Goal: Information Seeking & Learning: Learn about a topic

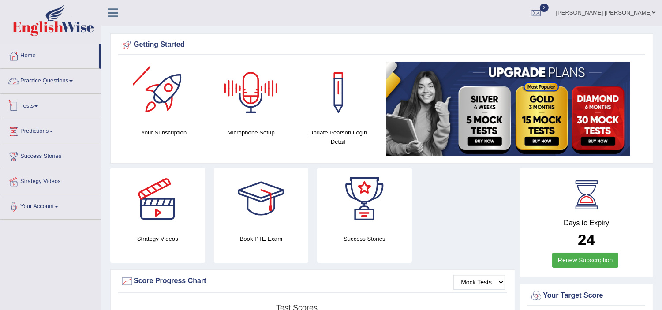
click at [30, 106] on link "Tests" at bounding box center [50, 105] width 101 height 22
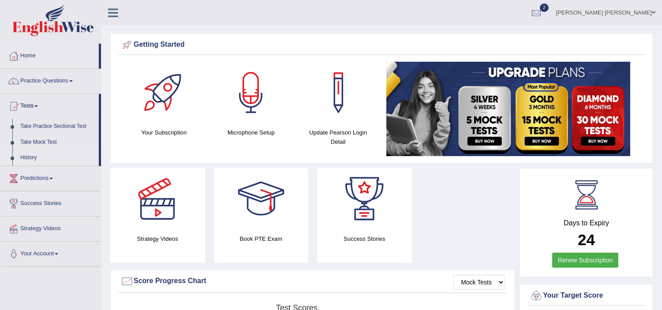
click at [30, 157] on link "History" at bounding box center [57, 158] width 83 height 16
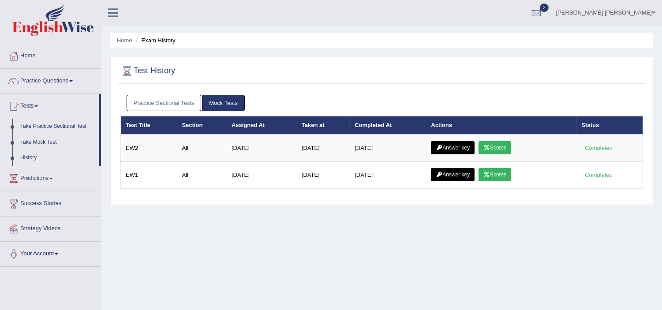
click at [172, 98] on link "Practice Sectional Tests" at bounding box center [164, 103] width 75 height 16
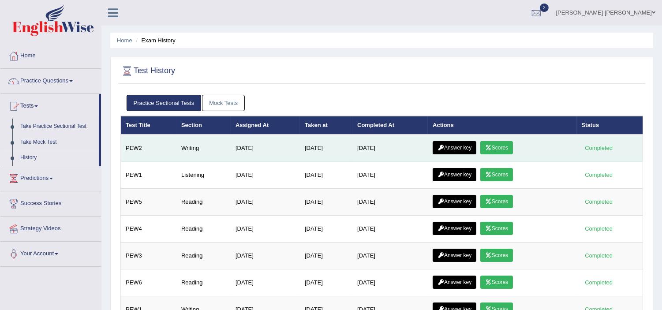
click at [503, 150] on link "Scores" at bounding box center [497, 147] width 33 height 13
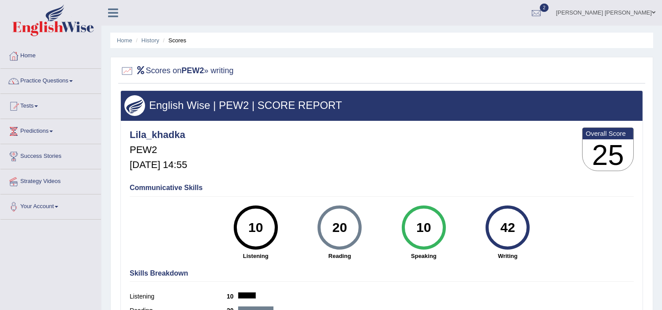
click at [477, 144] on div "Lila_khadka PEW2 Aug 27, 2025, 14:55 Overall Score 25" at bounding box center [382, 151] width 509 height 53
click at [152, 42] on link "History" at bounding box center [151, 40] width 18 height 7
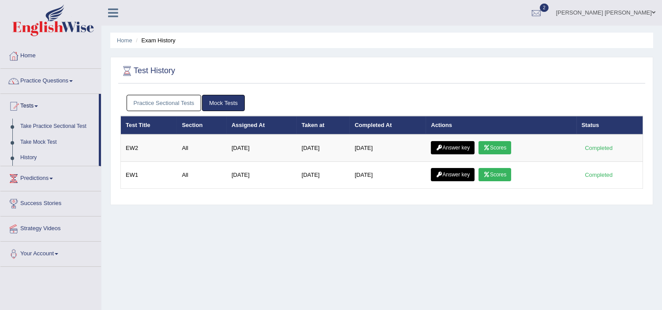
click at [162, 101] on link "Practice Sectional Tests" at bounding box center [164, 103] width 75 height 16
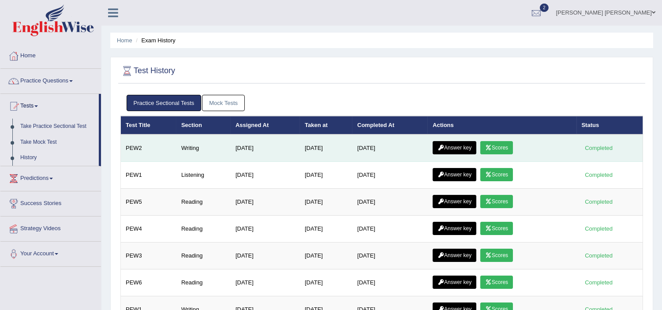
click at [501, 148] on link "Scores" at bounding box center [497, 147] width 33 height 13
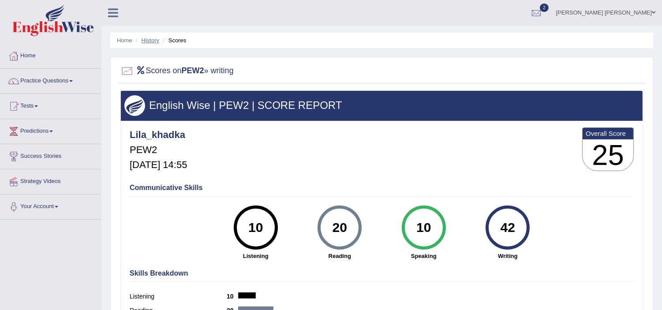
click at [151, 38] on link "History" at bounding box center [151, 40] width 18 height 7
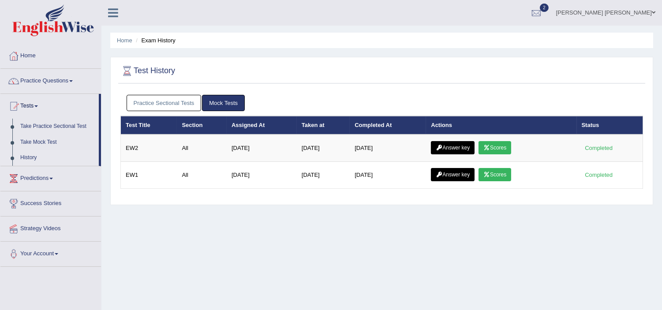
click at [177, 103] on link "Practice Sectional Tests" at bounding box center [164, 103] width 75 height 16
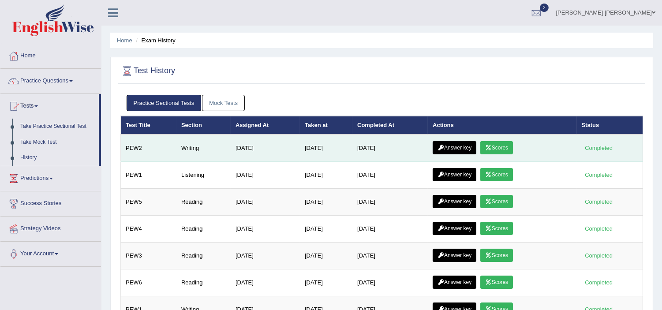
click at [458, 147] on link "Answer key" at bounding box center [455, 147] width 44 height 13
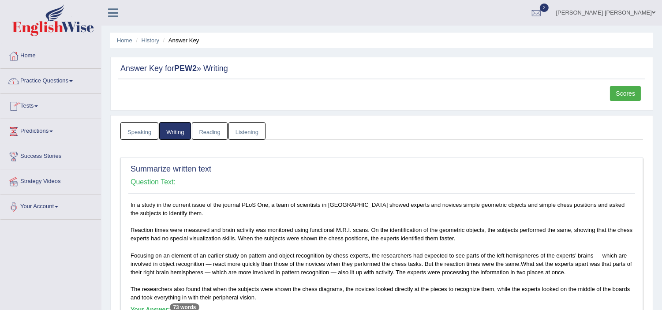
click at [29, 108] on link "Tests" at bounding box center [50, 105] width 101 height 22
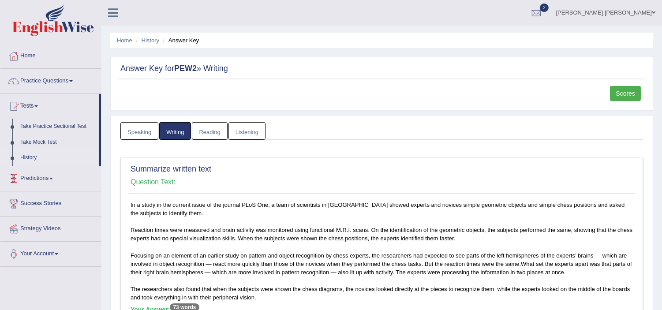
click at [27, 154] on link "History" at bounding box center [57, 158] width 83 height 16
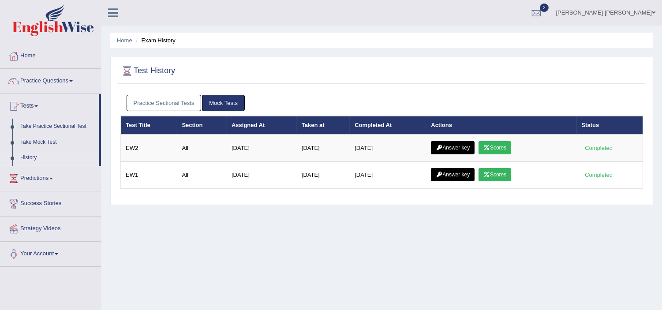
click at [174, 104] on link "Practice Sectional Tests" at bounding box center [164, 103] width 75 height 16
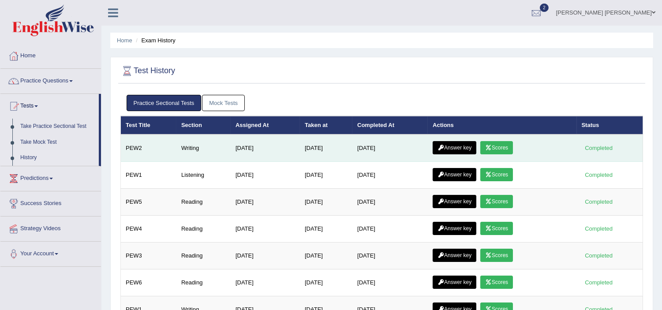
click at [504, 149] on link "Scores" at bounding box center [497, 147] width 33 height 13
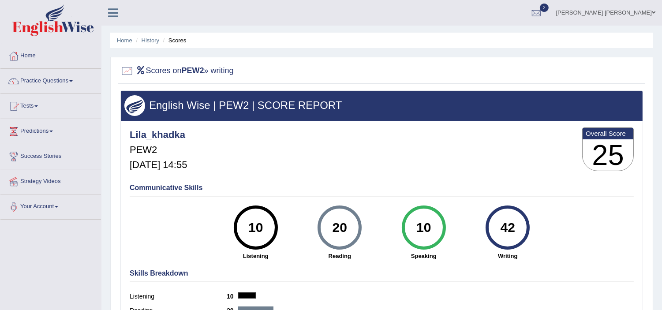
click at [466, 150] on div "Lila_khadka PEW2 [DATE] 14:55 Overall Score 25" at bounding box center [382, 151] width 509 height 53
click at [142, 42] on link "History" at bounding box center [151, 40] width 18 height 7
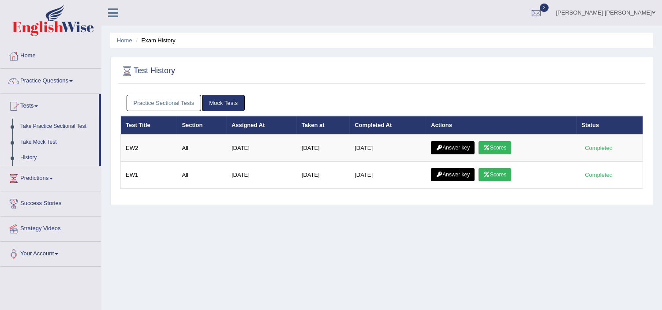
click at [175, 99] on link "Practice Sectional Tests" at bounding box center [164, 103] width 75 height 16
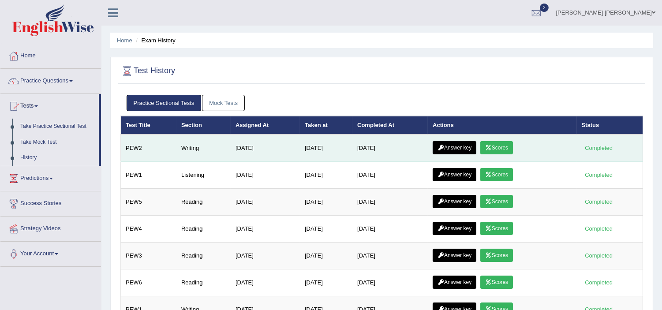
click at [457, 143] on link "Answer key" at bounding box center [455, 147] width 44 height 13
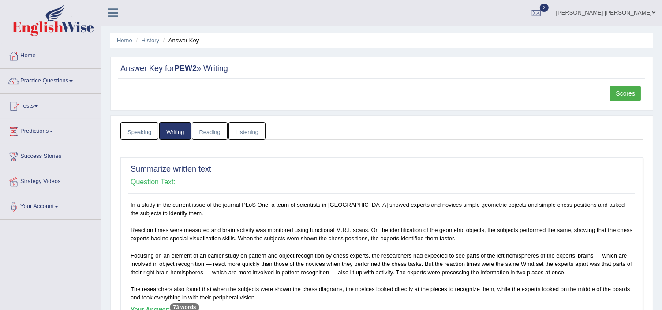
click at [390, 160] on div "Summarize written text Question Text: In a study in the current issue of the jo…" at bounding box center [381, 287] width 523 height 258
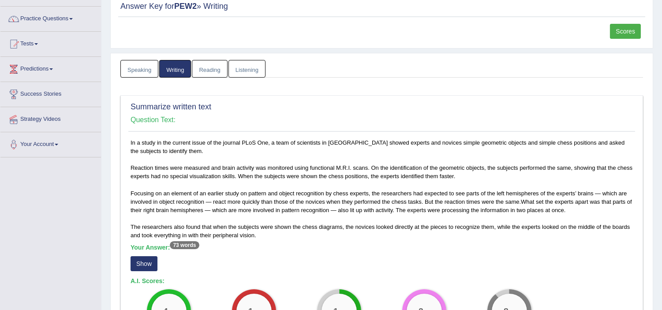
scroll to position [51, 0]
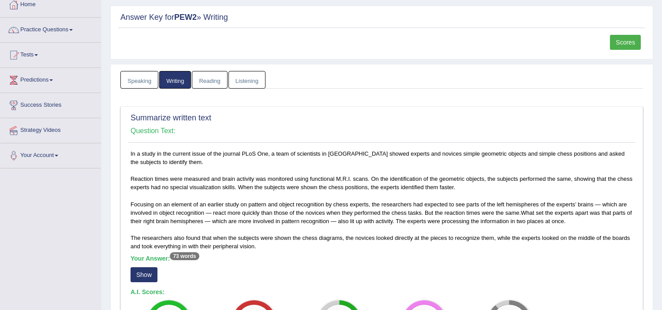
click at [209, 75] on link "Reading" at bounding box center [209, 80] width 35 height 18
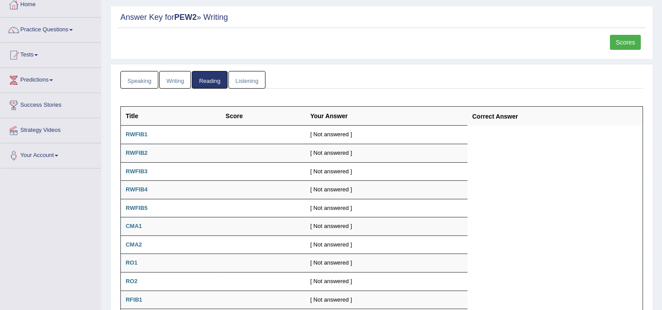
click at [367, 86] on ul "Speaking Writing [GEOGRAPHIC_DATA] Listening" at bounding box center [381, 80] width 523 height 18
click at [524, 165] on table "Title Score Your Answer Correct Answer RWFIB1 [ Not answered ] RWFIB2 [ Not ans…" at bounding box center [381, 253] width 523 height 294
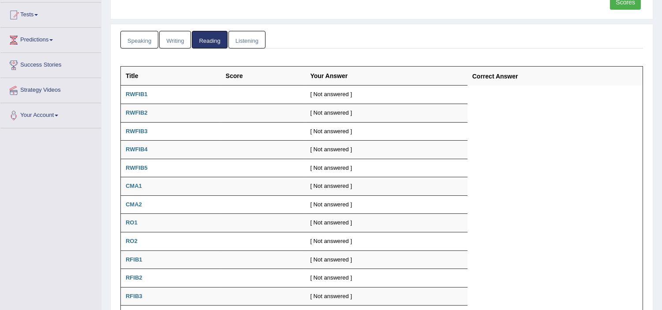
scroll to position [0, 0]
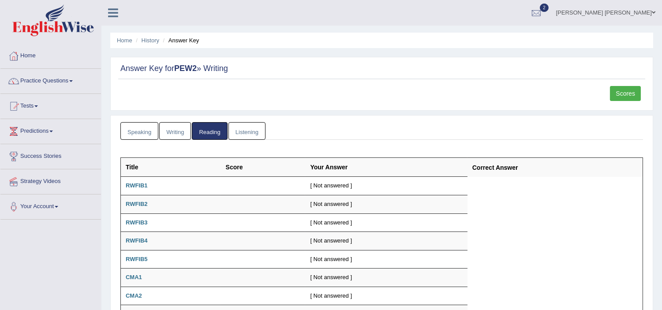
click at [626, 94] on link "Scores" at bounding box center [625, 93] width 31 height 15
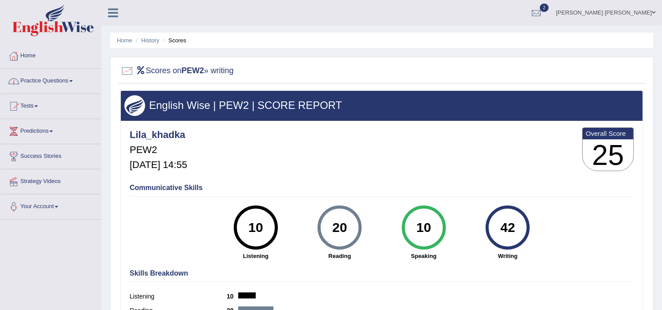
click at [38, 78] on link "Practice Questions" at bounding box center [50, 80] width 101 height 22
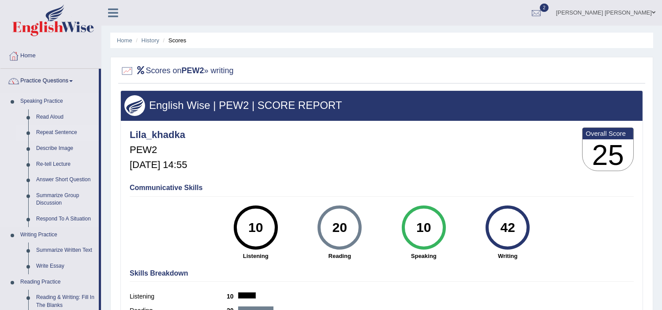
click at [52, 133] on link "Repeat Sentence" at bounding box center [65, 133] width 67 height 16
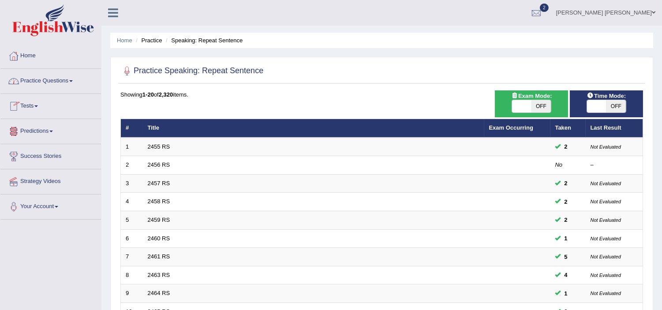
click at [36, 80] on link "Practice Questions" at bounding box center [50, 80] width 101 height 22
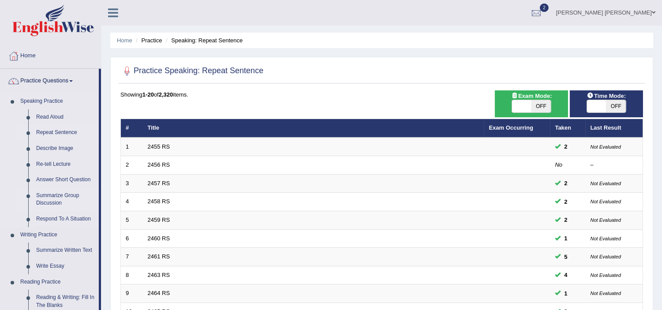
click at [55, 192] on link "Summarize Group Discussion" at bounding box center [65, 199] width 67 height 23
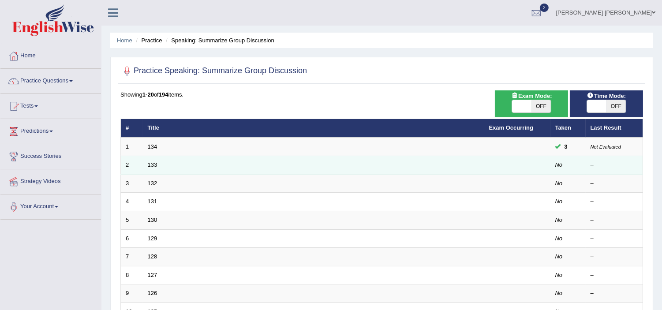
click at [406, 164] on td "133" at bounding box center [314, 165] width 342 height 19
click at [155, 165] on link "133" at bounding box center [153, 165] width 10 height 7
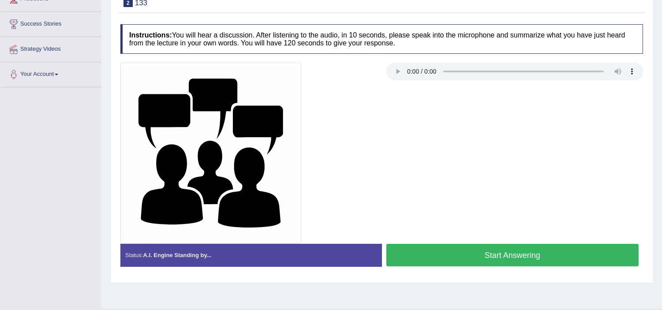
scroll to position [153, 0]
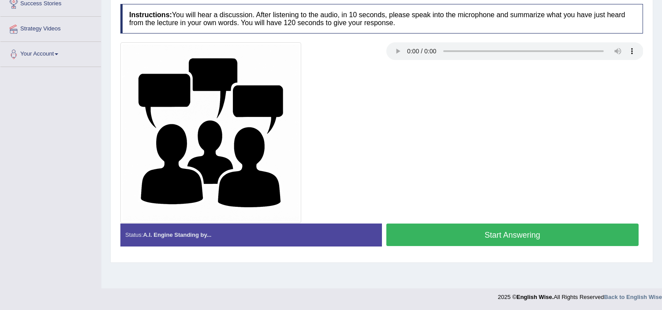
click at [481, 231] on button "Start Answering" at bounding box center [513, 235] width 253 height 23
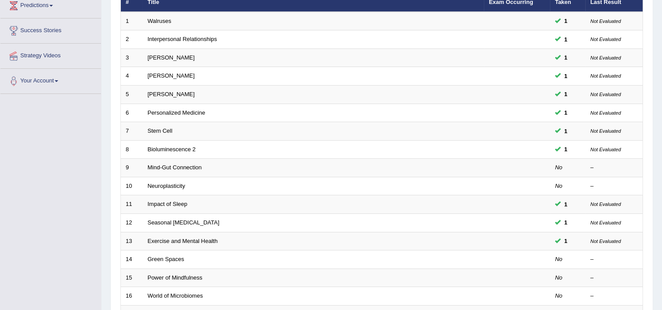
scroll to position [157, 0]
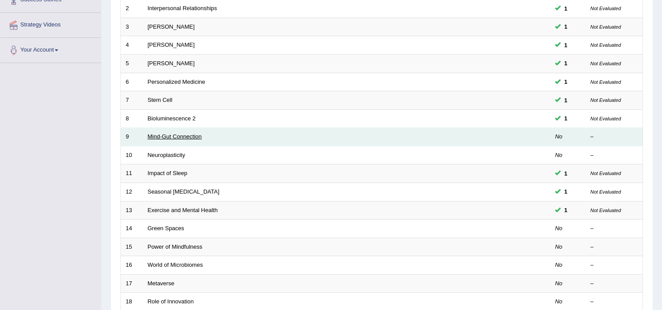
click at [196, 137] on link "Mind-Gut Connection" at bounding box center [175, 136] width 54 height 7
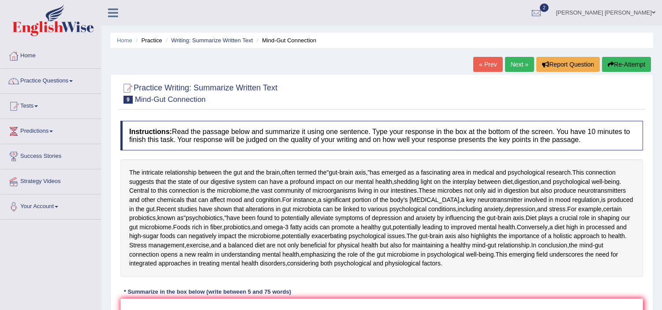
click at [353, 192] on div "The intricate relationship between the gut and the brain , often termed the " g…" at bounding box center [381, 218] width 523 height 118
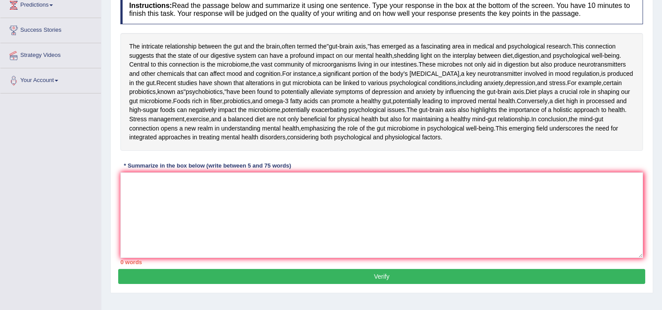
scroll to position [117, 0]
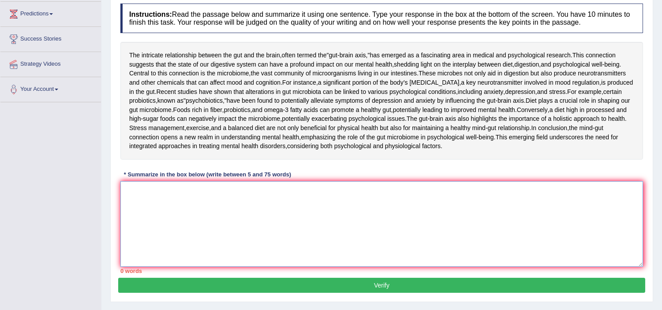
click at [186, 267] on textarea at bounding box center [381, 224] width 523 height 86
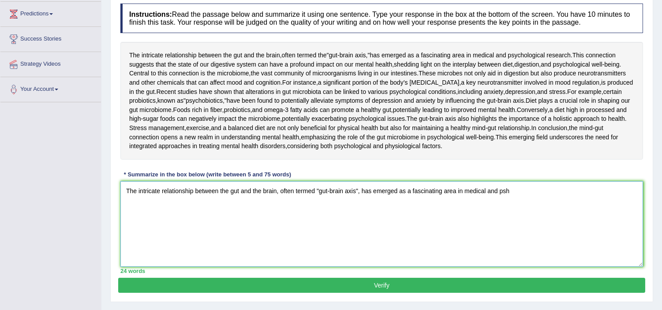
click at [186, 267] on textarea "The intricate relationship between the gut and the brain, often termed "gut-bra…" at bounding box center [381, 224] width 523 height 86
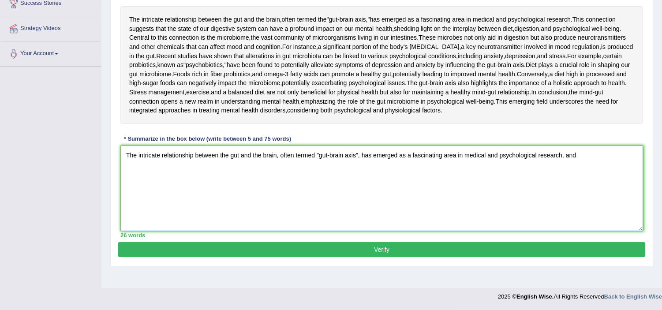
scroll to position [170, 0]
click at [654, 79] on div "Home Practice Writing: Summarize Written Text Mind-Gut Connection « Prev Next »…" at bounding box center [382, 67] width 561 height 441
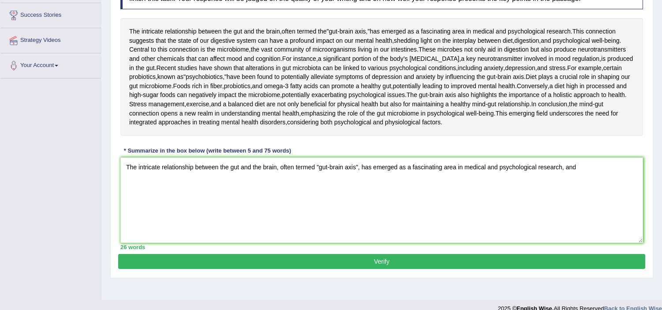
scroll to position [131, 0]
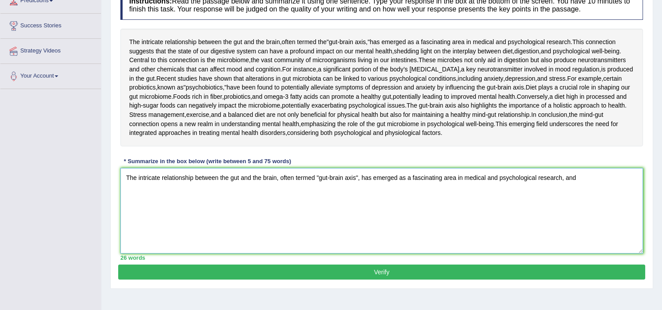
click at [580, 236] on textarea "The intricate relationship between the gut and the brain, often termed "gut-bra…" at bounding box center [381, 211] width 523 height 86
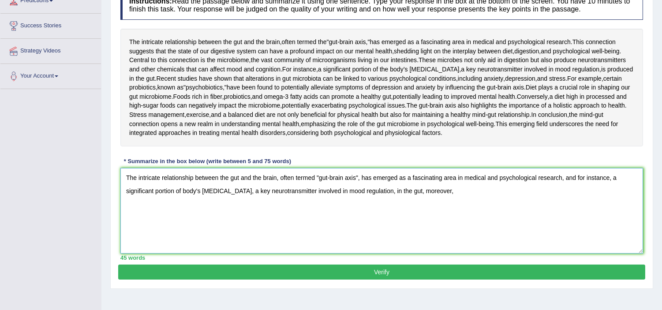
click at [377, 235] on textarea "The intricate relationship between the gut and the brain, often termed "gut-bra…" at bounding box center [381, 211] width 523 height 86
click at [432, 254] on textarea "The intricate relationship between the gut and the brain, often termed "gut-bra…" at bounding box center [381, 211] width 523 height 86
click at [653, 214] on div "Practice Writing: Summarize Written Text 9 Mind-Gut Connection Instructions: Re…" at bounding box center [381, 117] width 543 height 346
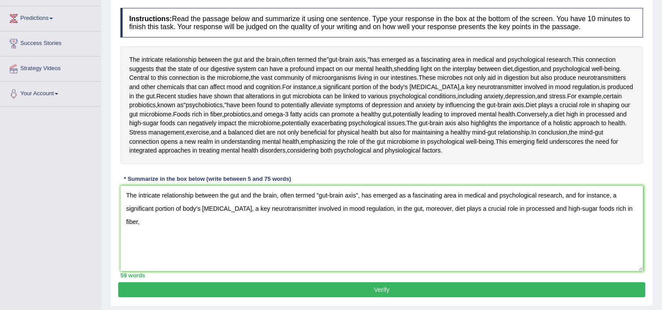
scroll to position [104, 0]
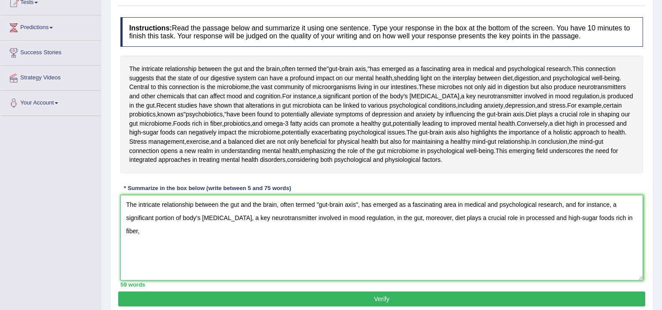
click at [634, 281] on textarea "The intricate relationship between the gut and the brain, often termed "gut-bra…" at bounding box center [381, 238] width 523 height 86
click at [231, 281] on textarea "The intricate relationship between the gut and the brain, often termed "gut-bra…" at bounding box center [381, 238] width 523 height 86
click at [250, 281] on textarea "The intricate relationship between the gut and the brain, often termed "gut-bra…" at bounding box center [381, 238] width 523 height 86
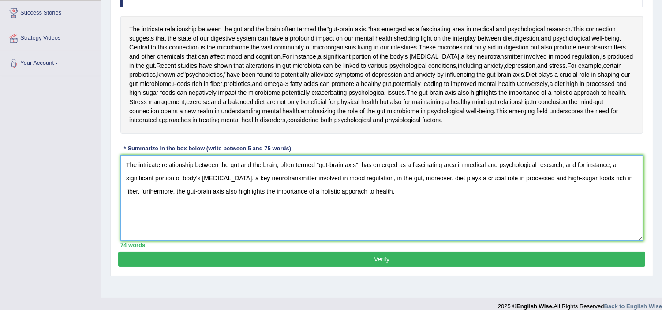
scroll to position [202, 0]
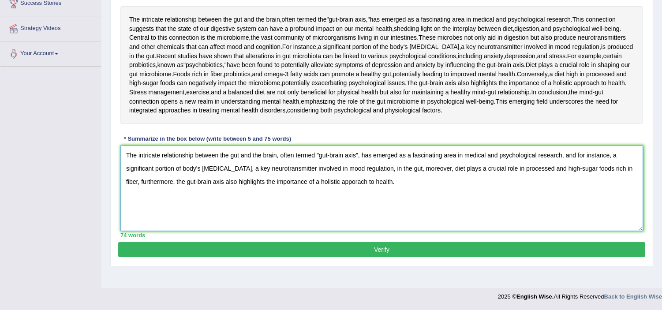
type textarea "The intricate relationship between the gut and the brain, often termed "gut-bra…"
click at [346, 257] on button "Verify" at bounding box center [381, 249] width 527 height 15
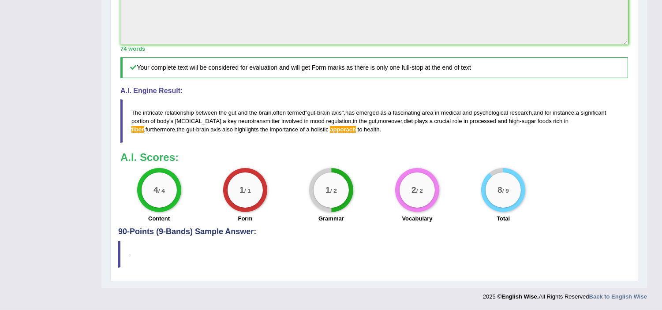
scroll to position [399, 0]
drag, startPoint x: 134, startPoint y: 113, endPoint x: 321, endPoint y: 120, distance: 187.7
click at [311, 128] on blockquote "The intricate relationship between the gut and the brain , often termed " gut -…" at bounding box center [374, 121] width 508 height 44
click at [346, 89] on h4 "A.I. Engine Result:" at bounding box center [374, 91] width 508 height 8
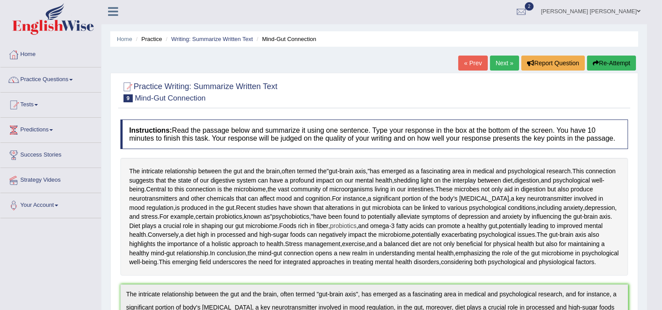
scroll to position [0, 0]
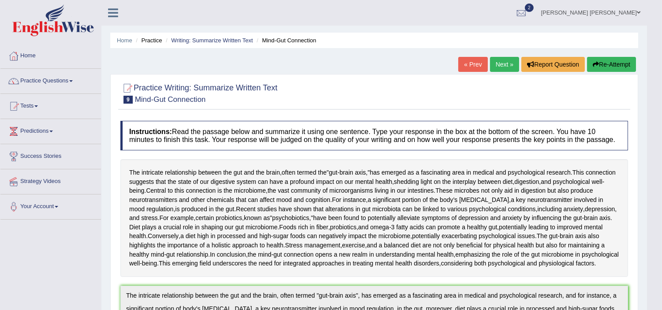
click at [604, 63] on button "Re-Attempt" at bounding box center [611, 64] width 49 height 15
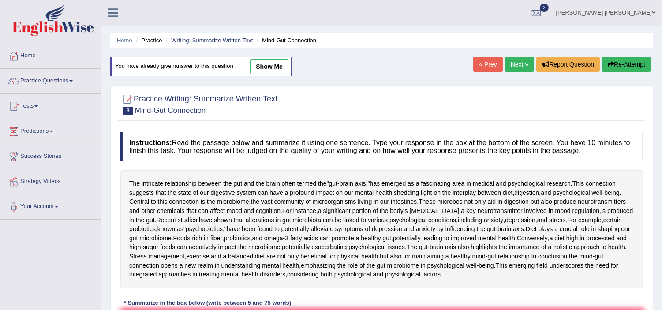
click at [322, 117] on div at bounding box center [381, 103] width 523 height 27
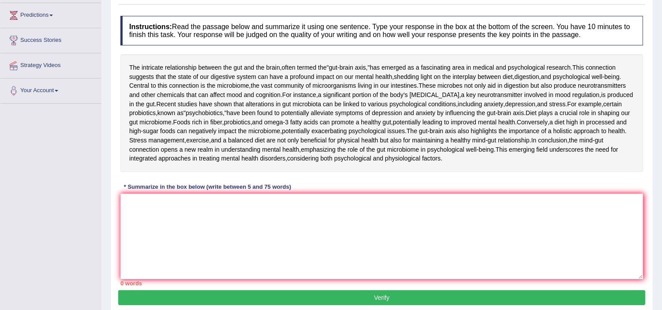
scroll to position [196, 0]
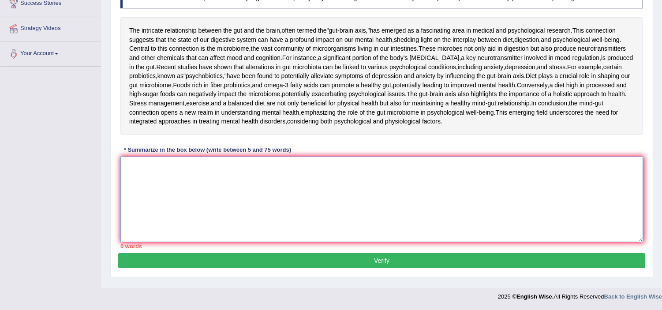
click at [257, 196] on textarea at bounding box center [381, 200] width 523 height 86
paste textarea "The intricate relationship between the gut and the brain, often termed "gut-bra…"
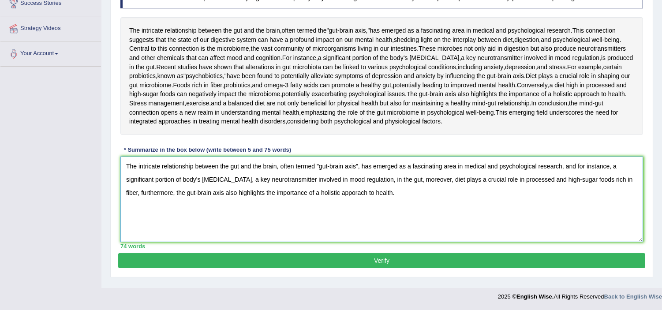
click at [342, 213] on textarea "The intricate relationship between the gut and the brain, often termed "gut-bra…" at bounding box center [381, 200] width 523 height 86
click at [623, 201] on textarea "The intricate relationship between the gut and the brain, often termed "gut-bra…" at bounding box center [381, 200] width 523 height 86
type textarea "The intricate relationship between the gut and the brain, often termed "gut-bra…"
click at [407, 268] on button "Verify" at bounding box center [381, 260] width 527 height 15
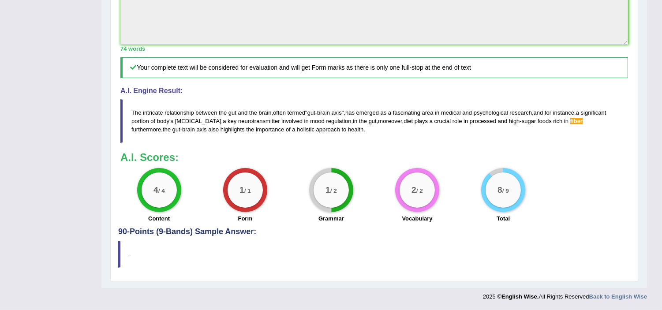
scroll to position [404, 0]
click at [571, 120] on span "fiber" at bounding box center [577, 121] width 12 height 7
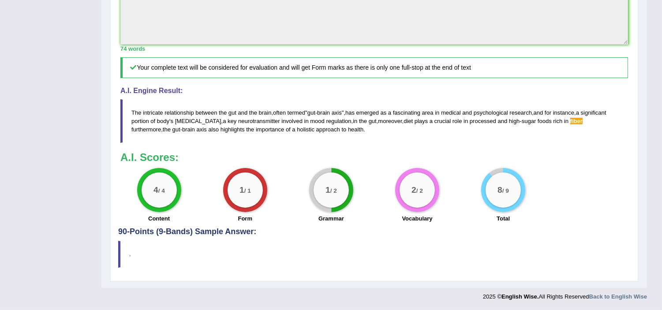
click at [571, 120] on span "fiber" at bounding box center [577, 121] width 12 height 7
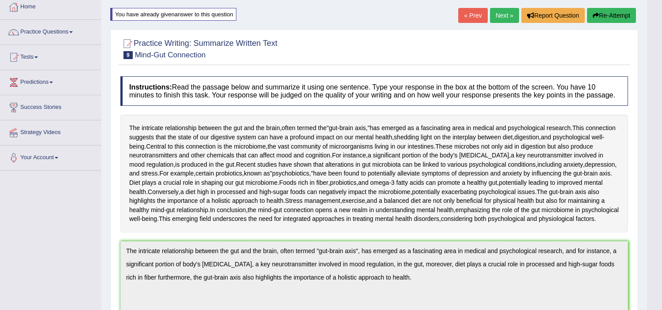
scroll to position [0, 0]
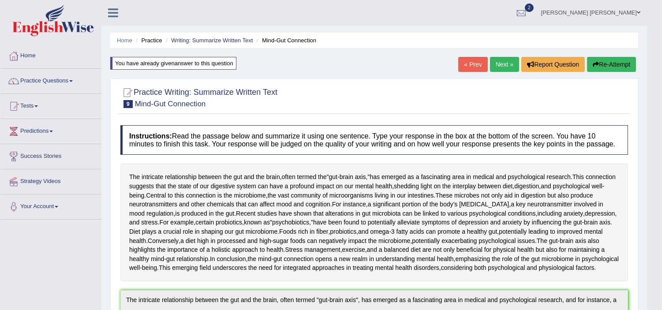
click at [608, 64] on button "Re-Attempt" at bounding box center [611, 64] width 49 height 15
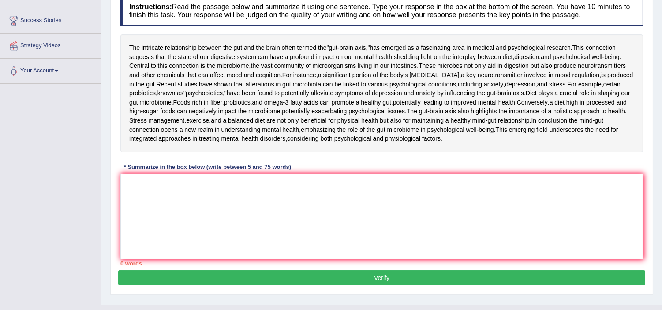
scroll to position [196, 0]
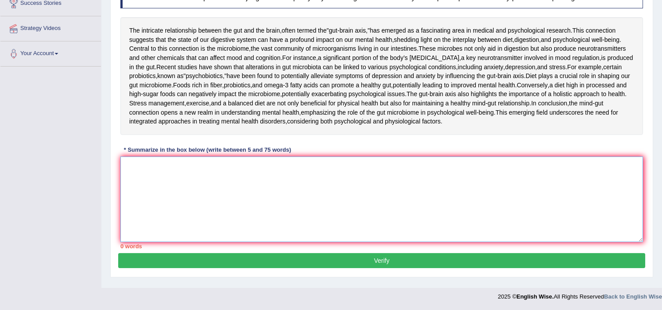
click at [279, 198] on textarea at bounding box center [381, 200] width 523 height 86
paste textarea "The intricate relationship between the gut and the brain, often termed "gut-bra…"
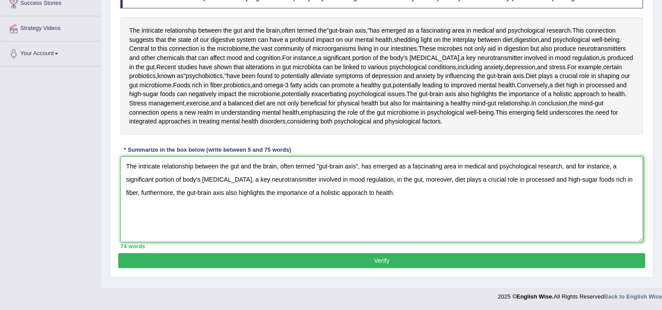
click at [607, 198] on textarea "The intricate relationship between the gut and the brain, often termed "gut-bra…" at bounding box center [381, 200] width 523 height 86
type textarea "The intricate relationship between the gut and the brain, often termed "gut-bra…"
click at [417, 268] on button "Verify" at bounding box center [381, 260] width 527 height 15
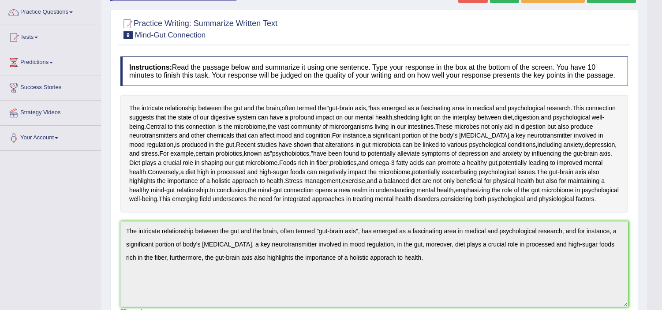
scroll to position [0, 0]
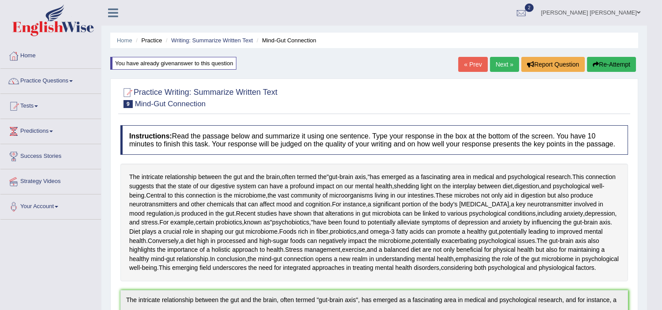
click at [506, 70] on link "Next »" at bounding box center [504, 64] width 29 height 15
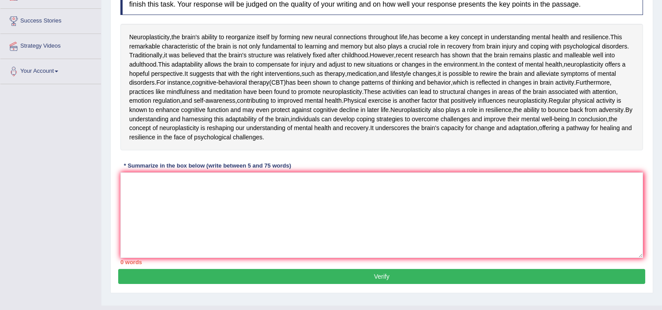
scroll to position [137, 0]
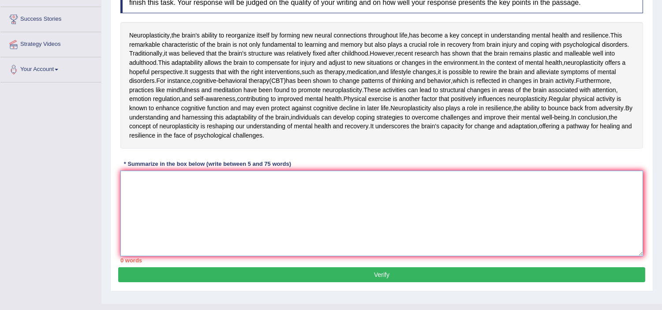
click at [162, 256] on textarea at bounding box center [381, 214] width 523 height 86
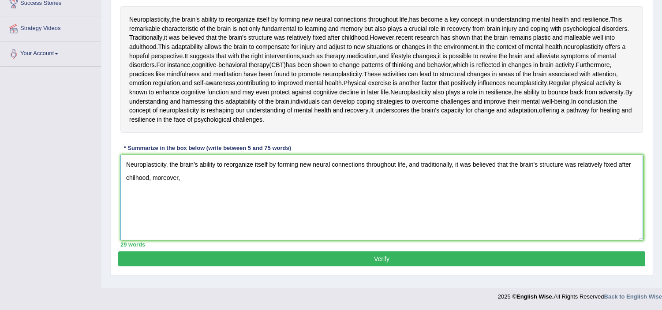
scroll to position [180, 0]
click at [224, 241] on textarea "Neuroplasticity, the brain's ability to reorganize itself by forming new neural…" at bounding box center [381, 198] width 523 height 86
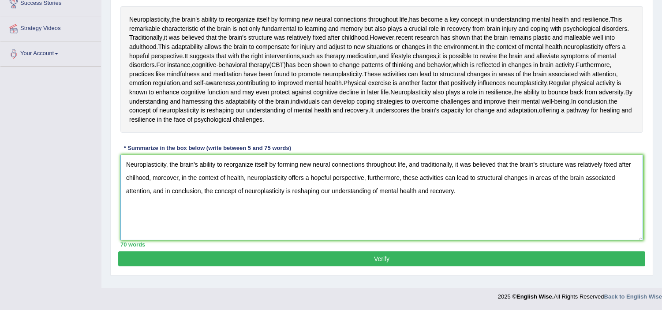
scroll to position [229, 0]
type textarea "Neuroplasticity, the brain's ability to reorganize itself by forming new neural…"
click at [355, 267] on button "Verify" at bounding box center [381, 259] width 527 height 15
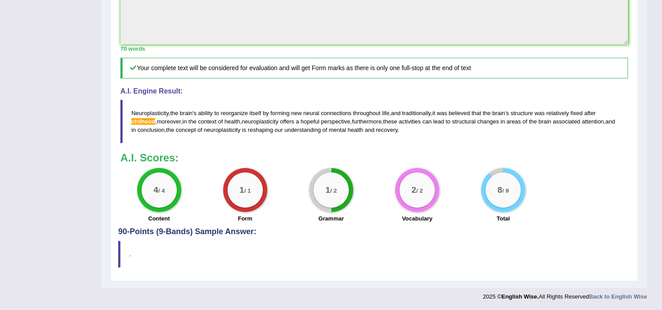
scroll to position [426, 0]
click at [138, 121] on span "chilhood" at bounding box center [144, 121] width 24 height 7
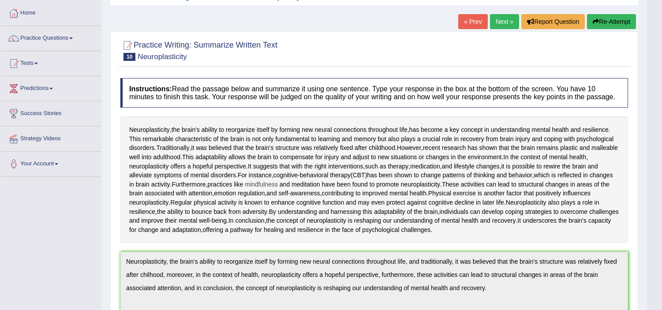
scroll to position [0, 0]
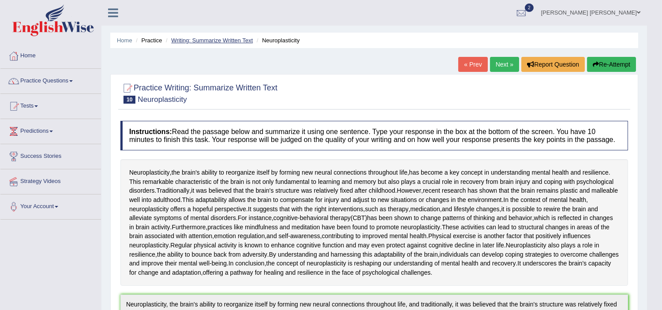
click at [204, 41] on link "Writing: Summarize Written Text" at bounding box center [212, 40] width 82 height 7
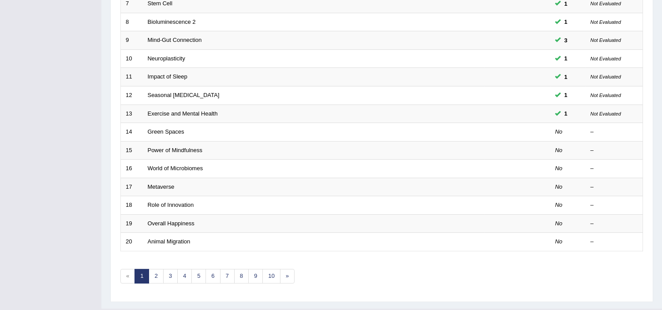
scroll to position [255, 0]
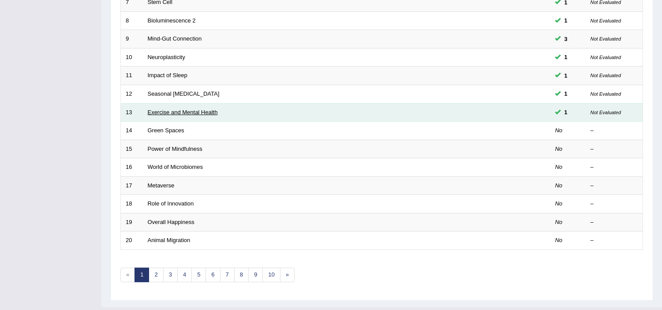
click at [177, 112] on link "Exercise and Mental Health" at bounding box center [183, 112] width 70 height 7
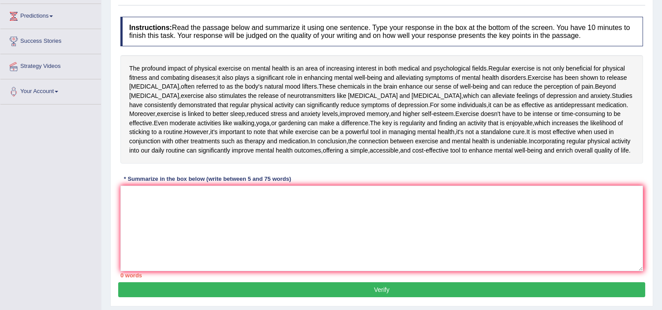
scroll to position [117, 0]
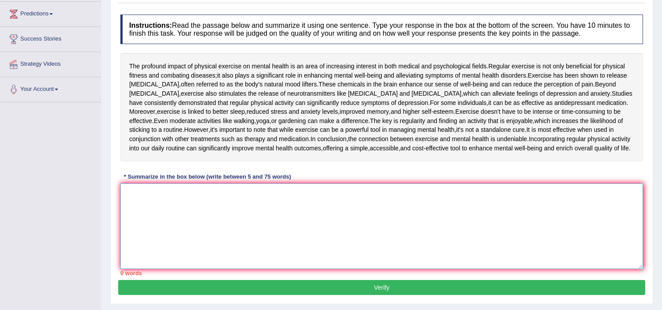
click at [193, 225] on textarea at bounding box center [381, 227] width 523 height 86
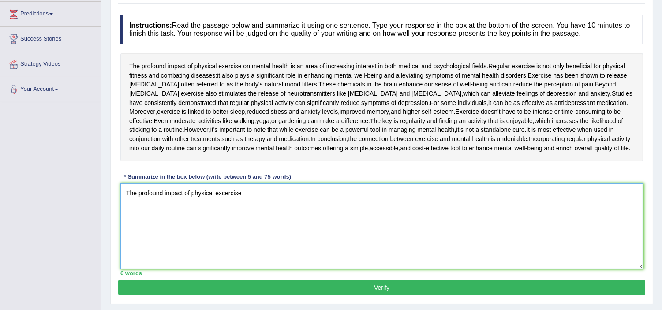
click at [193, 225] on textarea "The profound impact of physical excercise" at bounding box center [381, 227] width 523 height 86
drag, startPoint x: 129, startPoint y: 64, endPoint x: 320, endPoint y: 60, distance: 190.7
click at [320, 60] on div "The profound impact of physical exercise on mental health is an area of increas…" at bounding box center [381, 107] width 523 height 109
click at [275, 64] on span "health" at bounding box center [280, 66] width 17 height 9
click at [275, 64] on body "Toggle navigation Home Practice Questions Speaking Practice Read Aloud Repeat S…" at bounding box center [331, 38] width 662 height 310
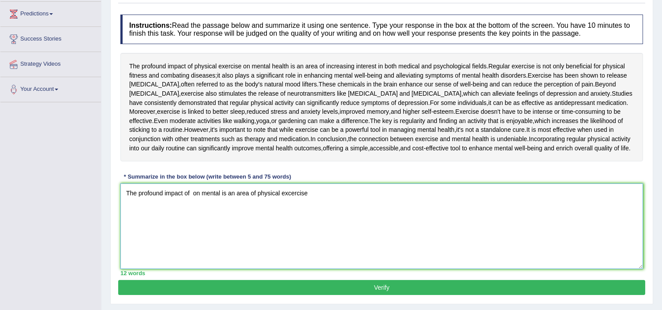
click at [220, 220] on textarea "The profound impact of on mental is an area of physical excercise" at bounding box center [381, 227] width 523 height 86
click at [304, 222] on textarea "The profound impact of on mental health is an area of physical excercise" at bounding box center [381, 227] width 523 height 86
click at [276, 219] on textarea "The profound impact of on mental health is an area of physical excercise" at bounding box center [381, 227] width 523 height 86
click at [202, 221] on textarea "The profound impact of on mental health is an area of increasing interestin bot…" at bounding box center [381, 227] width 523 height 86
click at [380, 221] on textarea "The profound impact of physical exercise on mental health is an area of increas…" at bounding box center [381, 227] width 523 height 86
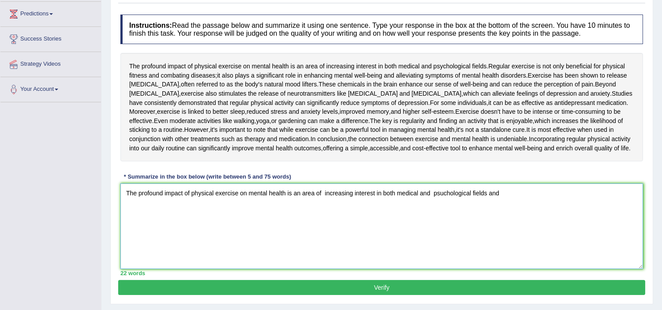
click at [512, 220] on textarea "The profound impact of physical exercise on mental health is an area of increas…" at bounding box center [381, 227] width 523 height 86
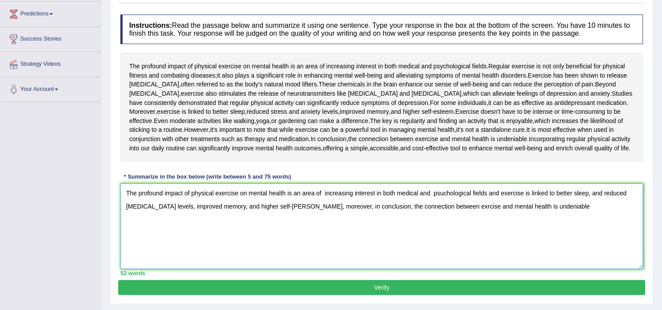
click at [314, 236] on textarea "The profound impact of physical exercise on mental health is an area of increas…" at bounding box center [381, 227] width 523 height 86
click at [367, 233] on textarea "The profound impact of physical exercise on mental health is an area of increas…" at bounding box center [381, 227] width 523 height 86
click at [342, 235] on textarea "The profound impact of physical exercise on mental health is an area of increas…" at bounding box center [381, 227] width 523 height 86
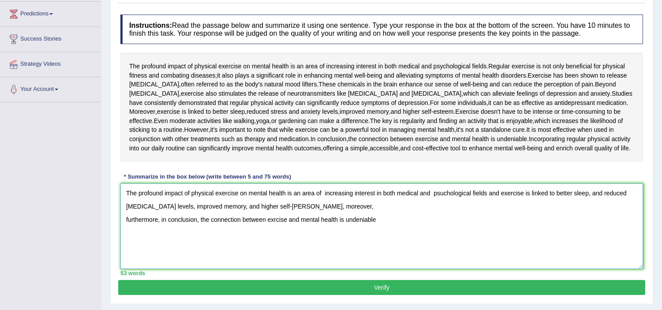
click at [343, 235] on textarea "The profound impact of physical exercise on mental health is an area of increas…" at bounding box center [381, 227] width 523 height 86
click at [125, 244] on textarea "The profound impact of physical exercise on mental health is an area of increas…" at bounding box center [381, 227] width 523 height 86
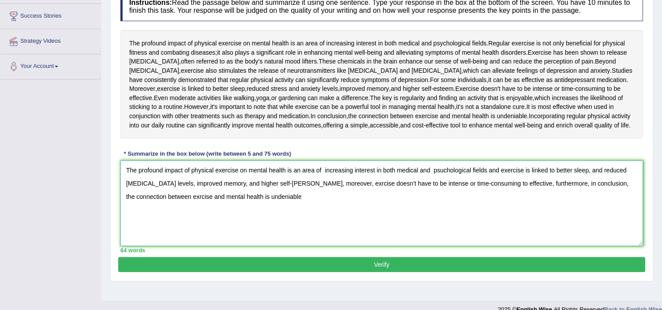
scroll to position [158, 0]
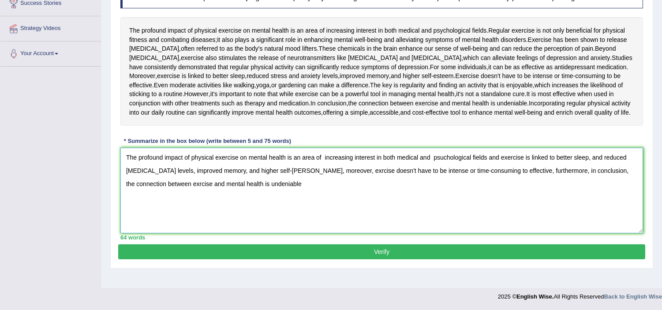
type textarea "The profound impact of physical exercise on mental health is an area of increas…"
click at [316, 259] on button "Verify" at bounding box center [381, 251] width 527 height 15
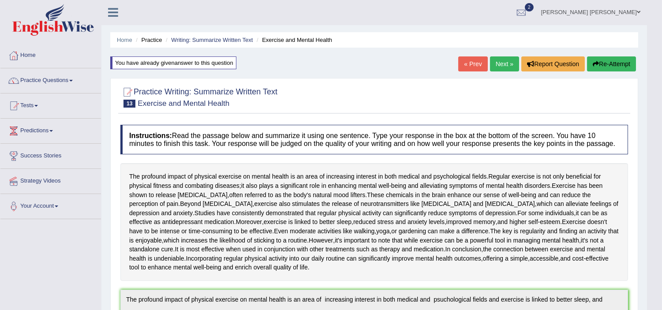
scroll to position [0, 0]
click at [613, 60] on button "Re-Attempt" at bounding box center [611, 64] width 49 height 15
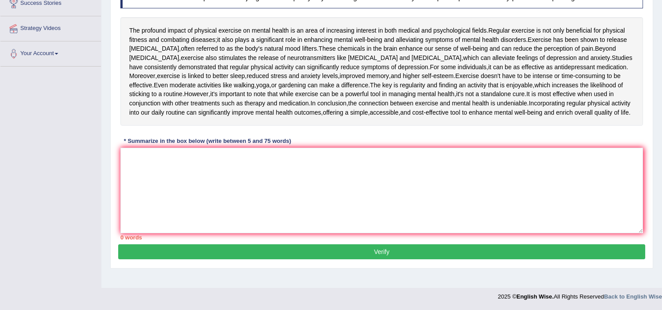
scroll to position [168, 0]
click at [405, 94] on div "The profound impact of physical exercise on mental health is an area of increas…" at bounding box center [381, 71] width 523 height 109
click at [168, 161] on textarea at bounding box center [381, 191] width 523 height 86
paste textarea "he profound impact of physical exercise on mental health is an area of increasi…"
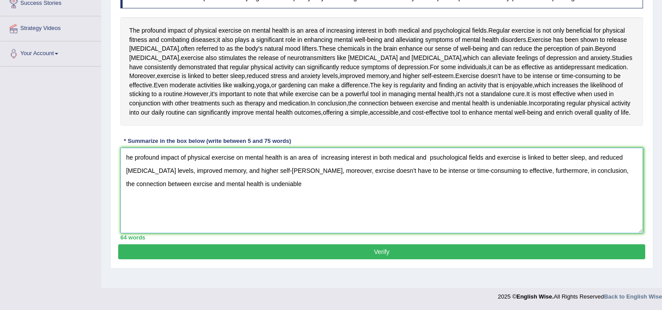
click at [121, 168] on textarea "he profound impact of physical exercise on mental health is an area of increasi…" at bounding box center [381, 191] width 523 height 86
click at [443, 170] on textarea "The profound impact of physical exercise on mental health is an area of increas…" at bounding box center [381, 191] width 523 height 86
click at [343, 183] on textarea "The profound impact of physical exercise on mental health is an area of increas…" at bounding box center [381, 191] width 523 height 86
click at [267, 200] on textarea "The profound impact of physical exercise on mental health is an area of increas…" at bounding box center [381, 191] width 523 height 86
type textarea "The profound impact of physical exercise on mental health is an area of increas…"
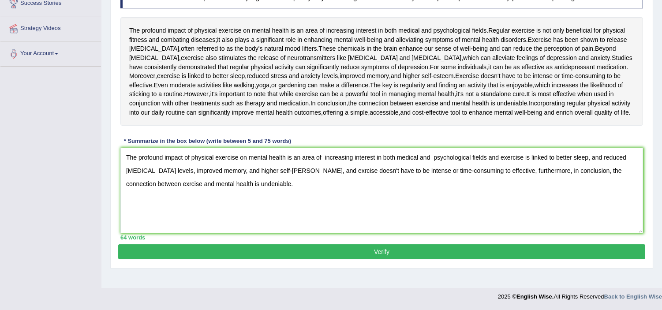
click at [284, 258] on button "Verify" at bounding box center [381, 251] width 527 height 15
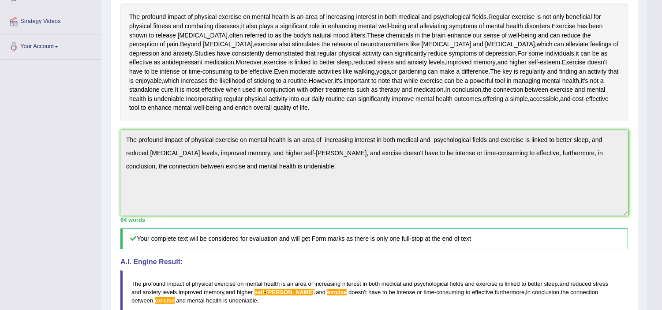
scroll to position [55, 0]
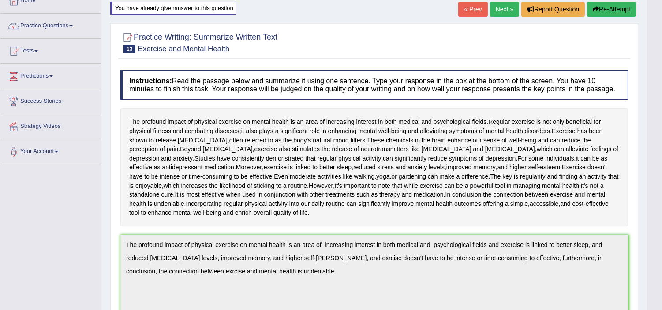
click at [112, 268] on div "Practice Writing: Summarize Written Text 13 Exercise and Mental Health Instruct…" at bounding box center [374, 290] width 528 height 534
click at [608, 12] on button "Re-Attempt" at bounding box center [611, 9] width 49 height 15
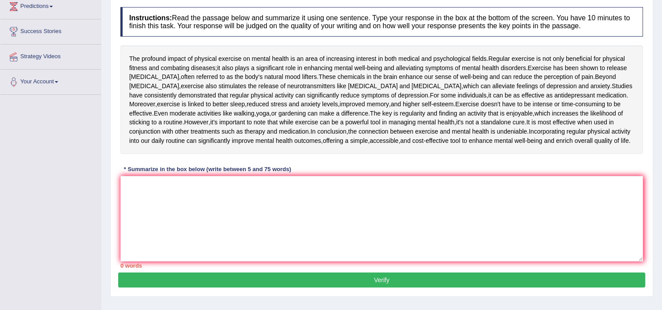
scroll to position [134, 0]
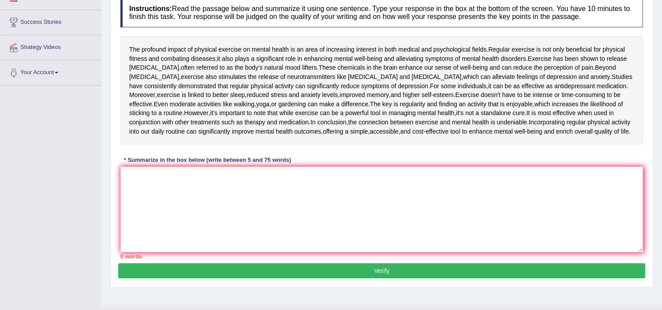
click at [215, 192] on div "Instructions: Read the passage below and summarize it using one sentence. Type …" at bounding box center [381, 128] width 527 height 270
click at [186, 203] on textarea at bounding box center [381, 210] width 523 height 86
paste textarea "The profound impact of physical exercise on mental health is an area of increas…"
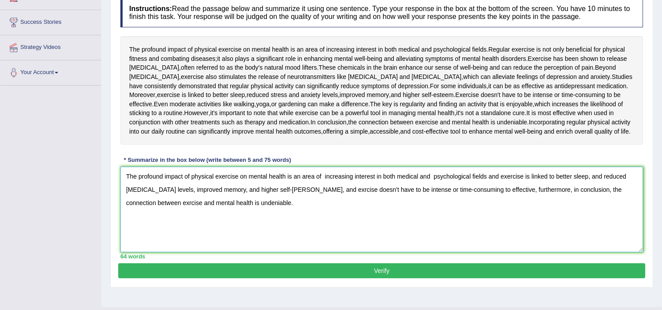
click at [331, 215] on textarea "The profound impact of physical exercise on mental health is an area of increas…" at bounding box center [381, 210] width 523 height 86
click at [284, 214] on textarea "The profound impact of physical exercise on mental health is an area of increas…" at bounding box center [381, 210] width 523 height 86
click at [158, 228] on textarea "The profound impact of physical exercise on mental health is an area of increas…" at bounding box center [381, 210] width 523 height 86
type textarea "The profound impact of physical exercise on mental health is an area of increas…"
click at [275, 278] on button "Verify" at bounding box center [381, 270] width 527 height 15
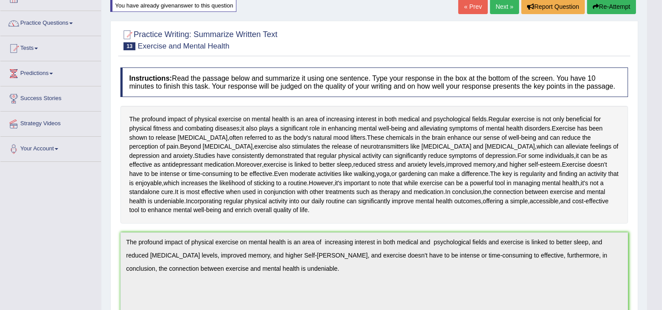
scroll to position [0, 0]
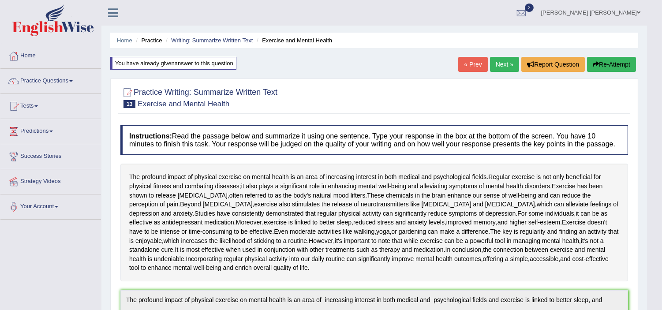
click at [500, 63] on link "Next »" at bounding box center [504, 64] width 29 height 15
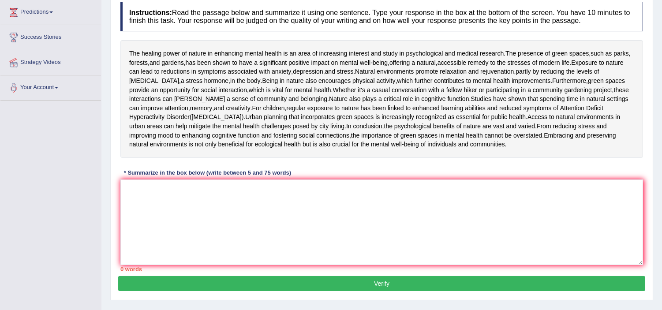
scroll to position [104, 0]
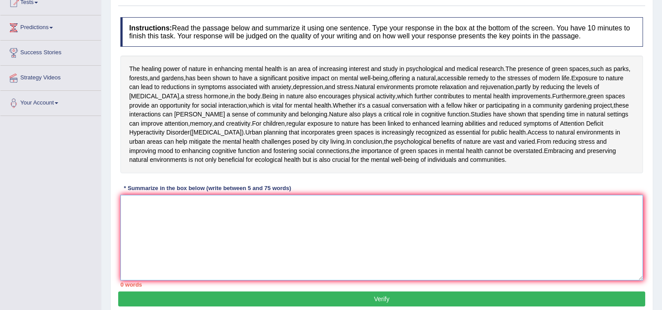
click at [152, 274] on textarea at bounding box center [381, 238] width 523 height 86
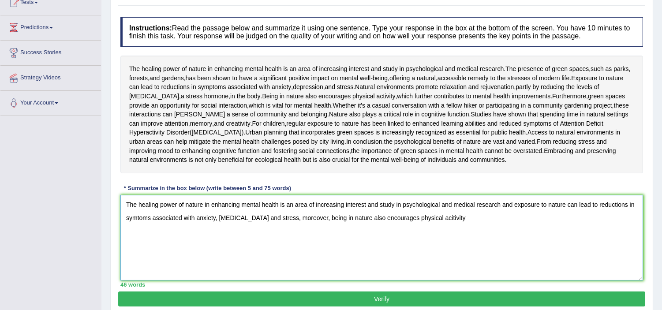
click at [432, 280] on textarea "The healing power of nature in enhancing mental health is an area of increasing…" at bounding box center [381, 238] width 523 height 86
click at [433, 280] on textarea "The healing power of nature in enhancing mental health is an area of increasing…" at bounding box center [381, 238] width 523 height 86
click at [456, 281] on textarea "The healing power of nature in enhancing mental health is an area of increasing…" at bounding box center [381, 238] width 523 height 86
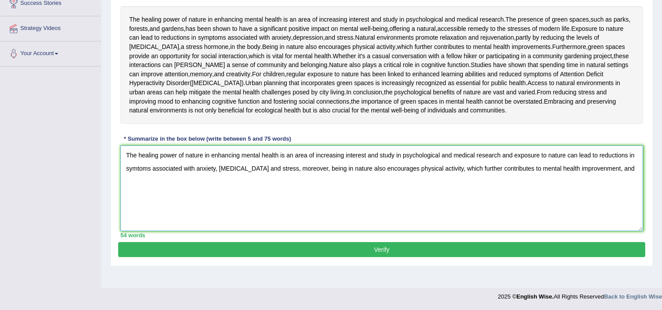
scroll to position [193, 0]
type textarea "The healing power of nature in enhancing mental health is an area of increasing…"
click at [341, 257] on button "Verify" at bounding box center [381, 249] width 527 height 15
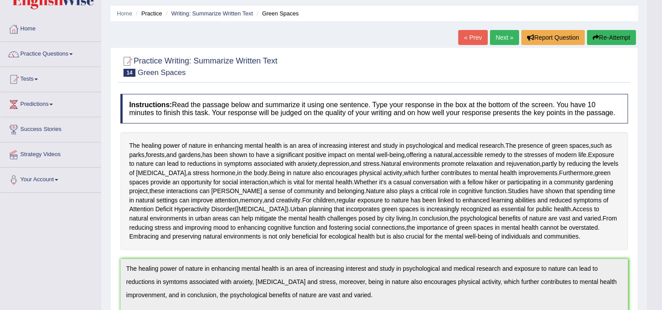
scroll to position [0, 0]
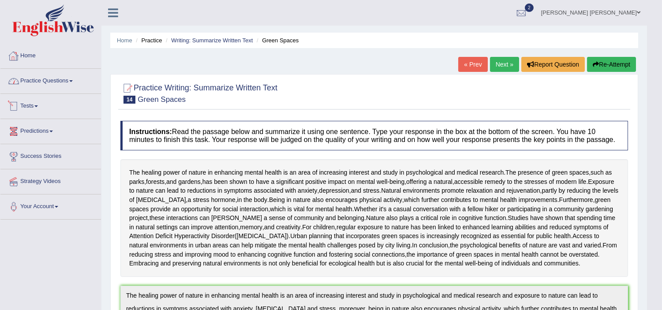
click at [27, 105] on link "Tests" at bounding box center [50, 105] width 101 height 22
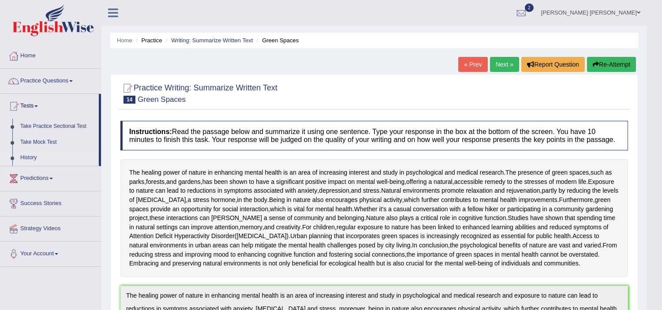
click at [28, 160] on link "History" at bounding box center [57, 158] width 83 height 16
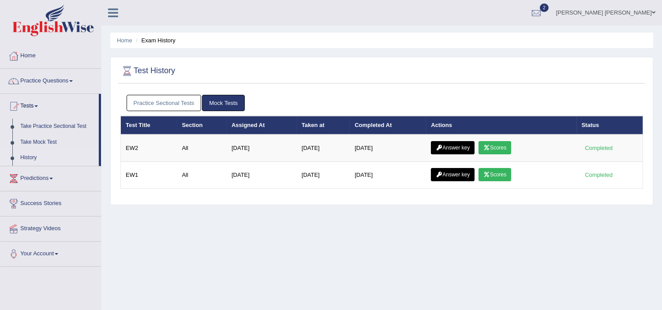
click at [176, 102] on link "Practice Sectional Tests" at bounding box center [164, 103] width 75 height 16
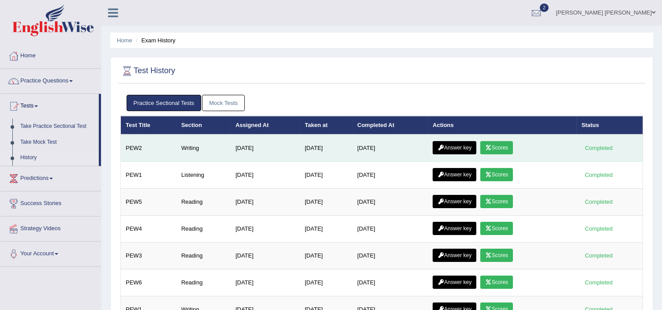
click at [504, 147] on link "Scores" at bounding box center [497, 147] width 33 height 13
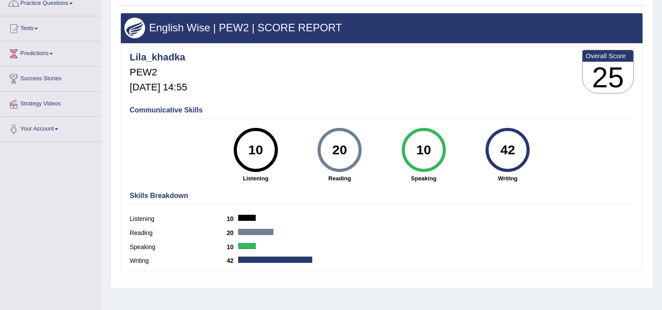
scroll to position [78, 0]
click at [387, 175] on strong "Speaking" at bounding box center [424, 178] width 75 height 8
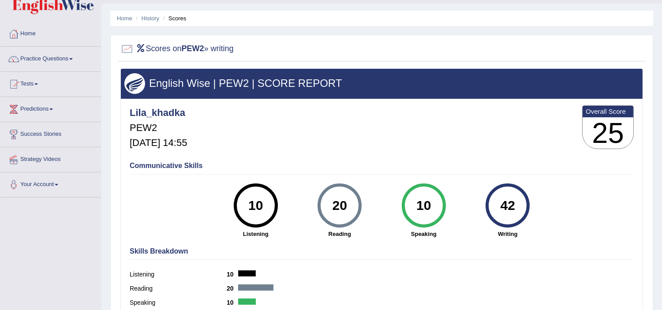
scroll to position [0, 0]
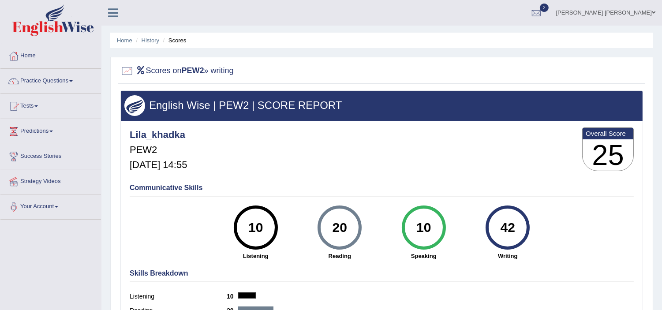
click at [466, 65] on div at bounding box center [381, 71] width 523 height 18
click at [148, 44] on li "History" at bounding box center [147, 40] width 26 height 8
click at [153, 38] on link "History" at bounding box center [151, 40] width 18 height 7
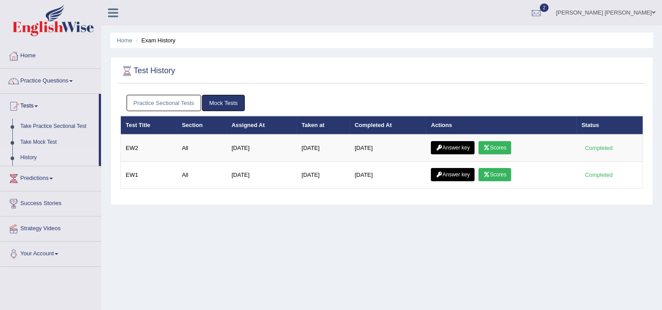
click at [184, 103] on link "Practice Sectional Tests" at bounding box center [164, 103] width 75 height 16
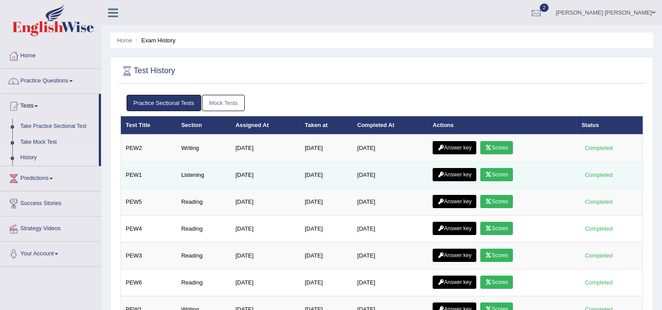
click at [496, 174] on link "Scores" at bounding box center [497, 174] width 33 height 13
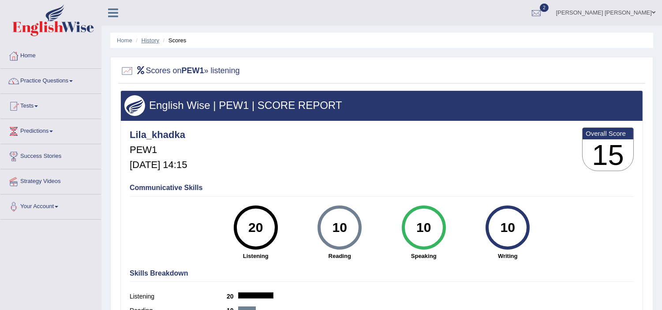
click at [151, 38] on link "History" at bounding box center [151, 40] width 18 height 7
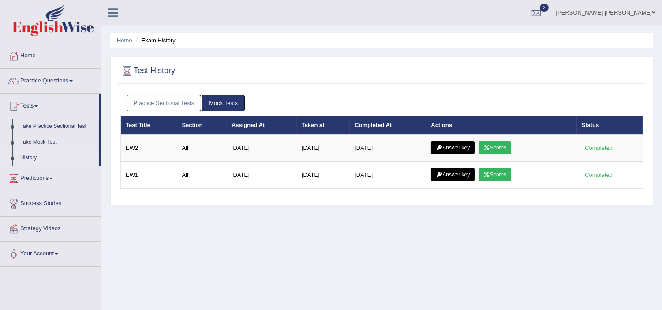
click at [174, 102] on link "Practice Sectional Tests" at bounding box center [164, 103] width 75 height 16
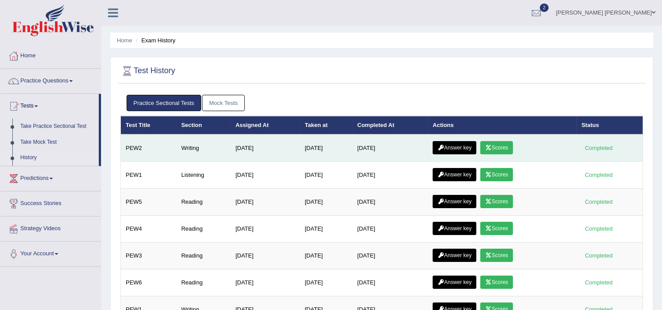
click at [452, 144] on link "Answer key" at bounding box center [455, 147] width 44 height 13
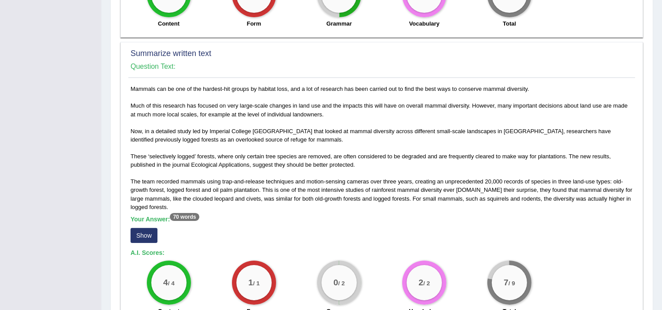
scroll to position [392, 0]
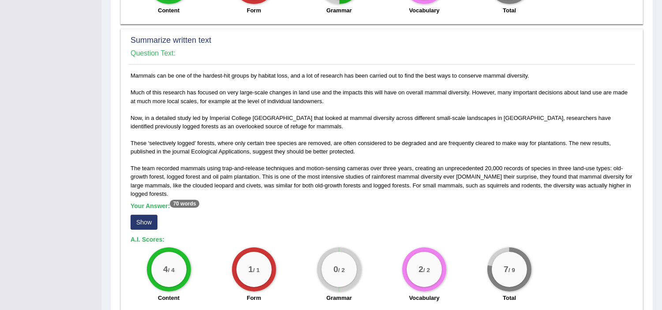
click at [277, 107] on div "Mammals can be one of the hardest-hit groups by habitat loss, and a lot of rese…" at bounding box center [381, 189] width 507 height 236
click at [332, 186] on div "Mammals can be one of the hardest-hit groups by habitat loss, and a lot of rese…" at bounding box center [381, 189] width 507 height 236
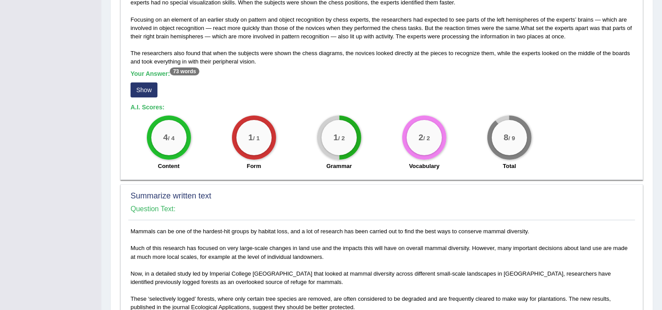
scroll to position [235, 0]
click at [372, 110] on h5 "A.I. Scores:" at bounding box center [382, 108] width 503 height 7
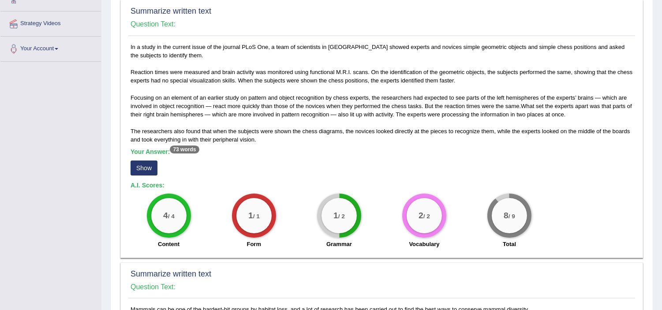
scroll to position [157, 0]
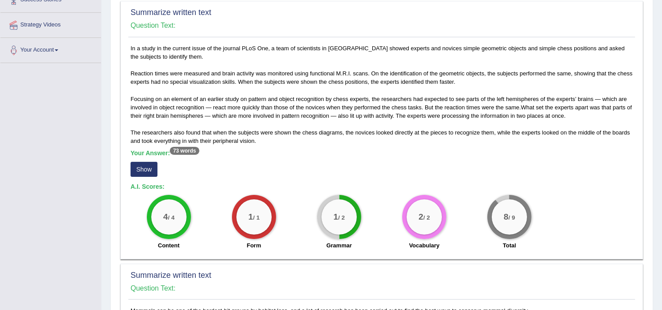
click at [139, 168] on button "Show" at bounding box center [144, 169] width 27 height 15
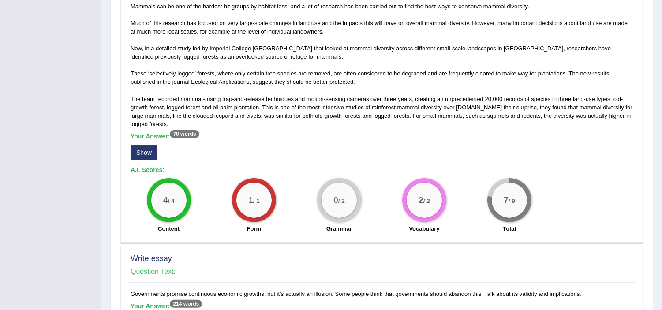
scroll to position [451, 0]
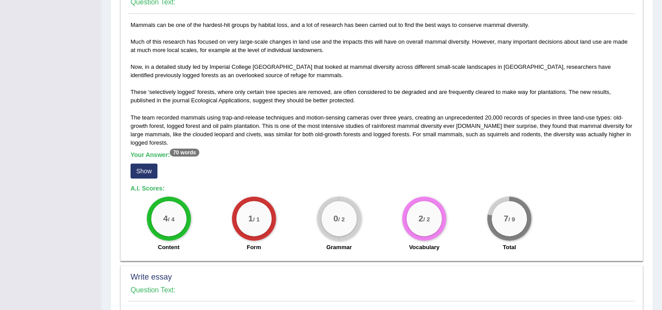
click at [139, 168] on button "Show" at bounding box center [144, 171] width 27 height 15
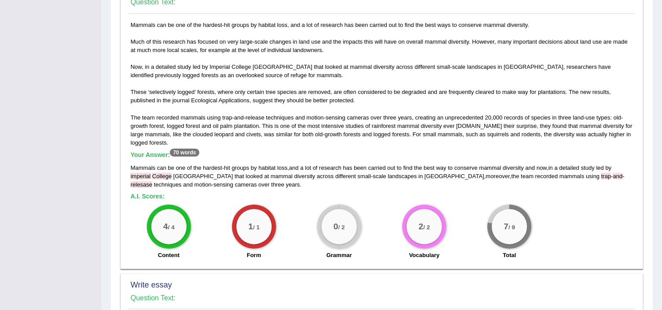
click at [282, 151] on h5 "Your Answer: 70 words" at bounding box center [382, 155] width 503 height 8
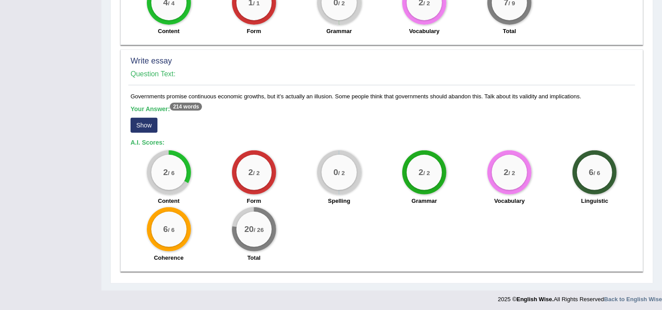
scroll to position [676, 0]
click at [147, 120] on button "Show" at bounding box center [144, 124] width 27 height 15
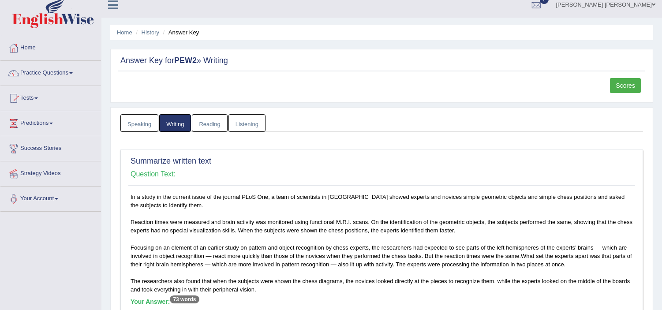
scroll to position [0, 0]
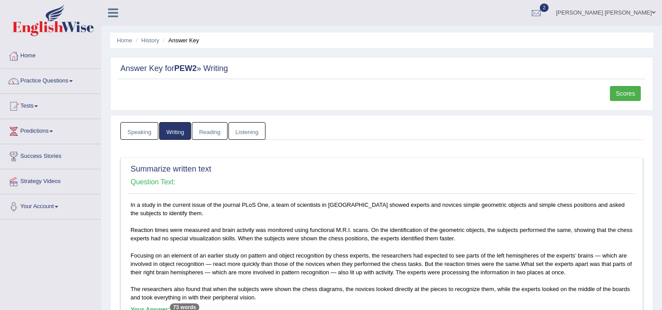
click at [181, 133] on link "Writing" at bounding box center [175, 131] width 32 height 18
click at [315, 94] on div "Scores" at bounding box center [381, 96] width 527 height 20
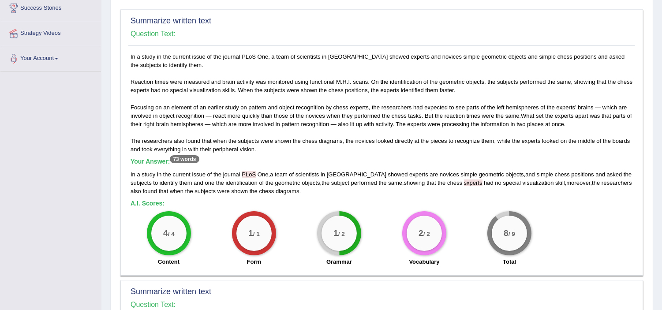
scroll to position [129, 0]
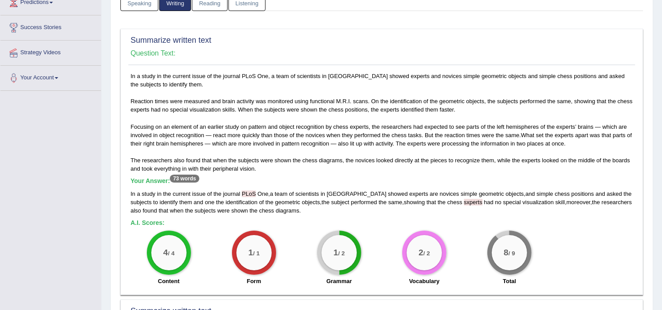
click at [211, 177] on h5 "Your Answer: 73 words" at bounding box center [382, 181] width 503 height 8
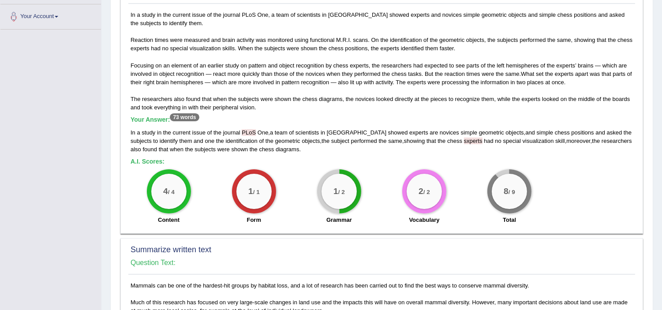
scroll to position [188, 0]
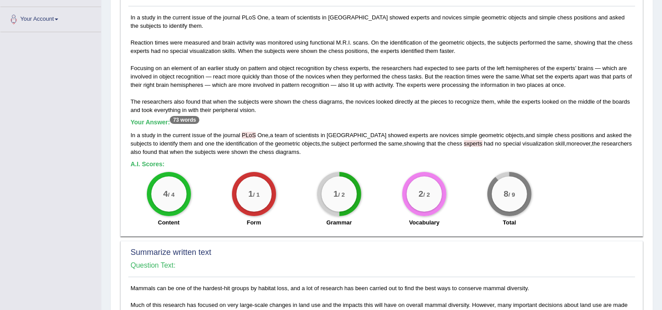
click at [290, 98] on div "In a study in the current issue of the journal PLoS One, a team of scientists i…" at bounding box center [381, 122] width 507 height 218
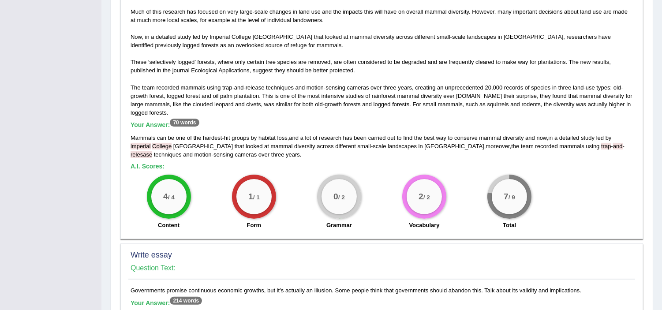
scroll to position [482, 0]
click at [278, 136] on span "loss" at bounding box center [283, 137] width 10 height 7
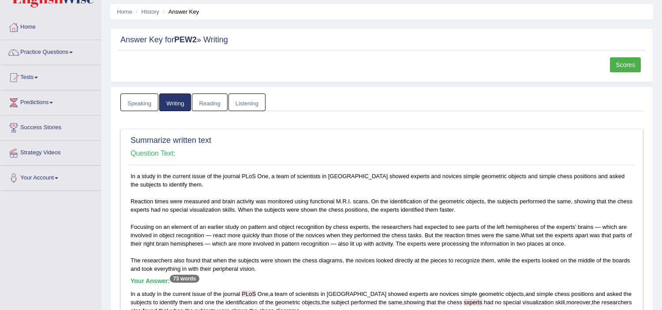
scroll to position [0, 0]
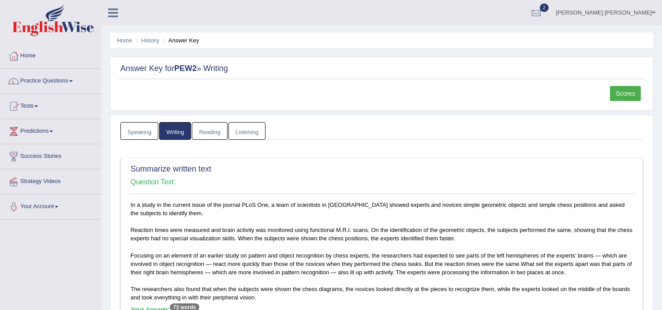
click at [154, 44] on li "History" at bounding box center [147, 40] width 26 height 8
click at [147, 43] on link "History" at bounding box center [151, 40] width 18 height 7
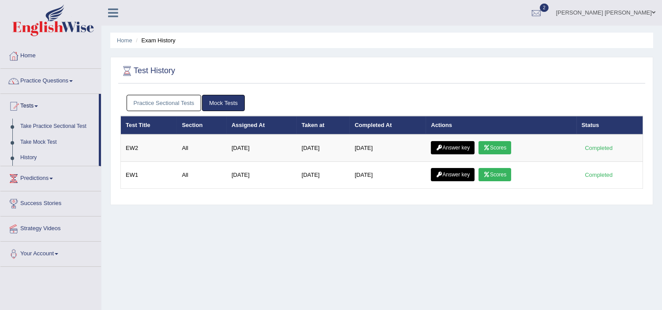
click at [173, 105] on link "Practice Sectional Tests" at bounding box center [164, 103] width 75 height 16
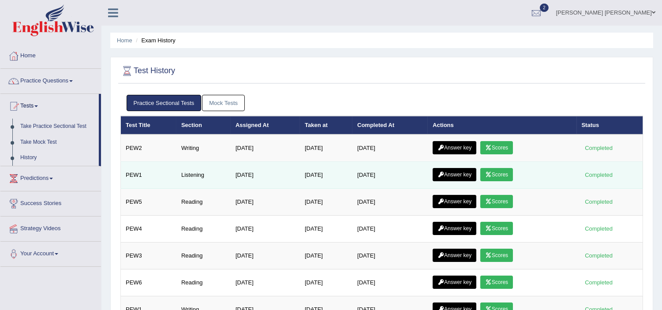
click at [461, 174] on link "Answer key" at bounding box center [455, 174] width 44 height 13
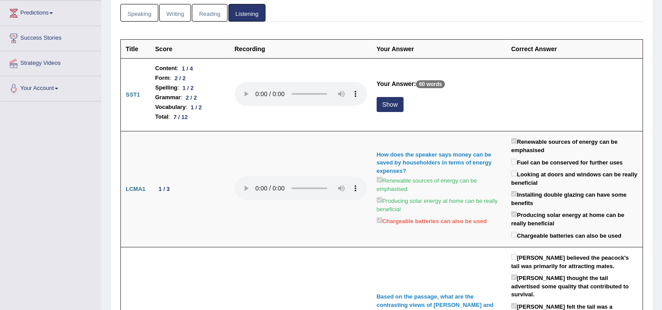
scroll to position [137, 0]
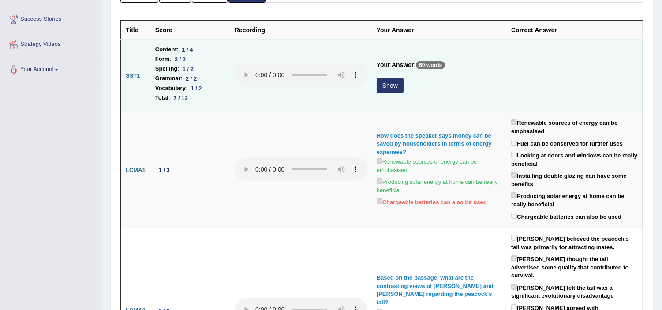
click at [430, 68] on p "60 words" at bounding box center [430, 65] width 29 height 8
click at [392, 81] on button "Show" at bounding box center [390, 85] width 27 height 15
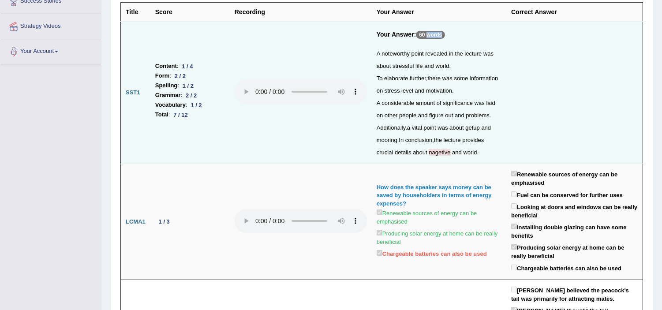
scroll to position [157, 0]
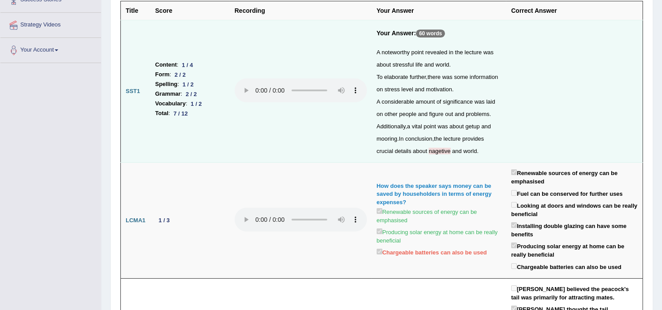
click at [478, 68] on div "A noteworthy point revealed in the lecture was about stressful life and world .…" at bounding box center [439, 101] width 125 height 111
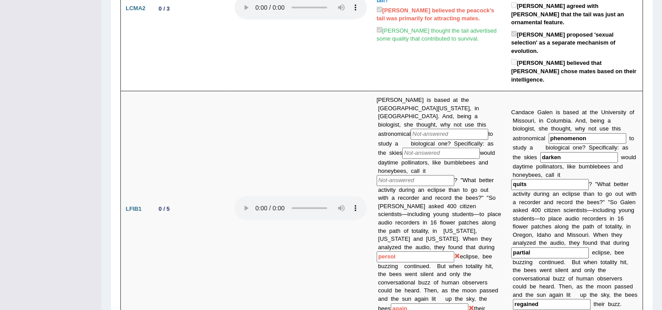
scroll to position [510, 0]
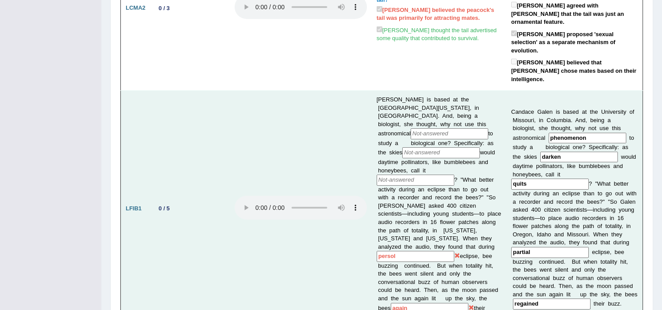
click at [406, 175] on td "Candace Galen is based at the University of Missouri, in Columbia. And, being a…" at bounding box center [439, 209] width 135 height 237
click at [427, 167] on td "Candace Galen is based at the University of Missouri, in Columbia. And, being a…" at bounding box center [439, 209] width 135 height 237
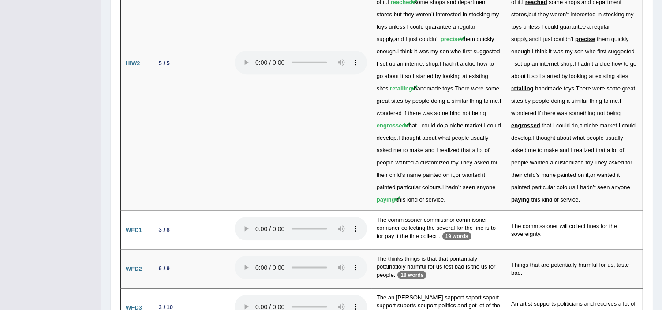
scroll to position [2130, 0]
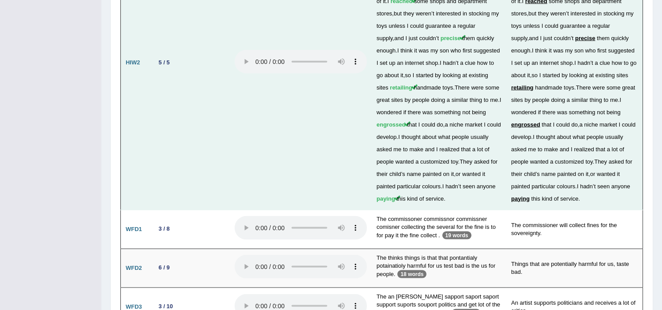
click at [240, 117] on td at bounding box center [301, 63] width 142 height 294
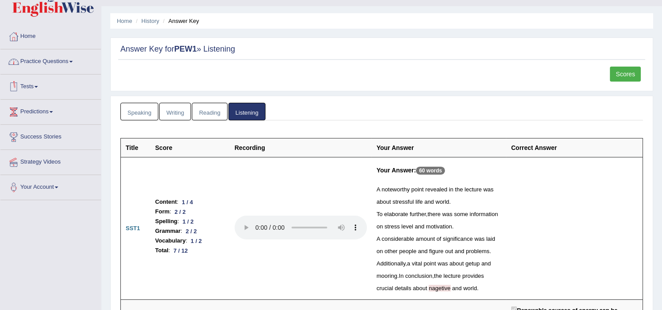
scroll to position [0, 0]
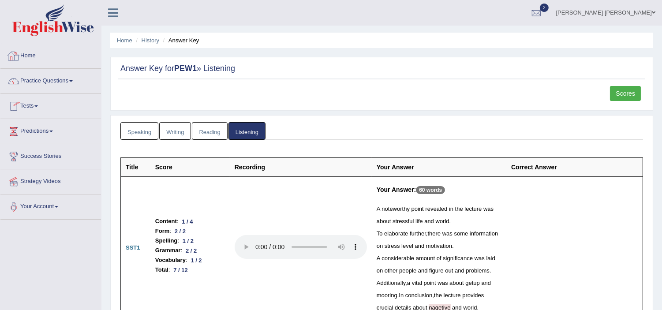
click at [29, 56] on link "Home" at bounding box center [50, 55] width 101 height 22
click at [29, 56] on link "Home" at bounding box center [49, 55] width 98 height 22
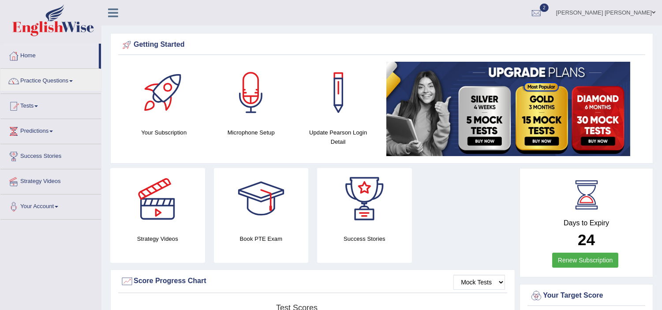
click at [41, 80] on link "Practice Questions" at bounding box center [50, 80] width 101 height 22
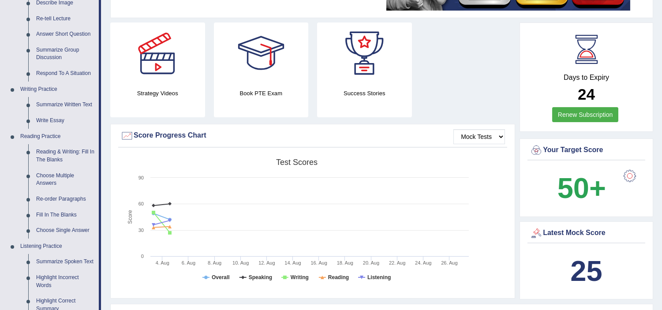
scroll to position [163, 0]
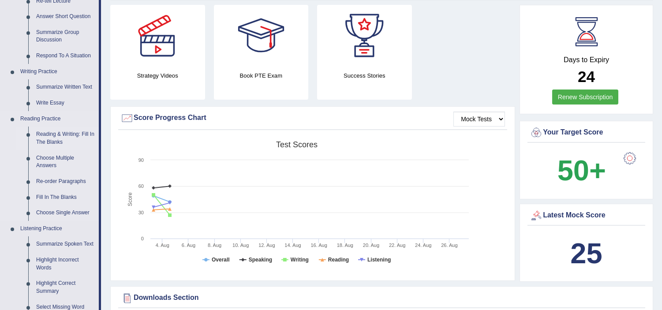
click at [52, 137] on link "Reading & Writing: Fill In The Blanks" at bounding box center [65, 138] width 67 height 23
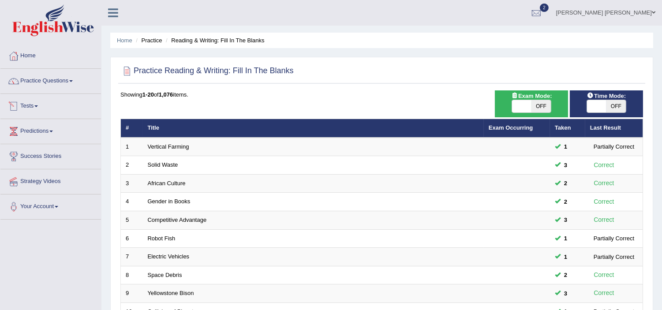
click at [306, 98] on div "Showing 1-20 of 1,076 items." at bounding box center [381, 94] width 523 height 8
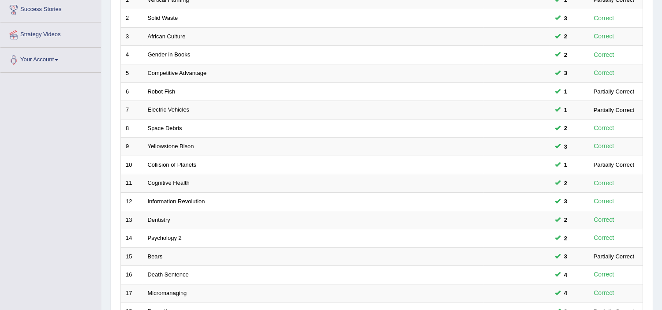
scroll to position [274, 0]
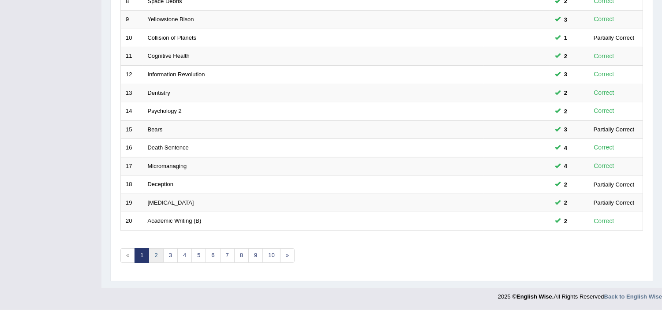
click at [151, 259] on link "2" at bounding box center [156, 255] width 15 height 15
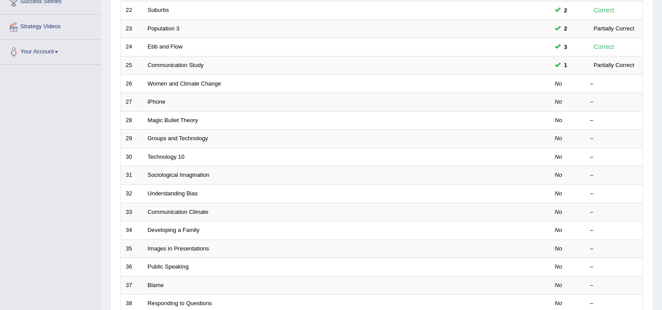
scroll to position [157, 0]
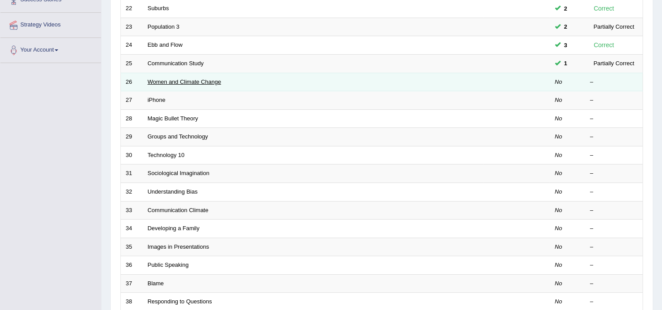
click at [171, 81] on link "Women and Climate Change" at bounding box center [185, 82] width 74 height 7
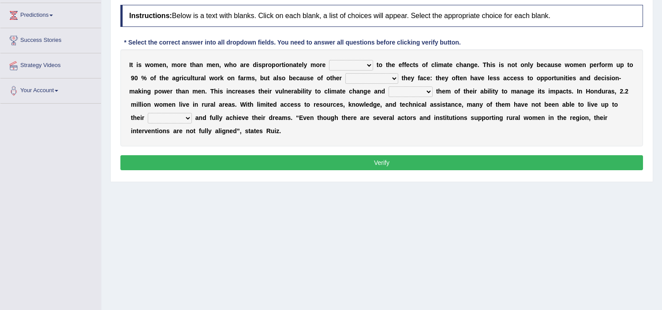
scroll to position [117, 0]
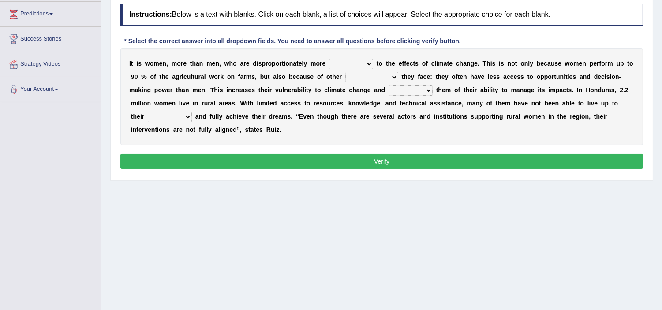
click at [351, 60] on select "defensive beatable vulnerable defective" at bounding box center [351, 64] width 44 height 11
click at [329, 59] on select "defensive beatable vulnerable defective" at bounding box center [351, 64] width 44 height 11
click at [357, 62] on select "defensive beatable vulnerable defective" at bounding box center [351, 64] width 44 height 11
select select "vulnerable"
click at [329, 59] on select "defensive beatable vulnerable defective" at bounding box center [351, 64] width 44 height 11
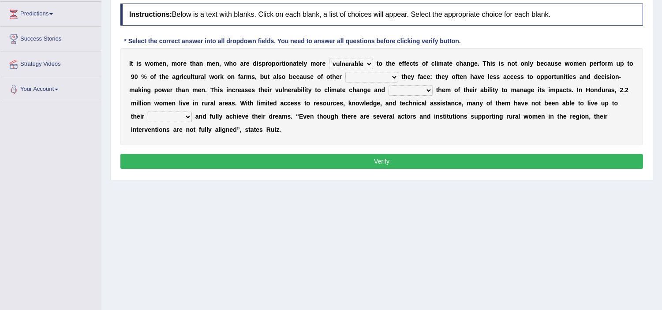
click at [372, 78] on select "chances challenges awkwardness changes" at bounding box center [372, 77] width 53 height 11
select select "challenges"
click at [346, 72] on select "chances challenges awkwardness changes" at bounding box center [372, 77] width 53 height 11
click at [413, 89] on select "deprives caprices deposits thrives" at bounding box center [411, 90] width 44 height 11
select select "thrives"
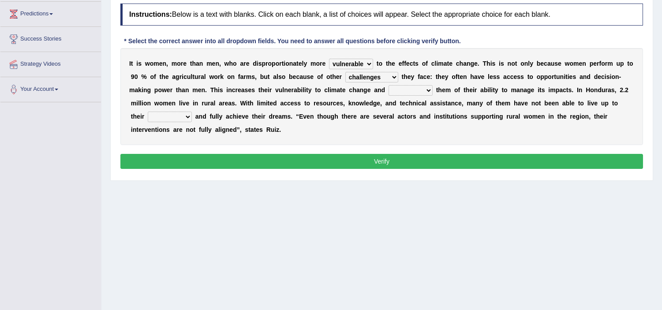
click at [389, 85] on select "deprives caprices deposits thrives" at bounding box center [411, 90] width 44 height 11
click at [170, 117] on select "endurance patience capacities publicity" at bounding box center [170, 117] width 44 height 11
select select "capacities"
click at [148, 112] on select "endurance patience capacities publicity" at bounding box center [170, 117] width 44 height 11
click at [420, 90] on select "deprives caprices deposits thrives" at bounding box center [411, 90] width 44 height 11
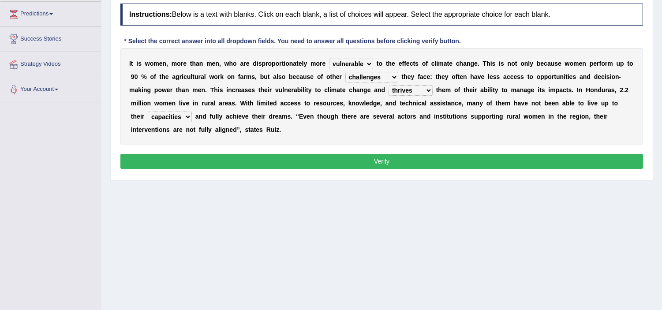
click at [389, 85] on select "deprives caprices deposits thrives" at bounding box center [411, 90] width 44 height 11
click at [163, 120] on select "endurance patience capacities publicity" at bounding box center [170, 117] width 44 height 11
click at [138, 138] on div "I t i s w o m e n , m o r e t h a n m e n , w h o a r e d i s p r o p o r t i o…" at bounding box center [381, 96] width 523 height 97
click at [308, 158] on button "Verify" at bounding box center [381, 161] width 523 height 15
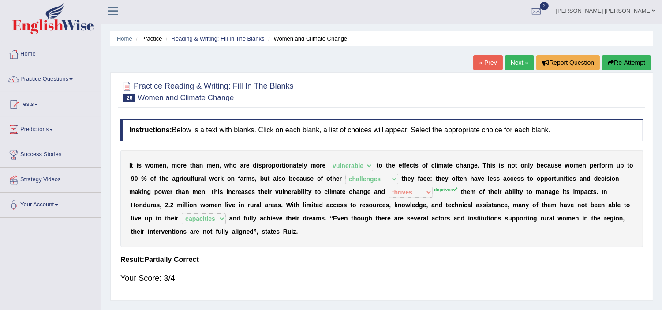
scroll to position [0, 0]
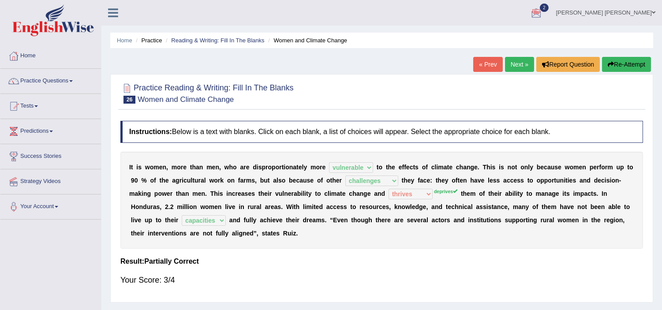
click at [522, 64] on link "Next »" at bounding box center [519, 64] width 29 height 15
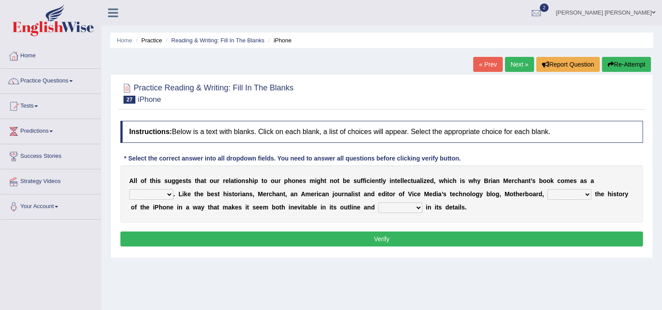
click at [152, 194] on select "privilege relief demotion flash" at bounding box center [151, 194] width 44 height 11
select select "privilege"
click at [129, 189] on select "privilege relief demotion flash" at bounding box center [151, 194] width 44 height 11
click at [569, 195] on select "enriches unpacks detours contorts" at bounding box center [570, 194] width 44 height 11
select select "enriches"
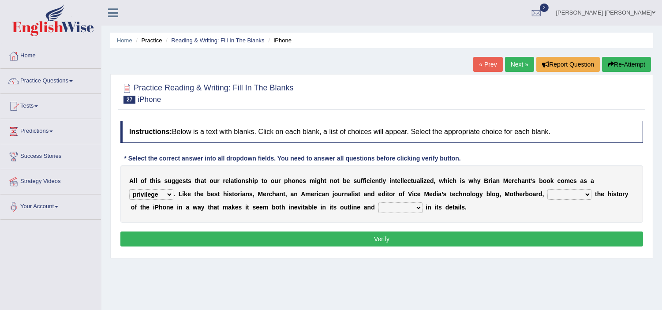
click at [548, 189] on select "enriches unpacks detours contorts" at bounding box center [570, 194] width 44 height 11
click at [395, 206] on select "surprises surprised surprising surprise" at bounding box center [401, 208] width 44 height 11
select select "surprising"
click at [379, 203] on select "surprises surprised surprising surprise" at bounding box center [401, 208] width 44 height 11
click at [410, 236] on button "Verify" at bounding box center [381, 239] width 523 height 15
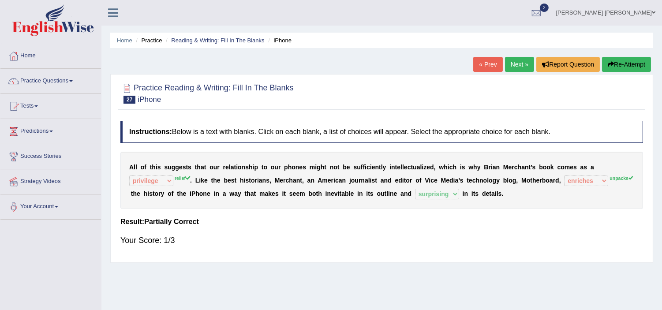
click at [224, 241] on div "Your Score: 1/3" at bounding box center [381, 240] width 523 height 21
click at [517, 61] on link "Next »" at bounding box center [519, 64] width 29 height 15
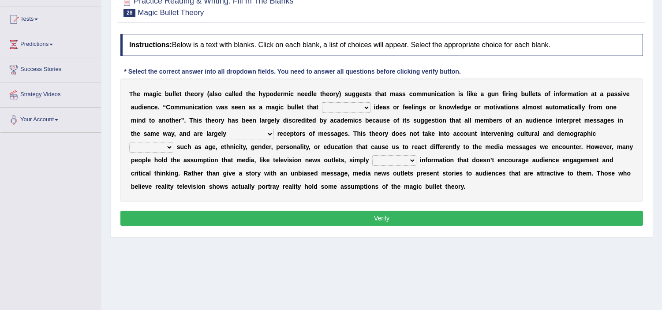
scroll to position [89, 0]
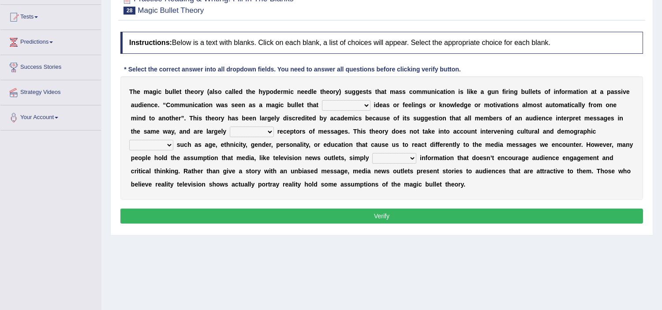
click at [338, 109] on select "transported translated transferred transformed" at bounding box center [346, 105] width 49 height 11
select select "transformed"
click at [322, 100] on select "transported translated transferred transformed" at bounding box center [346, 105] width 49 height 11
click at [253, 129] on select "negative active positive passive" at bounding box center [252, 132] width 44 height 11
select select "positive"
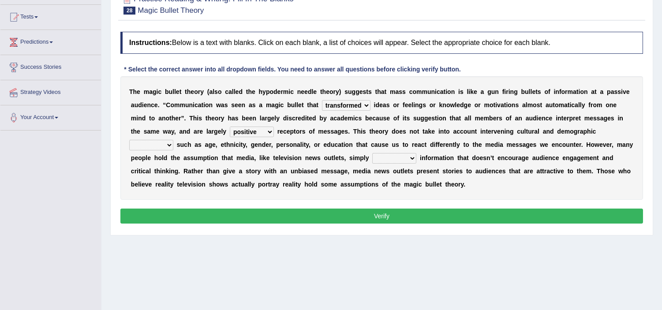
click at [230, 127] on select "negative active positive passive" at bounding box center [252, 132] width 44 height 11
click at [153, 143] on select "variables varies varieties variations" at bounding box center [151, 145] width 44 height 11
click at [129, 140] on select "variables varies varieties variations" at bounding box center [151, 145] width 44 height 11
click at [156, 145] on select "variables varies varieties variations" at bounding box center [151, 145] width 44 height 11
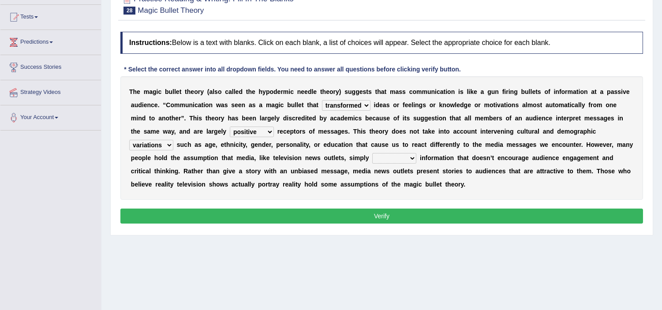
click at [156, 145] on select "variables varies varieties variations" at bounding box center [151, 145] width 44 height 11
select select "variables"
click at [129, 140] on select "variables varies varieties variations" at bounding box center [151, 145] width 44 height 11
click at [389, 158] on select "respond resume release request" at bounding box center [394, 158] width 44 height 11
select select "release"
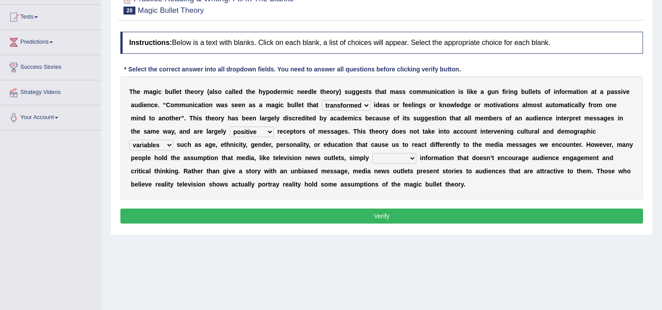
click at [372, 153] on select "respond resume release request" at bounding box center [394, 158] width 44 height 11
click at [395, 209] on button "Verify" at bounding box center [381, 216] width 523 height 15
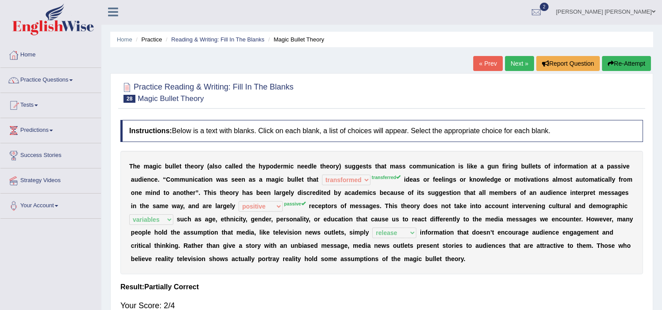
scroll to position [0, 0]
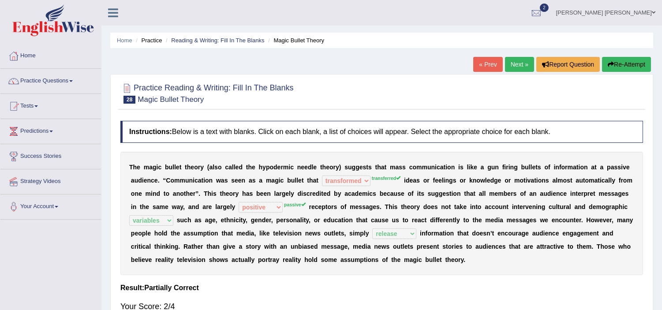
click at [513, 67] on link "Next »" at bounding box center [519, 64] width 29 height 15
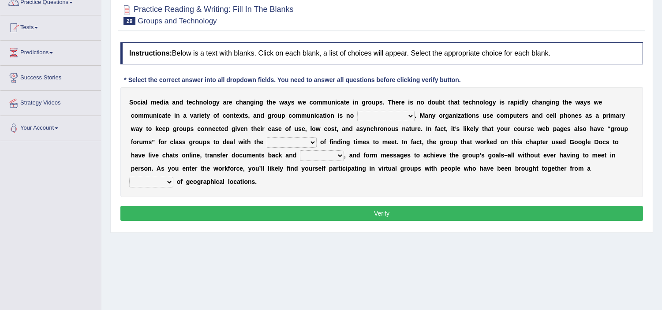
scroll to position [98, 0]
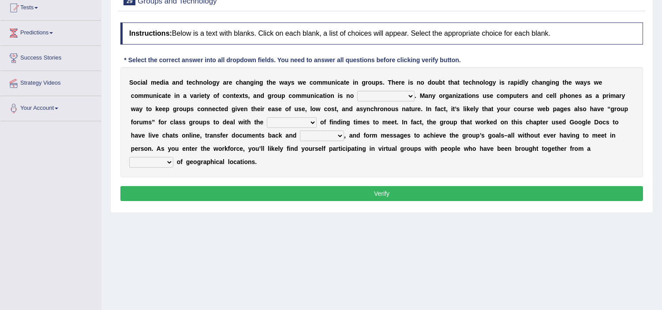
drag, startPoint x: 0, startPoint y: 0, endPoint x: 395, endPoint y: 100, distance: 407.1
click at [395, 100] on select "exception exemplification extradition excursion" at bounding box center [385, 96] width 57 height 11
click at [357, 91] on select "exception exemplification extradition excursion" at bounding box center [385, 96] width 57 height 11
click at [389, 92] on select "exception exemplification extradition excursion" at bounding box center [385, 96] width 57 height 11
select select "excursion"
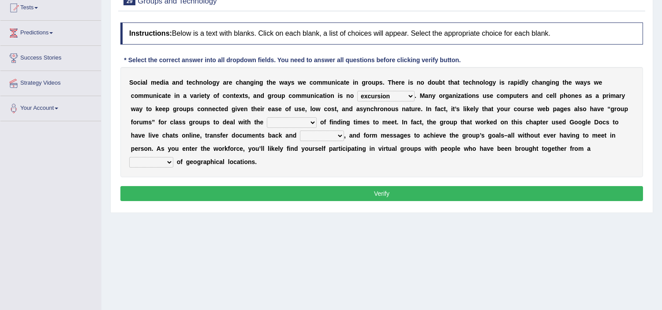
click at [357, 91] on select "exception exemplification extradition excursion" at bounding box center [385, 96] width 57 height 11
click at [286, 120] on select "localities liabilities complexities causalities" at bounding box center [292, 122] width 50 height 11
click at [437, 130] on div "S o c i a l m e d i a a n d t e c h n o l o g y a r e c h a n g i n g t h e w a…" at bounding box center [381, 122] width 523 height 110
click at [135, 134] on b "a" at bounding box center [137, 135] width 4 height 7
click at [320, 132] on select "fill forth toward beyond" at bounding box center [322, 136] width 44 height 11
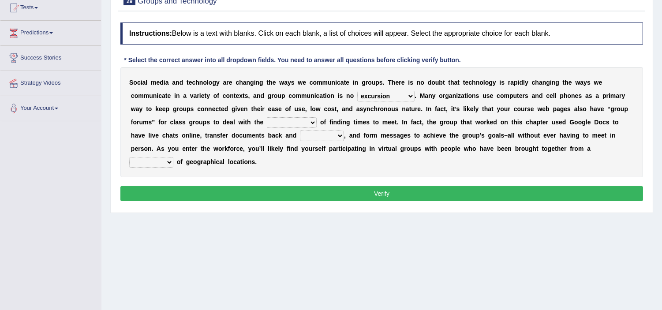
select select "fill"
click at [300, 131] on select "fill forth toward beyond" at bounding box center [322, 136] width 44 height 11
click at [323, 137] on select "fill forth toward beyond" at bounding box center [322, 136] width 44 height 11
click at [275, 164] on div "S o c i a l m e d i a a n d t e c h n o l o g y a r e c h a n g i n g t h e w a…" at bounding box center [381, 122] width 523 height 110
click at [153, 162] on select "form variety kind variation" at bounding box center [151, 162] width 44 height 11
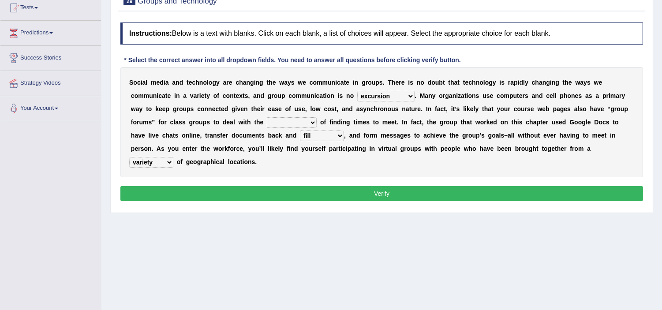
click at [129, 157] on select "form variety kind variation" at bounding box center [151, 162] width 44 height 11
click at [158, 159] on select "form variety kind variation" at bounding box center [151, 162] width 44 height 11
select select "variation"
click at [129, 157] on select "form variety kind variation" at bounding box center [151, 162] width 44 height 11
click at [290, 126] on select "localities liabilities complexities causalities" at bounding box center [292, 122] width 50 height 11
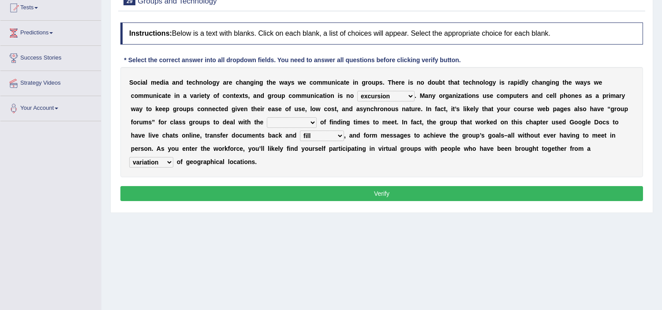
click at [379, 94] on select "exception exemplification extradition excursion" at bounding box center [385, 96] width 57 height 11
select select "exception"
click at [357, 91] on select "exception exemplification extradition excursion" at bounding box center [385, 96] width 57 height 11
click at [317, 134] on select "fill forth toward beyond" at bounding box center [322, 136] width 44 height 11
click at [300, 131] on select "fill forth toward beyond" at bounding box center [322, 136] width 44 height 11
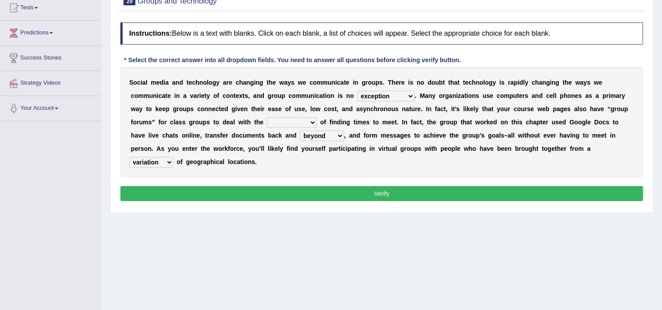
click at [322, 132] on select "fill forth toward beyond" at bounding box center [322, 136] width 44 height 11
select select "forth"
click at [300, 131] on select "fill forth toward beyond" at bounding box center [322, 136] width 44 height 11
click at [157, 162] on select "form variety kind variation" at bounding box center [151, 162] width 44 height 11
select select "variety"
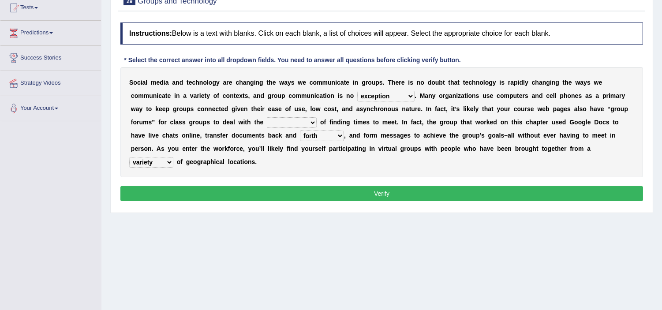
click at [129, 157] on select "form variety kind variation" at bounding box center [151, 162] width 44 height 11
click at [291, 121] on select "localities liabilities complexities causalities" at bounding box center [292, 122] width 50 height 11
click at [267, 117] on select "localities liabilities complexities causalities" at bounding box center [292, 122] width 50 height 11
click at [285, 120] on select "localities liabilities complexities causalities" at bounding box center [292, 122] width 50 height 11
select select "complexities"
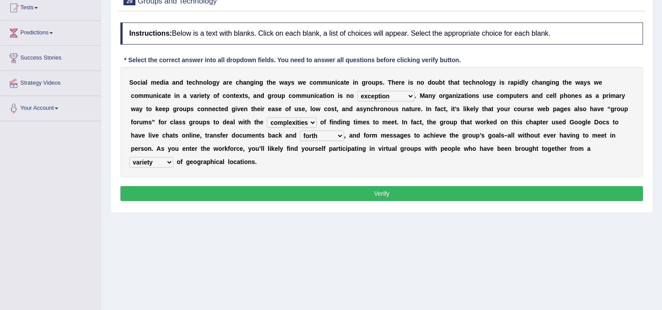
click at [267, 117] on select "localities liabilities complexities causalities" at bounding box center [292, 122] width 50 height 11
click at [300, 123] on select "localities liabilities complexities causalities" at bounding box center [292, 122] width 50 height 11
click at [386, 189] on button "Verify" at bounding box center [381, 193] width 523 height 15
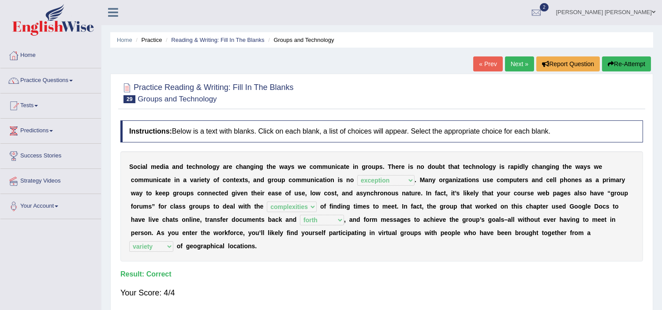
scroll to position [0, 0]
click at [512, 66] on link "Next »" at bounding box center [519, 64] width 29 height 15
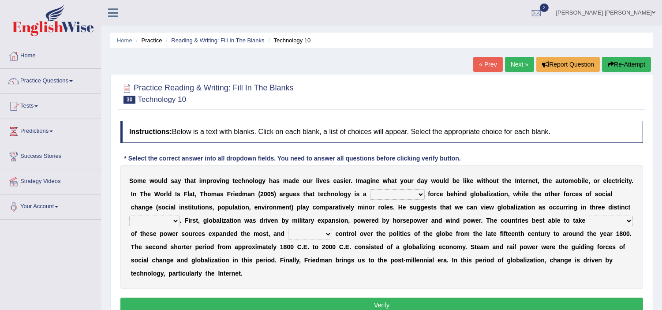
click at [399, 193] on select "driving demeaning distinguishing demanding" at bounding box center [397, 194] width 55 height 11
select select "driving"
click at [370, 189] on select "driving demeaning distinguishing demanding" at bounding box center [397, 194] width 55 height 11
click at [395, 196] on select "driving demeaning distinguishing demanding" at bounding box center [397, 194] width 55 height 11
click at [342, 203] on div "S o m e w o u l d s a y t h a t i m p r o v i n g t e c h n o l o g y h a s m a…" at bounding box center [381, 227] width 523 height 124
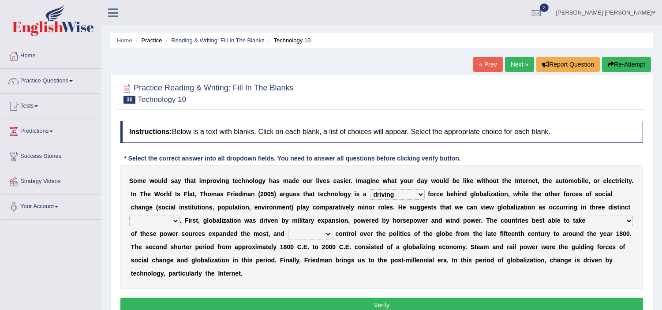
click at [152, 222] on select "periods periodicals perspectives perceptions" at bounding box center [154, 221] width 50 height 11
select select "periods"
click at [129, 216] on select "periods periodicals perspectives perceptions" at bounding box center [154, 221] width 50 height 11
click at [601, 222] on select "action advantage account care" at bounding box center [611, 221] width 44 height 11
select select "advantage"
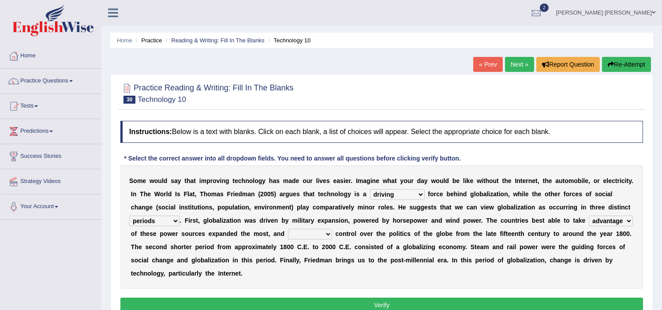
click at [590, 216] on select "action advantage account care" at bounding box center [611, 221] width 44 height 11
click at [315, 237] on select "exist extract exert expect" at bounding box center [310, 234] width 44 height 11
click at [288, 229] on select "exist extract exert expect" at bounding box center [310, 234] width 44 height 11
click at [455, 231] on b at bounding box center [455, 233] width 4 height 7
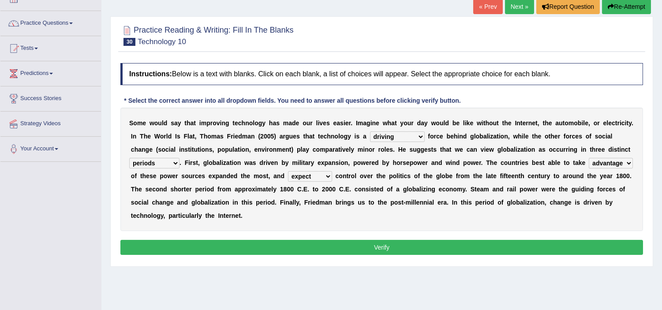
scroll to position [59, 0]
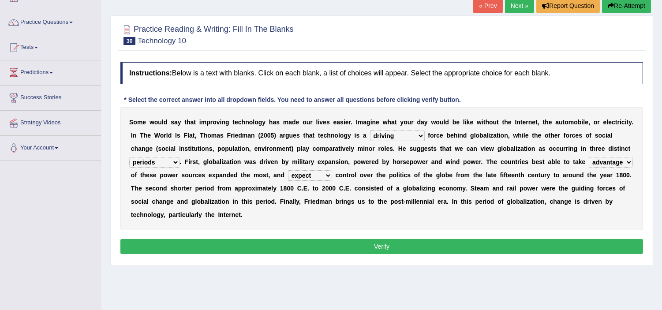
click at [305, 177] on select "exist extract exert expect" at bounding box center [310, 175] width 44 height 11
click at [288, 170] on select "exist extract exert expect" at bounding box center [310, 175] width 44 height 11
click at [305, 176] on select "exist extract exert expect" at bounding box center [310, 175] width 44 height 11
select select "exert"
click at [288, 170] on select "exist extract exert expect" at bounding box center [310, 175] width 44 height 11
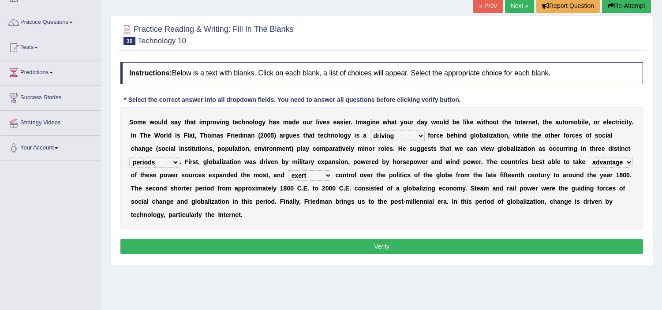
click at [359, 244] on button "Verify" at bounding box center [381, 246] width 523 height 15
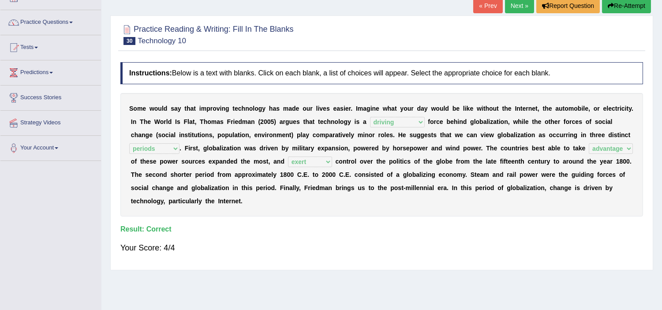
click at [465, 99] on div "S o m e w o u l d s a y t h a t i m p r o v i n g t e c h n o l o g y h a s m a…" at bounding box center [381, 155] width 523 height 124
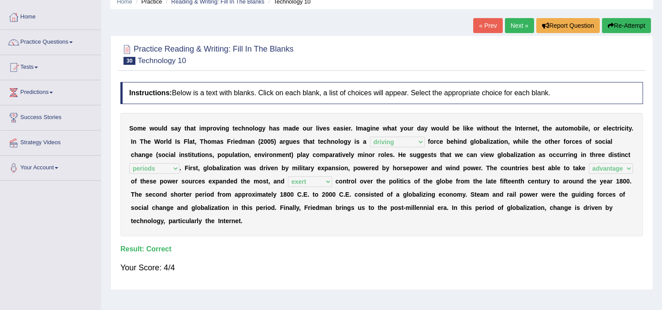
scroll to position [0, 0]
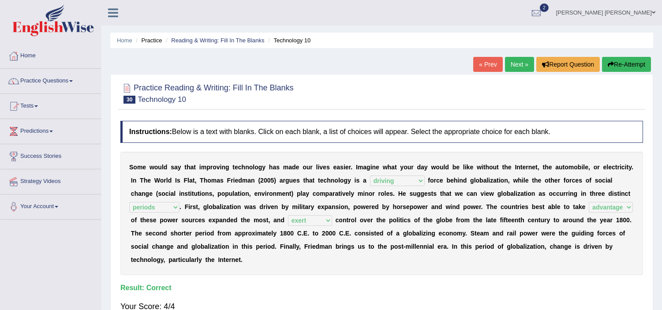
click at [516, 68] on link "Next »" at bounding box center [519, 64] width 29 height 15
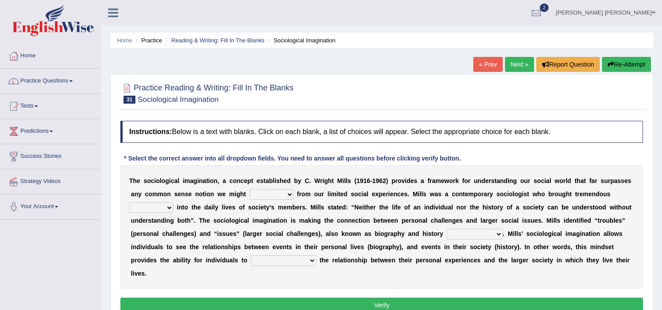
click at [267, 193] on select "depart derive describe deprive" at bounding box center [272, 194] width 44 height 11
select select "depart"
click at [250, 189] on select "depart derive describe deprive" at bounding box center [272, 194] width 44 height 11
click at [153, 211] on select "sight insight comment interaction" at bounding box center [151, 208] width 44 height 11
click at [129, 203] on select "sight insight comment interaction" at bounding box center [151, 208] width 44 height 11
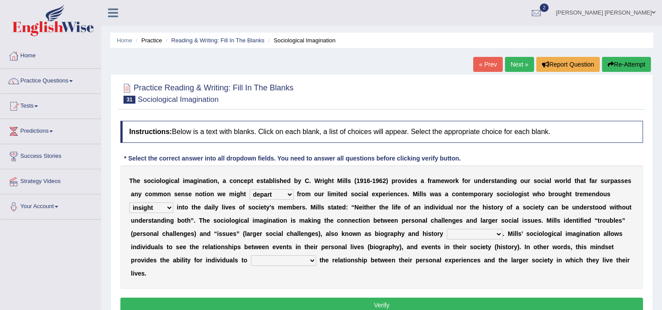
click at [155, 210] on select "sight insight comment interaction" at bounding box center [151, 208] width 44 height 11
select select "interaction"
click at [129, 203] on select "sight insight comment interaction" at bounding box center [151, 208] width 44 height 11
click at [469, 236] on select "accordingly collectively respectively spontaneously" at bounding box center [475, 234] width 56 height 11
select select "respectively"
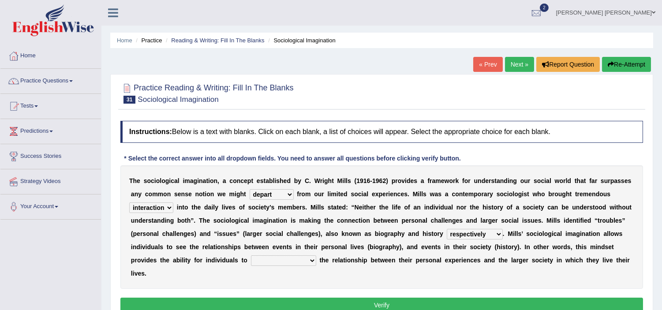
click at [447, 229] on select "accordingly collectively respectively spontaneously" at bounding box center [475, 234] width 56 height 11
click at [280, 259] on select "commercialize capitalize realize compartmentalize" at bounding box center [283, 261] width 65 height 11
select select "realize"
click at [251, 256] on select "commercialize capitalize realize compartmentalize" at bounding box center [283, 261] width 65 height 11
click at [388, 201] on div "T h e s o c i o l o g i c a l i m a g i n a t i o n , a c o n c e p t e s t a b…" at bounding box center [381, 227] width 523 height 124
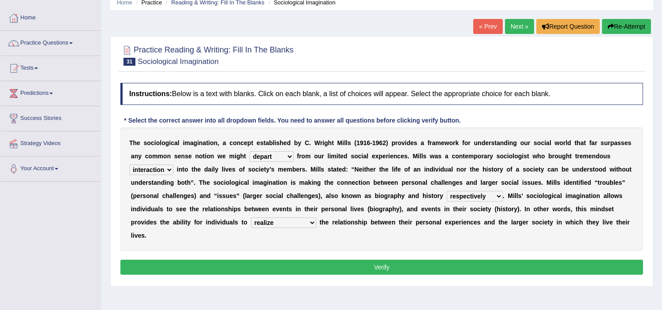
scroll to position [39, 0]
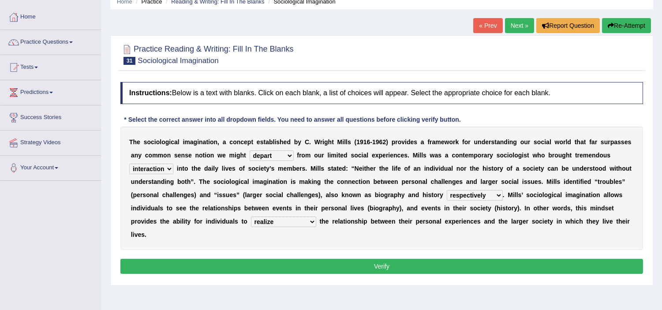
click at [147, 168] on select "sight insight comment interaction" at bounding box center [151, 169] width 44 height 11
select select "insight"
click at [129, 164] on select "sight insight comment interaction" at bounding box center [151, 169] width 44 height 11
click at [147, 170] on select "sight insight comment interaction" at bounding box center [151, 169] width 44 height 11
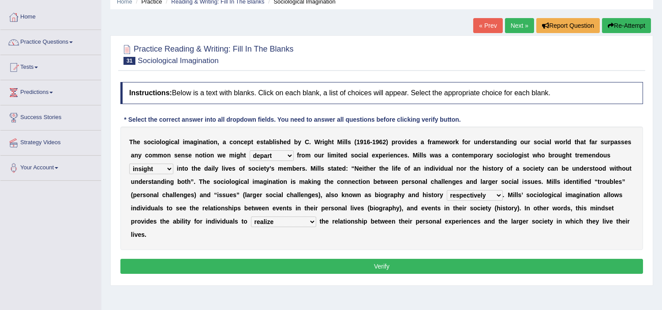
click at [266, 155] on select "depart derive describe deprive" at bounding box center [272, 155] width 44 height 11
select select "derive"
click at [250, 150] on select "depart derive describe deprive" at bounding box center [272, 155] width 44 height 11
click at [345, 163] on div "T h e s o c i o l o g i c a l i m a g i n a t i o n , a c o n c e p t e s t a b…" at bounding box center [381, 189] width 523 height 124
click at [303, 263] on button "Verify" at bounding box center [381, 266] width 523 height 15
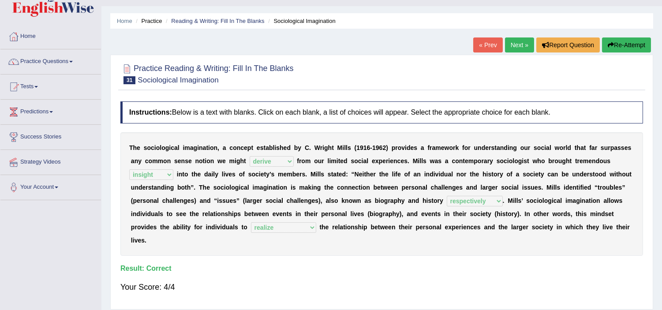
scroll to position [0, 0]
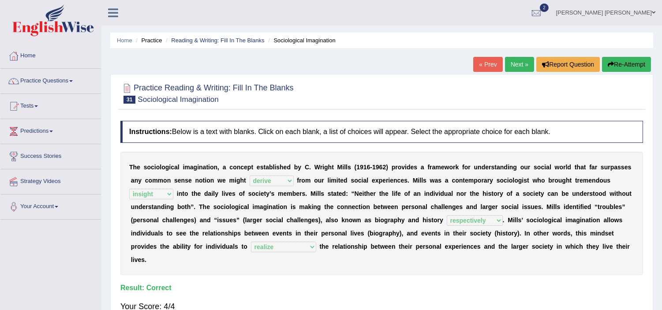
click at [290, 157] on div "T h e s o c i o l o g i c a l i m a g i n a t i o n , a c o n c e p t e s t a b…" at bounding box center [381, 214] width 523 height 124
click at [30, 102] on link "Tests" at bounding box center [50, 105] width 101 height 22
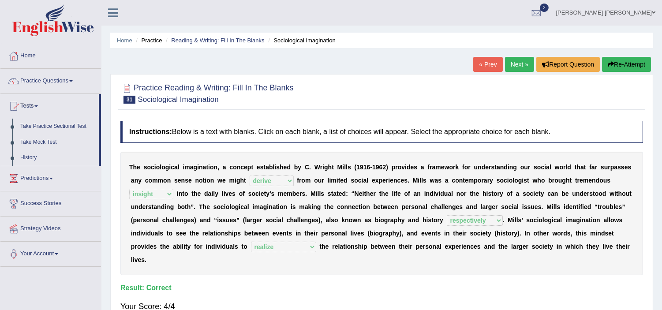
click at [303, 97] on div at bounding box center [381, 92] width 523 height 27
click at [515, 68] on link "Next »" at bounding box center [519, 64] width 29 height 15
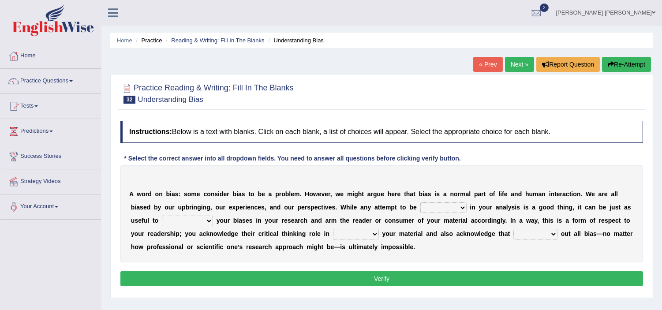
click at [462, 86] on div at bounding box center [381, 92] width 523 height 27
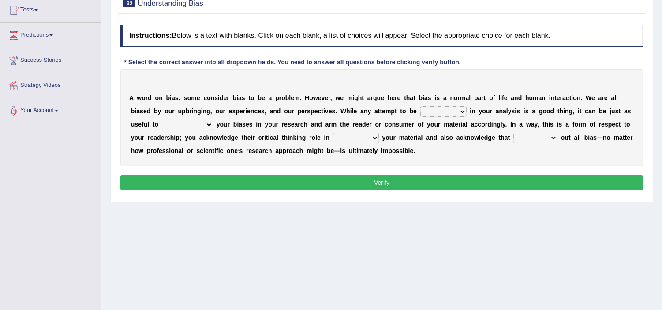
scroll to position [98, 0]
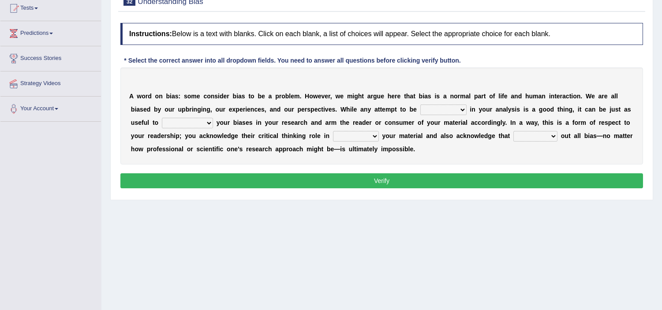
click at [448, 109] on select "objective optimistic subjective pessimistic" at bounding box center [444, 110] width 46 height 11
select select "subjective"
click at [421, 105] on select "objective optimistic subjective pessimistic" at bounding box center [444, 110] width 46 height 11
click at [192, 124] on select "assume achieve acquire acknowledge" at bounding box center [187, 123] width 51 height 11
select select "achieve"
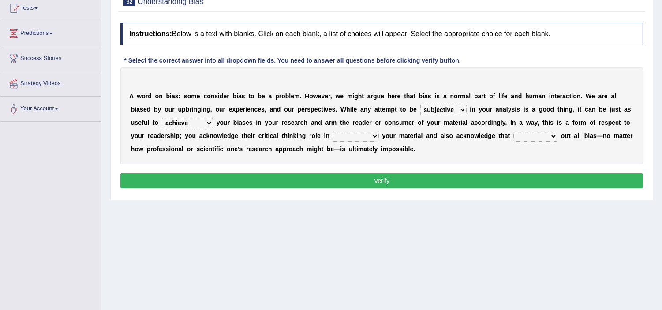
click at [162, 118] on select "assume achieve acquire acknowledge" at bounding box center [187, 123] width 51 height 11
click at [358, 136] on select "contacting consuming conducting confirming" at bounding box center [356, 136] width 46 height 11
select select "conducting"
click at [333, 131] on select "contacting consuming conducting confirming" at bounding box center [356, 136] width 46 height 11
click at [529, 135] on select "phasing building ruling pushing" at bounding box center [536, 136] width 44 height 11
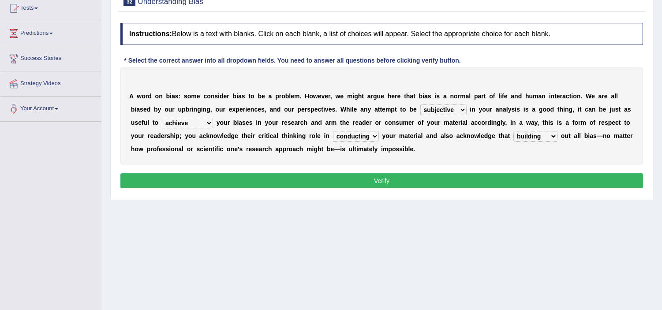
click at [514, 131] on select "phasing building ruling pushing" at bounding box center [536, 136] width 44 height 11
click at [533, 133] on select "phasing building ruling pushing" at bounding box center [536, 136] width 44 height 11
select select "ruling"
click at [514, 131] on select "phasing building ruling pushing" at bounding box center [536, 136] width 44 height 11
click at [355, 137] on select "contacting consuming conducting confirming" at bounding box center [356, 136] width 46 height 11
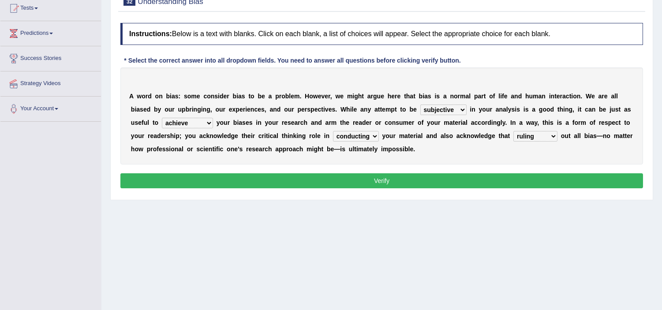
click at [333, 131] on select "contacting consuming conducting confirming" at bounding box center [356, 136] width 46 height 11
click at [359, 138] on select "contacting consuming conducting confirming" at bounding box center [356, 136] width 46 height 11
click at [333, 131] on select "contacting consuming conducting confirming" at bounding box center [356, 136] width 46 height 11
click at [356, 135] on select "contacting consuming conducting confirming" at bounding box center [356, 136] width 46 height 11
select select "consuming"
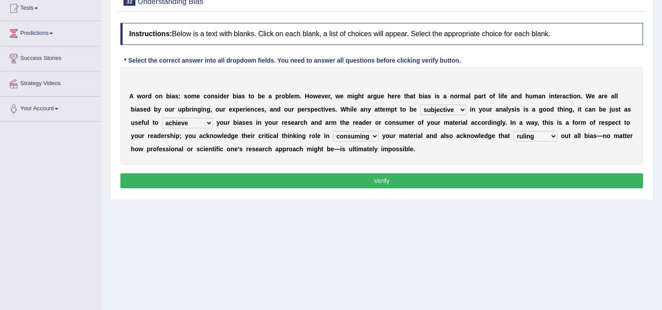
click at [333, 131] on select "contacting consuming conducting confirming" at bounding box center [356, 136] width 46 height 11
click at [187, 124] on select "assume achieve acquire acknowledge" at bounding box center [187, 123] width 51 height 11
click at [162, 118] on select "assume achieve acquire acknowledge" at bounding box center [187, 123] width 51 height 11
click at [187, 120] on select "assume achieve acquire acknowledge" at bounding box center [187, 123] width 51 height 11
select select "acknowledge"
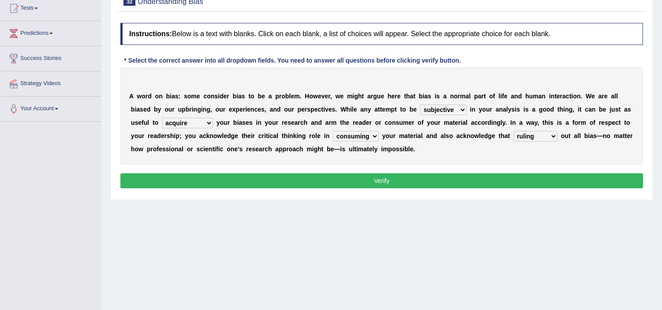
click at [162, 118] on select "assume achieve acquire acknowledge" at bounding box center [187, 123] width 51 height 11
click at [433, 109] on select "objective optimistic subjective pessimistic" at bounding box center [444, 110] width 46 height 11
select select "objective"
click at [421, 105] on select "objective optimistic subjective pessimistic" at bounding box center [444, 110] width 46 height 11
click at [376, 181] on button "Verify" at bounding box center [381, 180] width 523 height 15
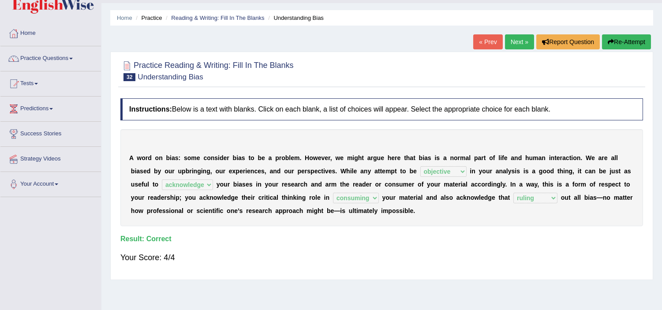
scroll to position [0, 0]
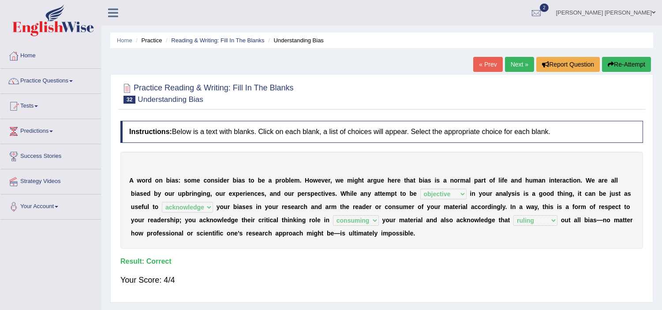
click at [514, 61] on link "Next »" at bounding box center [519, 64] width 29 height 15
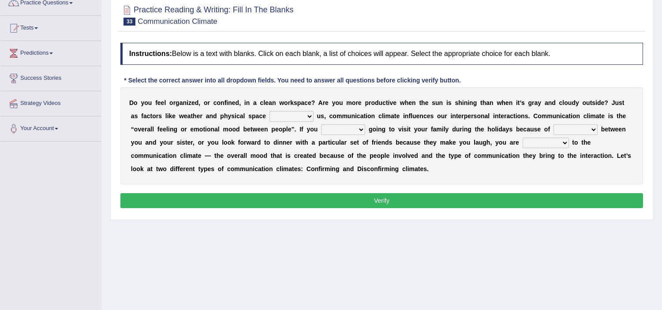
click at [294, 117] on select "improve impact impose imply" at bounding box center [292, 116] width 44 height 11
click at [270, 111] on select "improve impact impose imply" at bounding box center [292, 116] width 44 height 11
click at [296, 115] on select "improve impact impose imply" at bounding box center [292, 116] width 44 height 11
select select "impose"
click at [270, 111] on select "improve impact impose imply" at bounding box center [292, 116] width 44 height 11
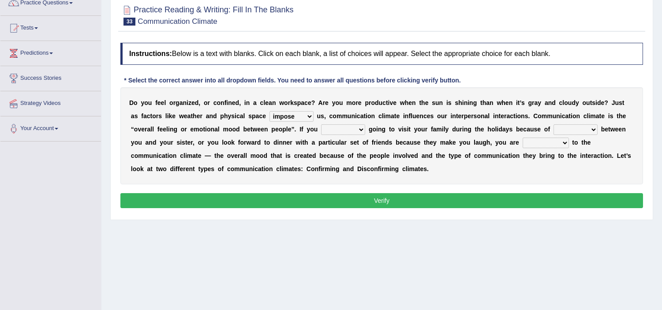
click at [350, 132] on select "dread force scare afraid" at bounding box center [343, 129] width 44 height 11
click at [321, 124] on select "dread force scare afraid" at bounding box center [343, 129] width 44 height 11
click at [347, 124] on select "dread force scare afraid" at bounding box center [343, 129] width 44 height 11
select select "dread"
click at [321, 124] on select "dread force scare afraid" at bounding box center [343, 129] width 44 height 11
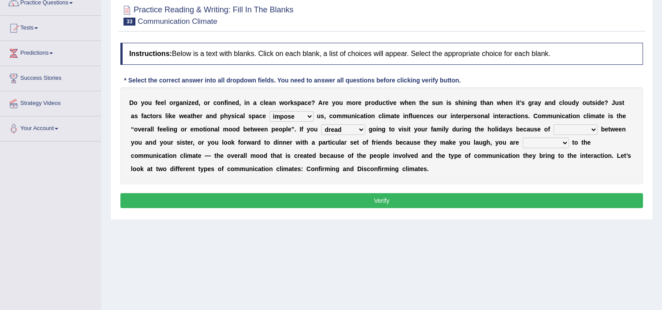
click at [572, 127] on select "tender tension tendency tenacity" at bounding box center [576, 129] width 44 height 11
select select "tension"
click at [554, 124] on select "tender tension tendency tenacity" at bounding box center [576, 129] width 44 height 11
click at [343, 124] on select "dread force scare afraid" at bounding box center [343, 129] width 44 height 11
click at [321, 124] on select "dread force scare afraid" at bounding box center [343, 129] width 44 height 11
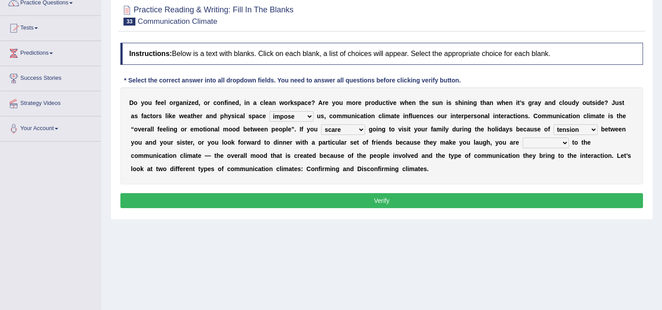
click at [338, 131] on select "dread force scare afraid" at bounding box center [343, 129] width 44 height 11
select select "afraid"
click at [321, 124] on select "dread force scare afraid" at bounding box center [343, 129] width 44 height 11
click at [539, 140] on select "relying relating responding recycling" at bounding box center [546, 143] width 46 height 11
select select "relying"
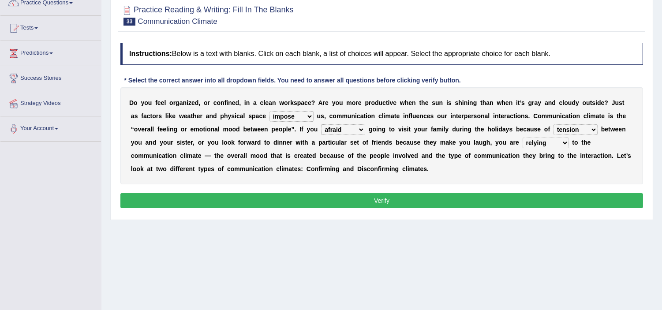
click at [523, 138] on select "relying relating responding recycling" at bounding box center [546, 143] width 46 height 11
click at [546, 144] on select "relying relating responding recycling" at bounding box center [546, 143] width 46 height 11
click at [523, 138] on select "relying relating responding recycling" at bounding box center [546, 143] width 46 height 11
click at [545, 140] on select "relying relating responding recycling" at bounding box center [546, 143] width 46 height 11
click at [523, 138] on select "relying relating responding recycling" at bounding box center [546, 143] width 46 height 11
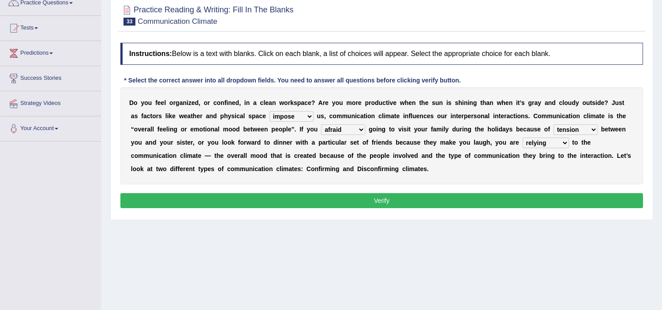
click at [289, 113] on select "improve impact impose imply" at bounding box center [292, 116] width 44 height 11
click at [270, 111] on select "improve impact impose imply" at bounding box center [292, 116] width 44 height 11
click at [290, 116] on select "improve impact impose imply" at bounding box center [292, 116] width 44 height 11
select select "improve"
click at [270, 111] on select "improve impact impose imply" at bounding box center [292, 116] width 44 height 11
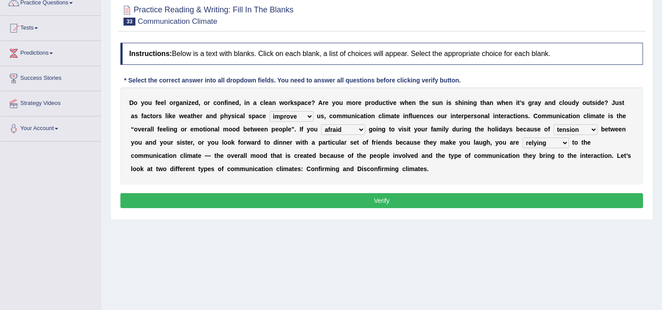
click at [539, 140] on select "relying relating responding recycling" at bounding box center [546, 143] width 46 height 11
select select "responding"
click at [523, 138] on select "relying relating responding recycling" at bounding box center [546, 143] width 46 height 11
click at [284, 115] on select "improve impact impose imply" at bounding box center [292, 116] width 44 height 11
select select "imply"
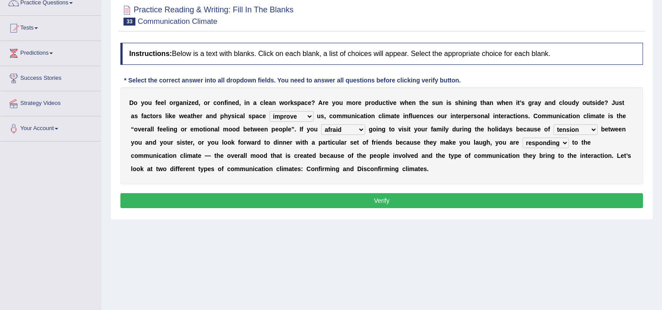
click at [270, 111] on select "improve impact impose imply" at bounding box center [292, 116] width 44 height 11
click at [342, 128] on select "dread force scare afraid" at bounding box center [343, 129] width 44 height 11
click at [321, 124] on select "dread force scare afraid" at bounding box center [343, 129] width 44 height 11
click at [345, 125] on select "dread force scare afraid" at bounding box center [343, 129] width 44 height 11
select select "force"
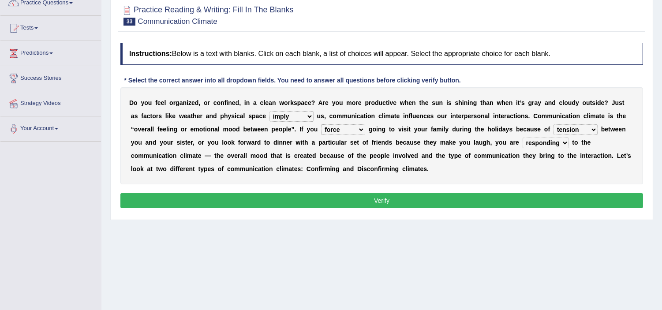
click at [321, 124] on select "dread force scare afraid" at bounding box center [343, 129] width 44 height 11
click at [295, 116] on select "improve impact impose imply" at bounding box center [292, 116] width 44 height 11
select select "impact"
click at [270, 111] on select "improve impact impose imply" at bounding box center [292, 116] width 44 height 11
click at [398, 196] on button "Verify" at bounding box center [381, 200] width 523 height 15
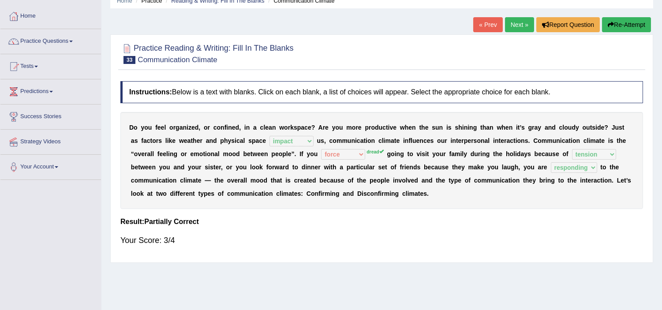
scroll to position [39, 0]
click at [513, 27] on link "Next »" at bounding box center [519, 25] width 29 height 15
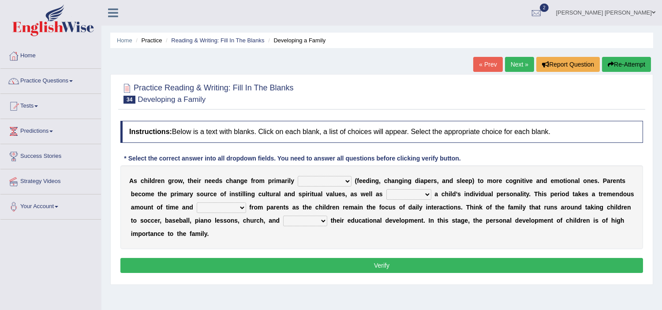
click at [313, 177] on select "psychological educational physical social" at bounding box center [325, 181] width 54 height 11
drag, startPoint x: 313, startPoint y: 177, endPoint x: 313, endPoint y: 186, distance: 8.8
click at [313, 177] on select "psychological educational physical social" at bounding box center [325, 181] width 54 height 11
click at [320, 180] on select "psychological educational physical social" at bounding box center [325, 181] width 54 height 11
click at [397, 197] on select "caring calculating feeding fostering" at bounding box center [409, 194] width 45 height 11
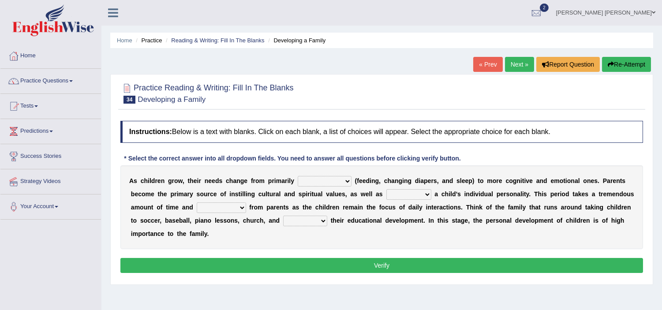
click at [319, 208] on b "c" at bounding box center [318, 207] width 4 height 7
click at [408, 195] on select "caring calculating feeding fostering" at bounding box center [409, 194] width 45 height 11
click at [387, 189] on select "caring calculating feeding fostering" at bounding box center [409, 194] width 45 height 11
click at [402, 195] on select "caring calculating feeding fostering" at bounding box center [409, 194] width 45 height 11
click at [387, 189] on select "caring calculating feeding fostering" at bounding box center [409, 194] width 45 height 11
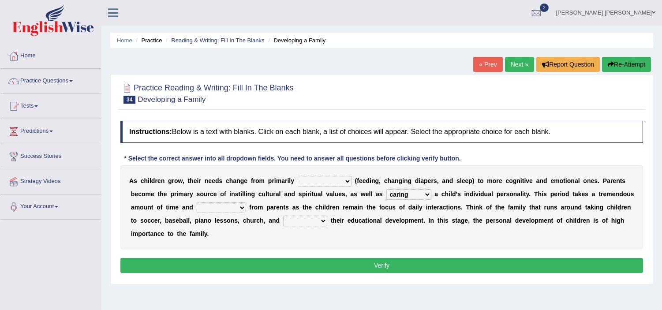
click at [407, 193] on select "caring calculating feeding fostering" at bounding box center [409, 194] width 45 height 11
click at [387, 189] on select "caring calculating feeding fostering" at bounding box center [409, 194] width 45 height 11
click at [404, 192] on select "caring calculating feeding fostering" at bounding box center [409, 194] width 45 height 11
select select "fostering"
click at [387, 189] on select "caring calculating feeding fostering" at bounding box center [409, 194] width 45 height 11
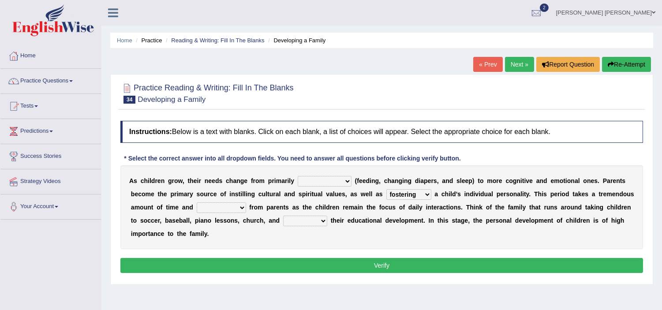
click at [315, 180] on select "psychological educational physical social" at bounding box center [325, 181] width 54 height 11
click at [298, 176] on select "psychological educational physical social" at bounding box center [325, 181] width 54 height 11
click at [328, 178] on select "psychological educational physical social" at bounding box center [325, 181] width 54 height 11
select select "physical"
click at [298, 176] on select "psychological educational physical social" at bounding box center [325, 181] width 54 height 11
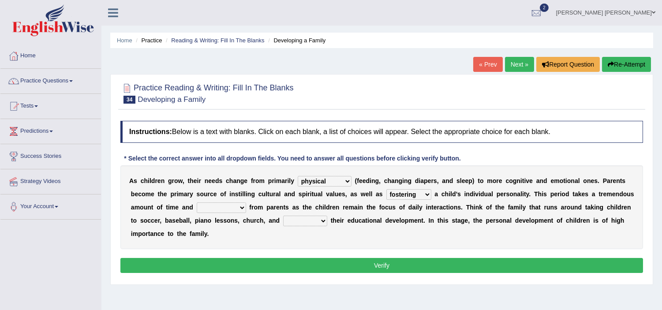
click at [246, 206] on select "commitment components compliance comments" at bounding box center [221, 208] width 49 height 11
select select "commitment"
click at [235, 203] on select "commitment components compliance comments" at bounding box center [221, 208] width 49 height 11
click at [327, 220] on select "granting guiding generating gaining" at bounding box center [305, 221] width 44 height 11
select select "guiding"
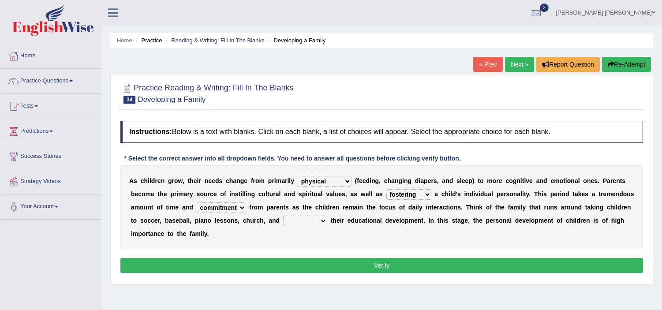
click at [327, 216] on select "granting guiding generating gaining" at bounding box center [305, 221] width 44 height 11
click at [334, 267] on button "Verify" at bounding box center [381, 265] width 523 height 15
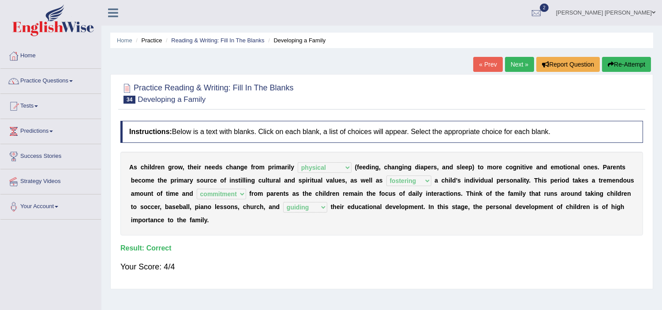
click at [515, 59] on link "Next »" at bounding box center [519, 64] width 29 height 15
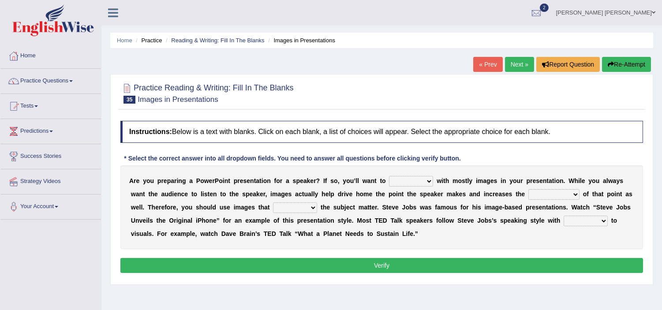
click at [418, 179] on select "stand stay stick stock" at bounding box center [411, 181] width 44 height 11
click at [389, 176] on select "stand stay stick stock" at bounding box center [411, 181] width 44 height 11
click at [416, 184] on select "stand stay stick stock" at bounding box center [411, 181] width 44 height 11
select select "stand"
click at [389, 176] on select "stand stay stick stock" at bounding box center [411, 181] width 44 height 11
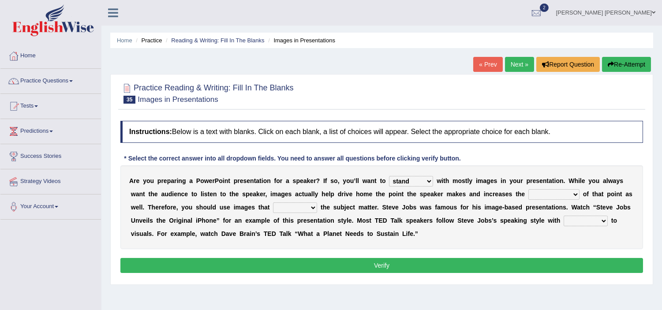
click at [549, 196] on select "memorability morality mobilization mobility" at bounding box center [554, 194] width 51 height 11
select select "morality"
click at [529, 189] on select "memorability morality mobilization mobility" at bounding box center [554, 194] width 51 height 11
click at [297, 206] on select "suggest supply submit support" at bounding box center [295, 208] width 44 height 11
select select "support"
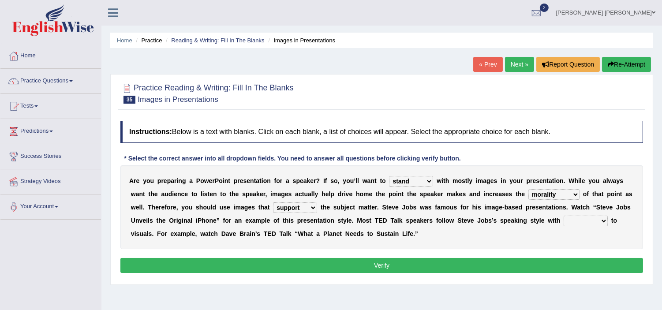
click at [273, 203] on select "suggest supply submit support" at bounding box center [295, 208] width 44 height 11
click at [577, 223] on select "regard result retrospect request" at bounding box center [586, 221] width 44 height 11
select select "regard"
click at [564, 216] on select "regard result retrospect request" at bounding box center [586, 221] width 44 height 11
click at [437, 267] on button "Verify" at bounding box center [381, 265] width 523 height 15
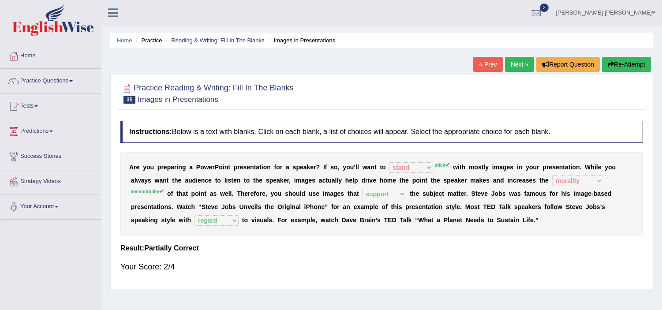
click at [617, 64] on button "Re-Attempt" at bounding box center [626, 64] width 49 height 15
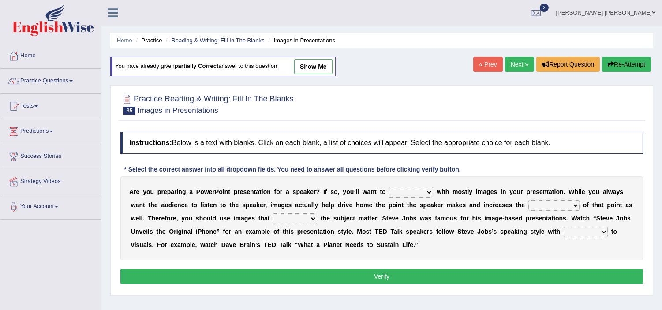
click at [407, 196] on select "stand stay stick stock" at bounding box center [411, 192] width 44 height 11
select select "stick"
click at [389, 187] on select "stand stay stick stock" at bounding box center [411, 192] width 44 height 11
click at [546, 201] on select "memorability morality mobilization mobility" at bounding box center [554, 205] width 51 height 11
select select "memorability"
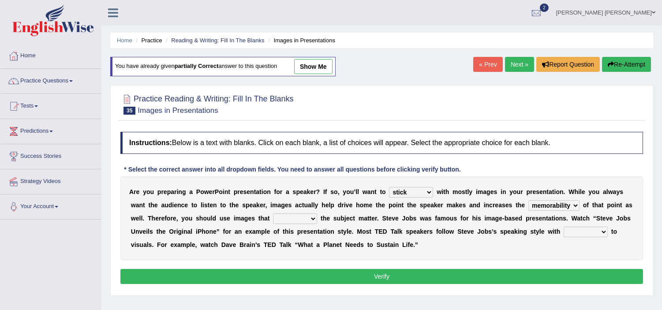
click at [529, 200] on select "memorability morality mobilization mobility" at bounding box center [554, 205] width 51 height 11
click at [300, 214] on select "suggest supply submit support" at bounding box center [295, 219] width 44 height 11
select select "support"
click at [273, 214] on select "suggest supply submit support" at bounding box center [295, 219] width 44 height 11
click at [581, 233] on select "regard result retrospect request" at bounding box center [586, 232] width 44 height 11
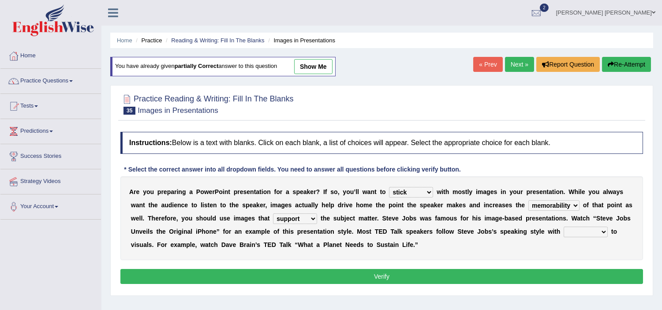
select select "regard"
click at [564, 227] on select "regard result retrospect request" at bounding box center [586, 232] width 44 height 11
click at [499, 276] on button "Verify" at bounding box center [381, 276] width 523 height 15
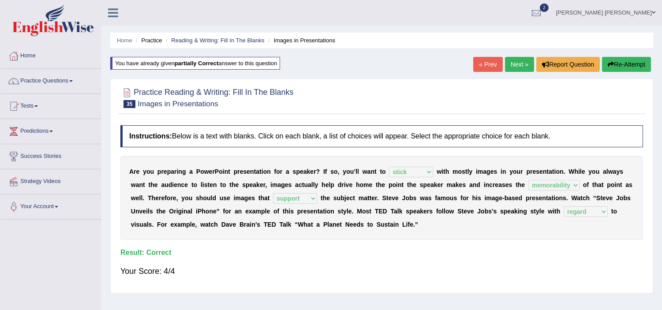
click at [512, 68] on link "Next »" at bounding box center [519, 64] width 29 height 15
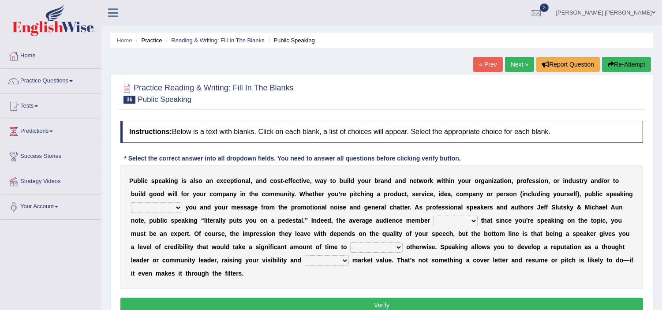
click at [164, 207] on select "differentiates disguises distributes dispute" at bounding box center [156, 208] width 51 height 11
select select "dispute"
click at [131, 203] on select "differentiates disguises distributes dispute" at bounding box center [156, 208] width 51 height 11
click at [155, 267] on div "P u b l i c s p e a k i n g i s a l s o a n e x c e p t i o n a l , a n d c o s…" at bounding box center [381, 227] width 523 height 124
click at [464, 220] on select "assists assumes accesses assesses" at bounding box center [456, 221] width 44 height 11
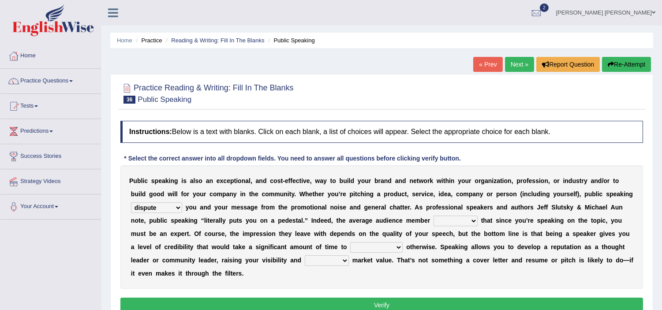
select select "assumes"
click at [434, 216] on select "assists assumes accesses assesses" at bounding box center [456, 221] width 44 height 11
click at [369, 247] on select "cultivate procrastinate communicate culminate" at bounding box center [376, 247] width 53 height 11
select select "communicate"
click at [350, 242] on select "cultivate procrastinate communicate culminate" at bounding box center [376, 247] width 53 height 11
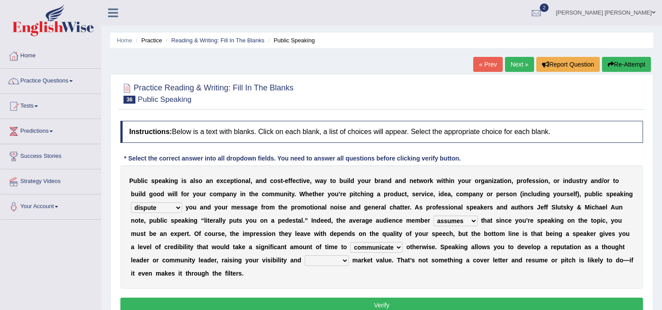
click at [320, 260] on select "perceived diagnosed recessed divided" at bounding box center [327, 261] width 44 height 11
select select "perceived"
click at [305, 256] on select "perceived diagnosed recessed divided" at bounding box center [327, 261] width 44 height 11
click at [378, 302] on button "Verify" at bounding box center [381, 305] width 523 height 15
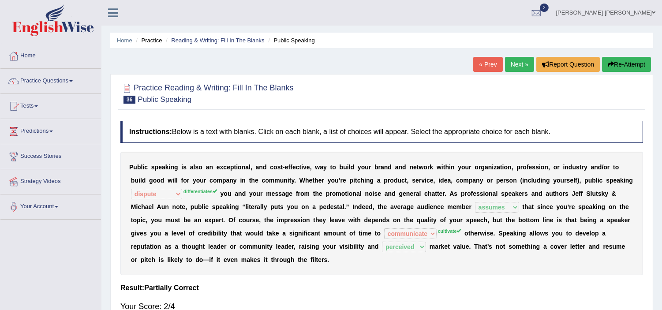
click at [632, 63] on button "Re-Attempt" at bounding box center [626, 64] width 49 height 15
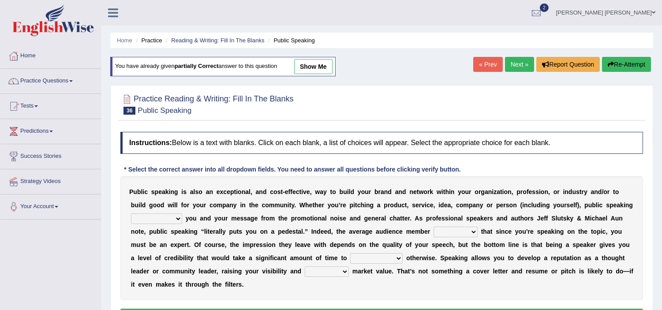
click at [162, 215] on select "differentiates disguises distributes dispute" at bounding box center [156, 219] width 51 height 11
select select "differentiates"
click at [131, 214] on select "differentiates disguises distributes dispute" at bounding box center [156, 219] width 51 height 11
click at [439, 232] on select "assists assumes accesses assesses" at bounding box center [456, 232] width 44 height 11
click at [434, 227] on select "assists assumes accesses assesses" at bounding box center [456, 232] width 44 height 11
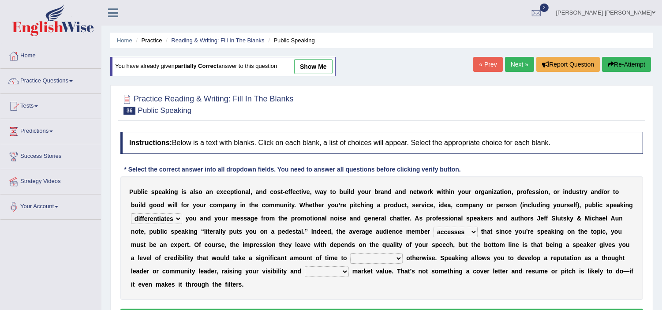
click at [458, 234] on select "assists assumes accesses assesses" at bounding box center [456, 232] width 44 height 11
select select "assumes"
click at [434, 227] on select "assists assumes accesses assesses" at bounding box center [456, 232] width 44 height 11
click at [367, 261] on select "cultivate procrastinate communicate culminate" at bounding box center [376, 258] width 53 height 11
select select "communicate"
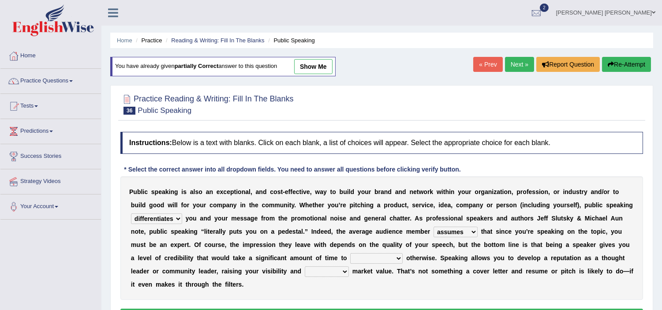
click at [350, 253] on select "cultivate procrastinate communicate culminate" at bounding box center [376, 258] width 53 height 11
click at [325, 268] on select "perceived diagnosed recessed divided" at bounding box center [327, 272] width 44 height 11
select select "perceived"
click at [305, 267] on select "perceived diagnosed recessed divided" at bounding box center [327, 272] width 44 height 11
click at [377, 259] on select "cultivate procrastinate communicate culminate" at bounding box center [376, 258] width 53 height 11
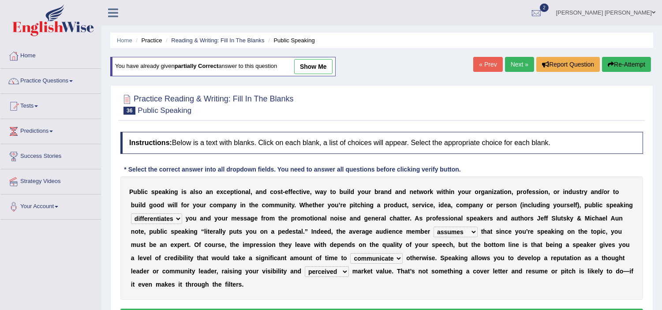
click at [377, 259] on select "cultivate procrastinate communicate culminate" at bounding box center [376, 258] width 53 height 11
click at [340, 283] on div "P u b l i c s p e a k i n g i s a l s o a n e x c e p t i o n a l , a n d c o s…" at bounding box center [381, 239] width 523 height 124
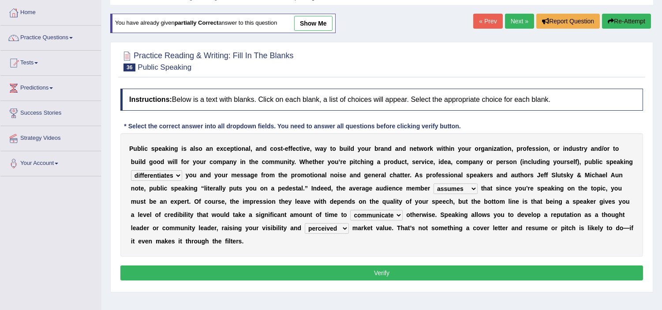
scroll to position [59, 0]
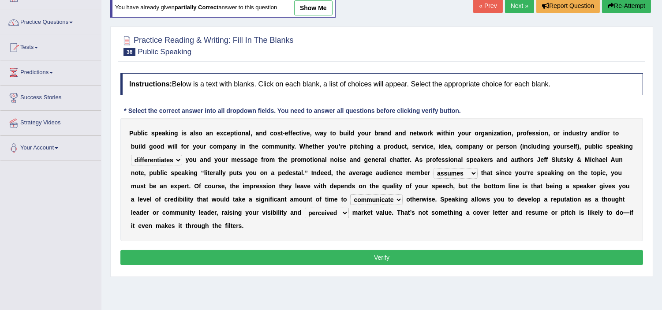
click at [341, 256] on button "Verify" at bounding box center [381, 257] width 523 height 15
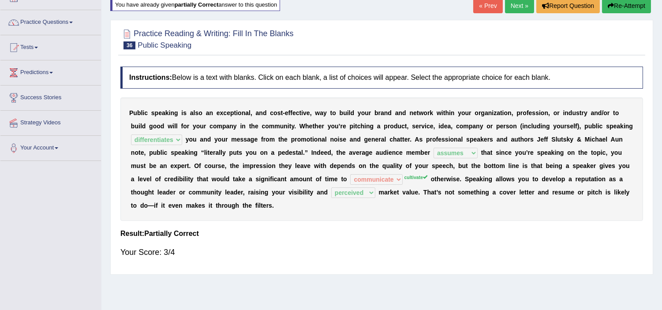
click at [633, 5] on button "Re-Attempt" at bounding box center [626, 5] width 49 height 15
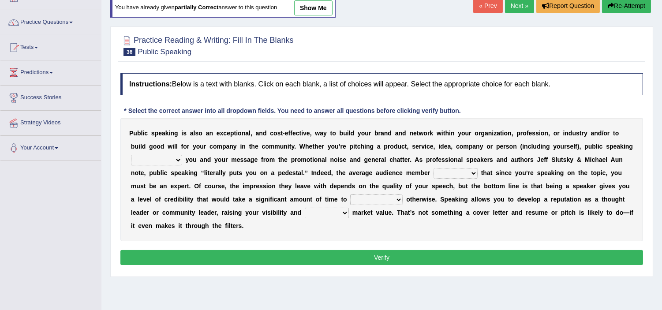
click at [150, 165] on div "P u b l i c s p e a k i n g i s a l s o a n e x c e p t i o n a l , a n d c o s…" at bounding box center [381, 180] width 523 height 124
click at [156, 161] on select "differentiates disguises distributes dispute" at bounding box center [156, 160] width 51 height 11
select select "differentiates"
click at [131, 155] on select "differentiates disguises distributes dispute" at bounding box center [156, 160] width 51 height 11
click at [456, 175] on select "assists assumes accesses assesses" at bounding box center [456, 173] width 44 height 11
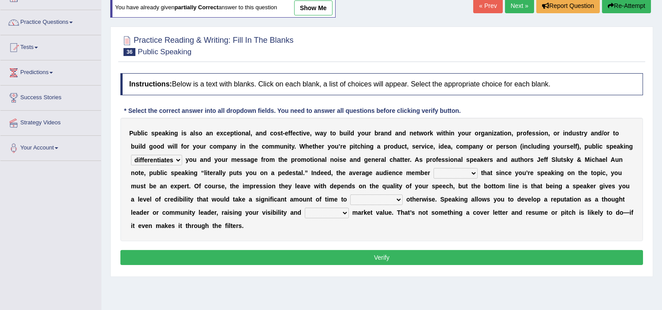
select select "assumes"
click at [434, 168] on select "assists assumes accesses assesses" at bounding box center [456, 173] width 44 height 11
click at [369, 200] on select "cultivate procrastinate communicate culminate" at bounding box center [376, 200] width 53 height 11
select select "cultivate"
click at [350, 195] on select "cultivate procrastinate communicate culminate" at bounding box center [376, 200] width 53 height 11
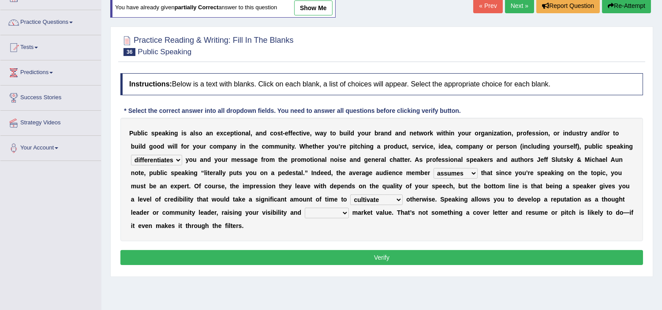
click at [327, 213] on select "perceived diagnosed recessed divided" at bounding box center [327, 213] width 44 height 11
select select "perceived"
click at [305, 208] on select "perceived diagnosed recessed divided" at bounding box center [327, 213] width 44 height 11
click at [409, 257] on button "Verify" at bounding box center [381, 257] width 523 height 15
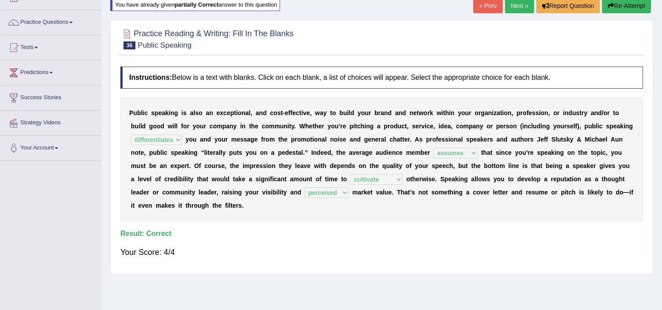
click at [331, 112] on b "t" at bounding box center [332, 112] width 2 height 7
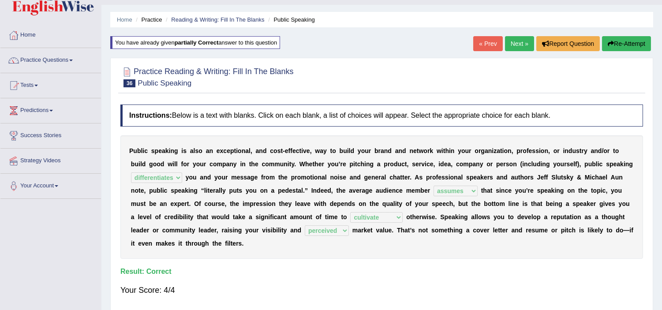
scroll to position [19, 0]
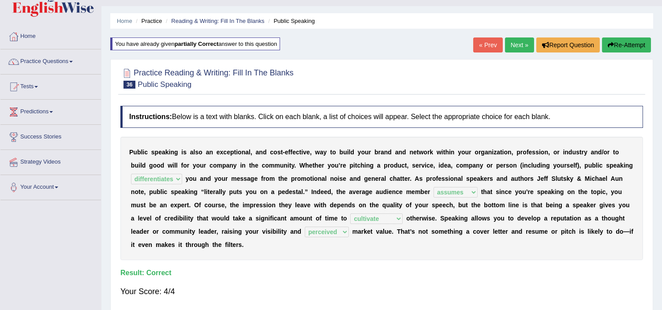
click at [514, 49] on link "Next »" at bounding box center [519, 45] width 29 height 15
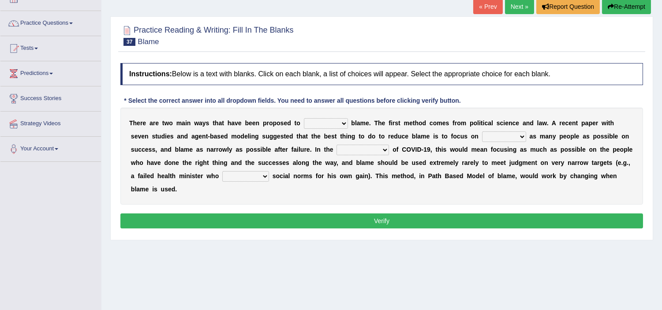
scroll to position [59, 0]
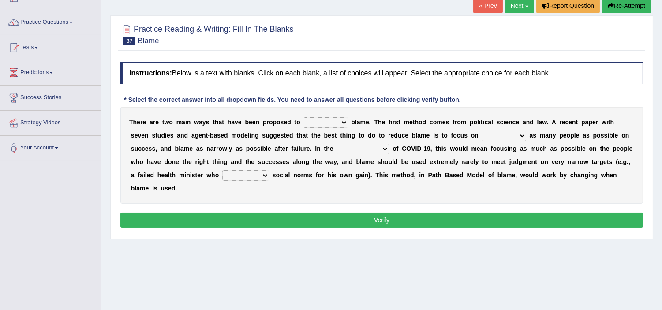
click at [321, 122] on select "abuse release reduce redress" at bounding box center [326, 122] width 44 height 11
select select "reduce"
click at [304, 117] on select "abuse release reduce redress" at bounding box center [326, 122] width 44 height 11
click at [500, 135] on select "praising promising preserving praying" at bounding box center [504, 136] width 44 height 11
click at [362, 151] on select "context confrontation text construction" at bounding box center [363, 149] width 53 height 11
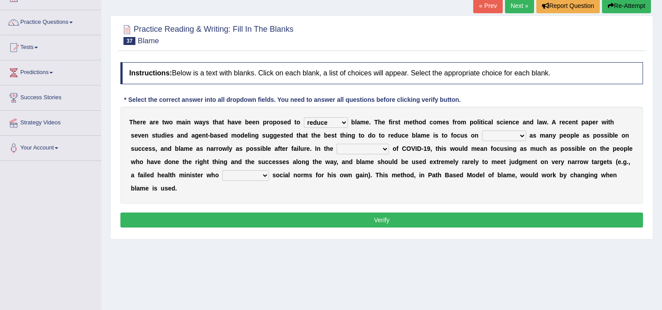
select select "context"
click at [337, 144] on select "context confrontation text construction" at bounding box center [363, 149] width 53 height 11
click at [502, 133] on select "praising promising preserving praying" at bounding box center [504, 136] width 44 height 11
select select "preserving"
click at [482, 131] on select "praising promising preserving praying" at bounding box center [504, 136] width 44 height 11
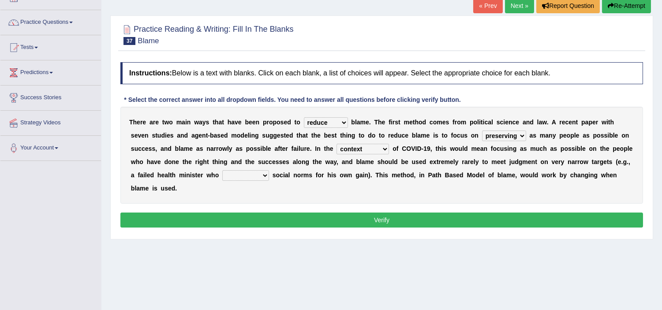
click at [249, 173] on select "departed established violated met" at bounding box center [245, 175] width 47 height 11
select select "violated"
click at [222, 170] on select "departed established violated met" at bounding box center [245, 175] width 47 height 11
click at [255, 217] on button "Verify" at bounding box center [381, 220] width 523 height 15
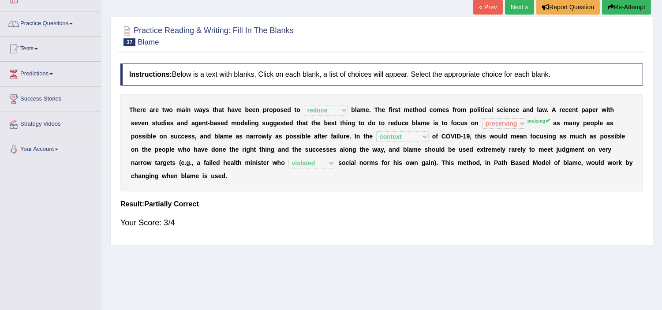
scroll to position [0, 0]
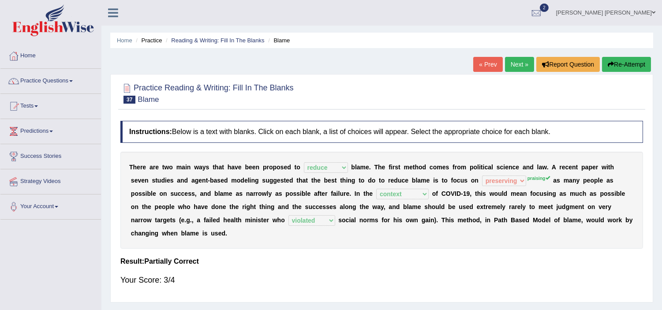
click at [510, 67] on link "Next »" at bounding box center [519, 64] width 29 height 15
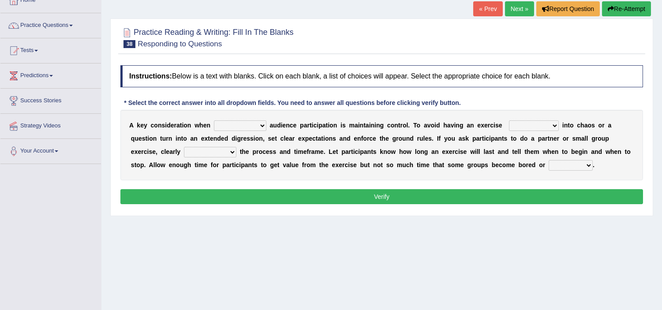
scroll to position [56, 0]
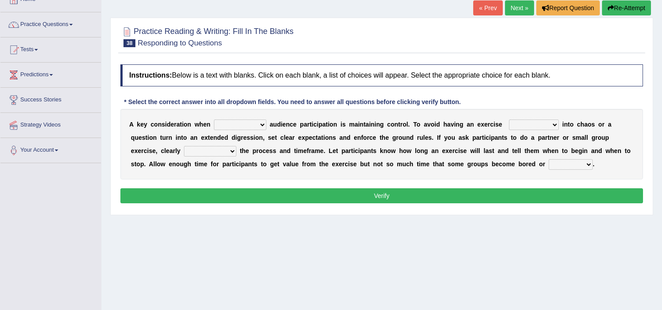
click at [224, 126] on select "incorporating increasing incurring indicating" at bounding box center [240, 125] width 53 height 11
select select "increasing"
click at [214, 120] on select "incorporating increasing incurring indicating" at bounding box center [240, 125] width 53 height 11
click at [522, 124] on select "deteriorate determine deliver demonstrate" at bounding box center [534, 125] width 50 height 11
select select "demonstrate"
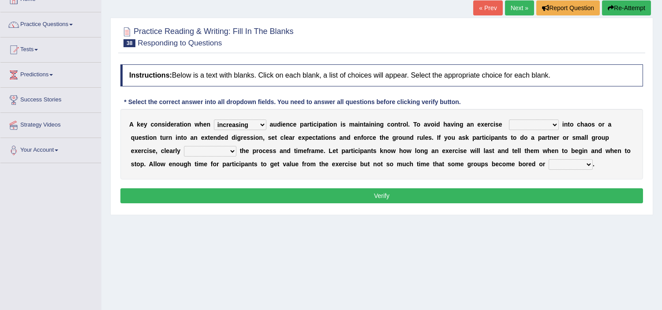
click at [509, 120] on select "deteriorate determine deliver demonstrate" at bounding box center [534, 125] width 50 height 11
click at [221, 154] on select "communicate confirm accumulate commit" at bounding box center [210, 151] width 53 height 11
select select "communicate"
click at [184, 146] on select "communicate confirm accumulate commit" at bounding box center [210, 151] width 53 height 11
click at [560, 165] on select "destroyed distracted disobeyed divided" at bounding box center [571, 164] width 44 height 11
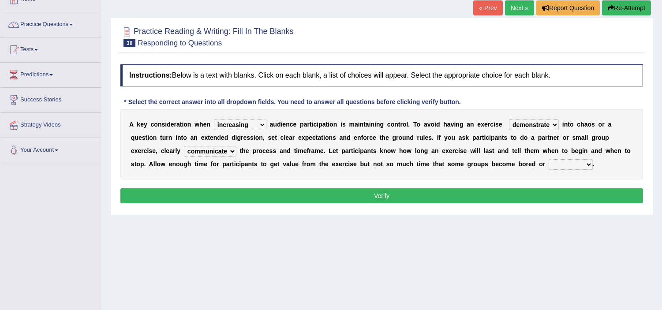
select select "distracted"
click at [549, 159] on select "destroyed distracted disobeyed divided" at bounding box center [571, 164] width 44 height 11
click at [525, 193] on button "Verify" at bounding box center [381, 195] width 523 height 15
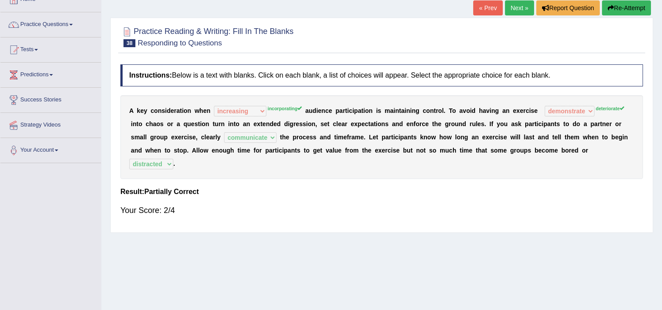
click at [628, 13] on button "Re-Attempt" at bounding box center [626, 7] width 49 height 15
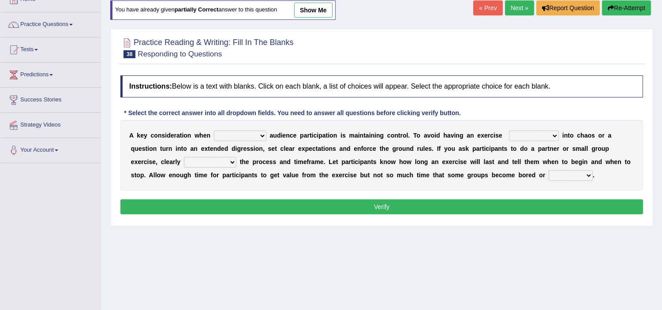
click at [436, 67] on div "Practice Reading & Writing: Fill In The Blanks 38 Responding to Questions Instr…" at bounding box center [381, 128] width 543 height 198
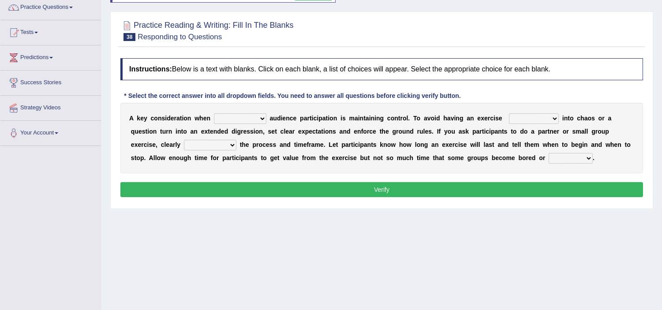
scroll to position [76, 0]
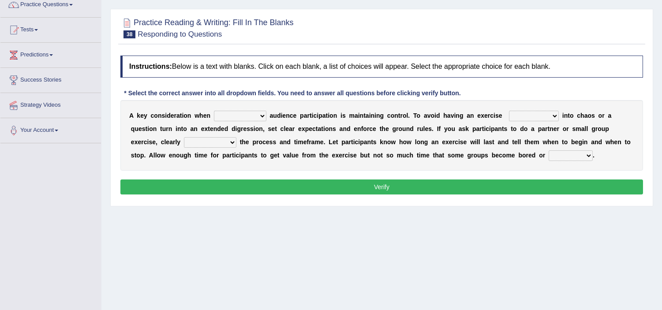
click at [242, 115] on select "incorporating increasing incurring indicating" at bounding box center [240, 116] width 53 height 11
select select "incorporating"
click at [214, 111] on select "incorporating increasing incurring indicating" at bounding box center [240, 116] width 53 height 11
click at [514, 111] on select "deteriorate determine deliver demonstrate" at bounding box center [534, 116] width 50 height 11
select select "deteriorate"
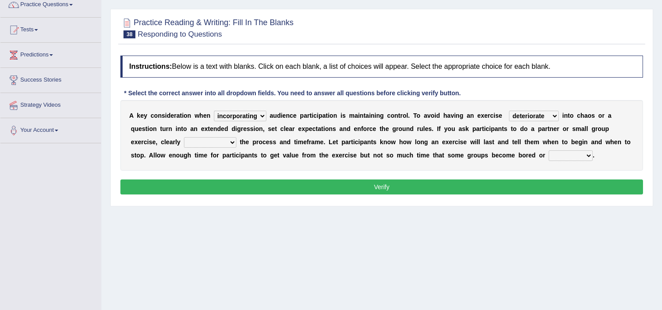
click at [509, 111] on select "deteriorate determine deliver demonstrate" at bounding box center [534, 116] width 50 height 11
click at [219, 139] on select "communicate confirm accumulate commit" at bounding box center [210, 142] width 53 height 11
select select "communicate"
click at [184, 137] on select "communicate confirm accumulate commit" at bounding box center [210, 142] width 53 height 11
click at [557, 156] on select "destroyed distracted disobeyed divided" at bounding box center [571, 155] width 44 height 11
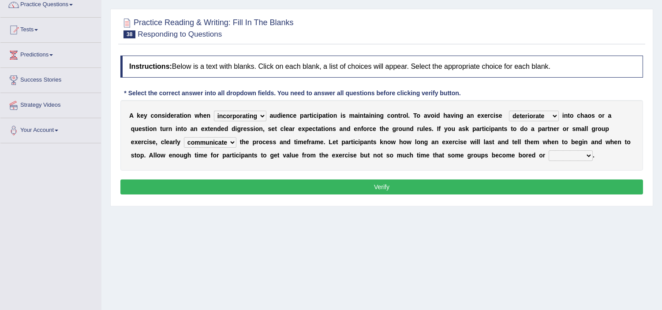
click at [549, 150] on select "destroyed distracted disobeyed divided" at bounding box center [571, 155] width 44 height 11
click at [568, 154] on select "destroyed distracted disobeyed divided" at bounding box center [571, 155] width 44 height 11
select select "distracted"
click at [549, 150] on select "destroyed distracted disobeyed divided" at bounding box center [571, 155] width 44 height 11
click at [483, 188] on button "Verify" at bounding box center [381, 187] width 523 height 15
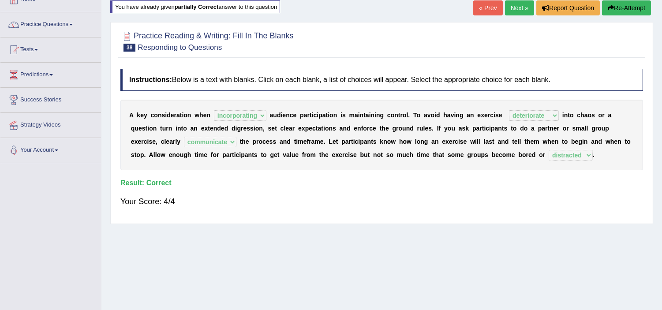
scroll to position [0, 0]
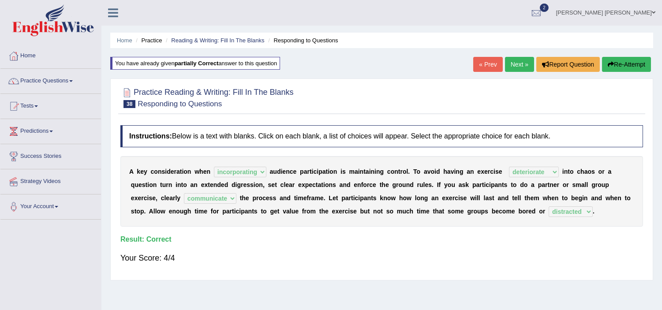
click at [524, 60] on link "Next »" at bounding box center [519, 64] width 29 height 15
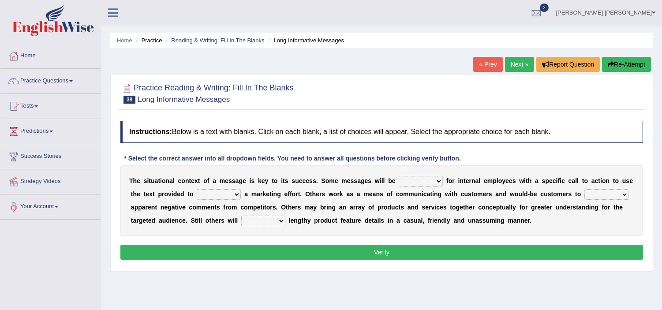
click at [426, 183] on select "targeted varied marketed parted" at bounding box center [421, 181] width 44 height 11
select select "targeted"
click at [399, 176] on select "targeted varied marketed parted" at bounding box center [421, 181] width 44 height 11
click at [220, 190] on select "extract exceed expand export" at bounding box center [219, 194] width 44 height 11
select select "export"
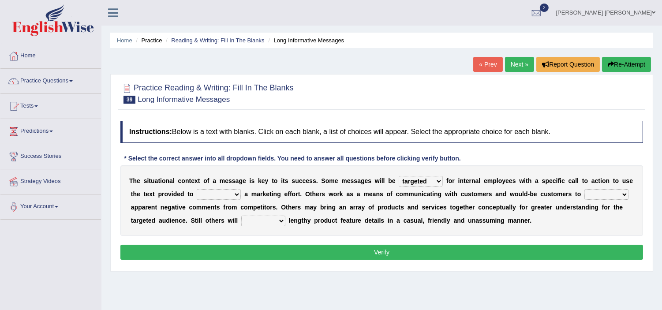
click at [197, 189] on select "extract exceed expand export" at bounding box center [219, 194] width 44 height 11
click at [598, 192] on select "rebut rebel review reboot" at bounding box center [607, 194] width 44 height 11
select select "review"
click at [585, 189] on select "rebut rebel review reboot" at bounding box center [607, 194] width 44 height 11
click at [266, 220] on select "deliver delay delight delegate" at bounding box center [263, 221] width 44 height 11
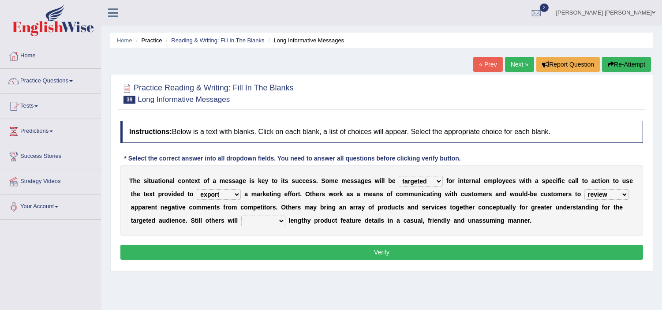
select select "deliver"
click at [241, 216] on select "deliver delay delight delegate" at bounding box center [263, 221] width 44 height 11
click at [293, 249] on button "Verify" at bounding box center [381, 252] width 523 height 15
